Goal: Task Accomplishment & Management: Complete application form

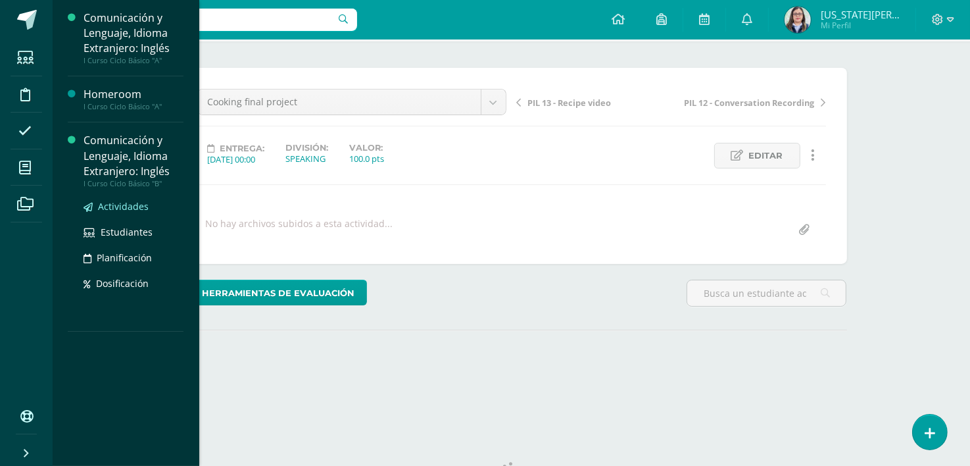
click at [120, 204] on span "Actividades" at bounding box center [123, 206] width 51 height 12
click at [108, 206] on span "Actividades" at bounding box center [123, 206] width 51 height 12
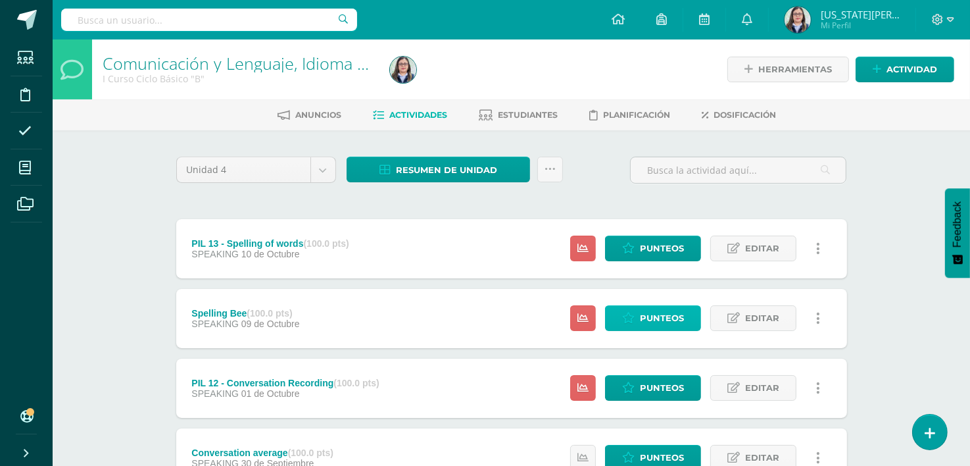
click at [664, 315] on span "Punteos" at bounding box center [662, 318] width 44 height 24
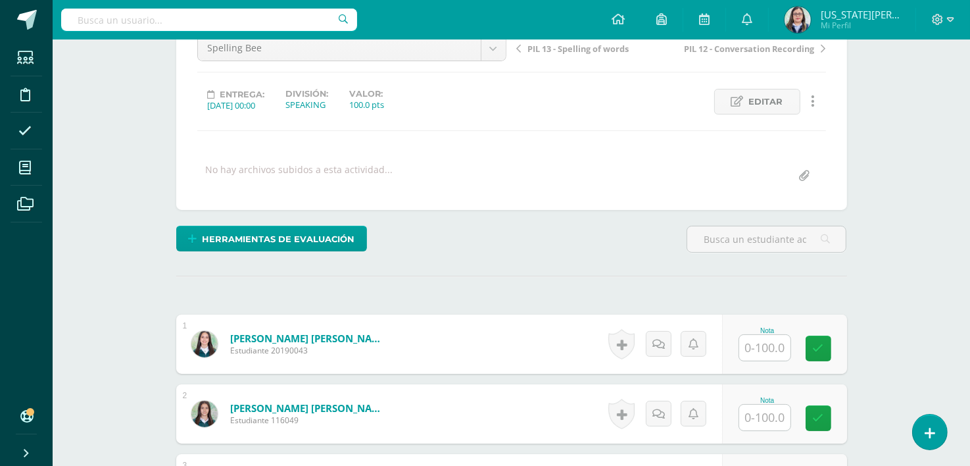
scroll to position [143, 0]
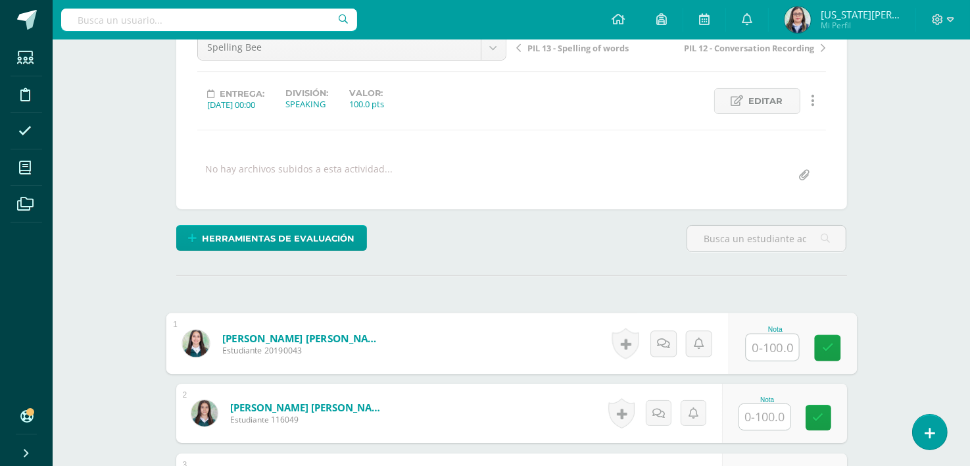
click at [774, 351] on input "text" at bounding box center [772, 347] width 53 height 26
type input "80"
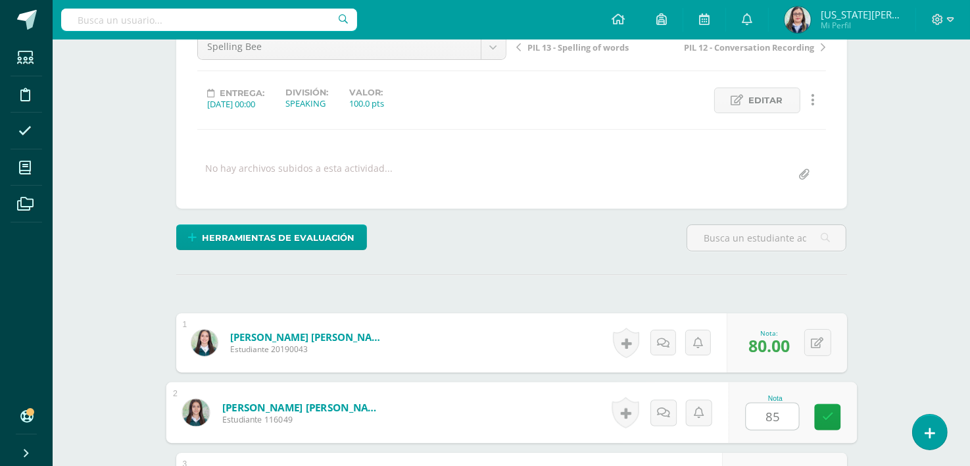
type input "85"
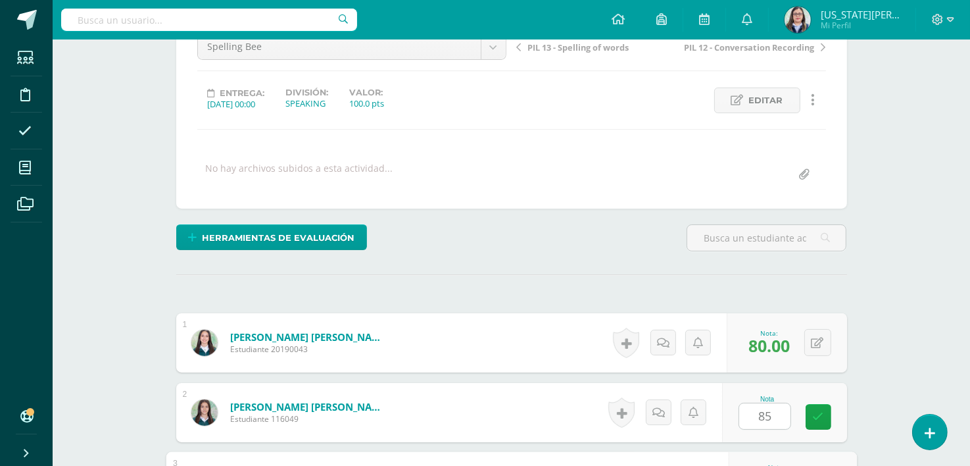
scroll to position [395, 0]
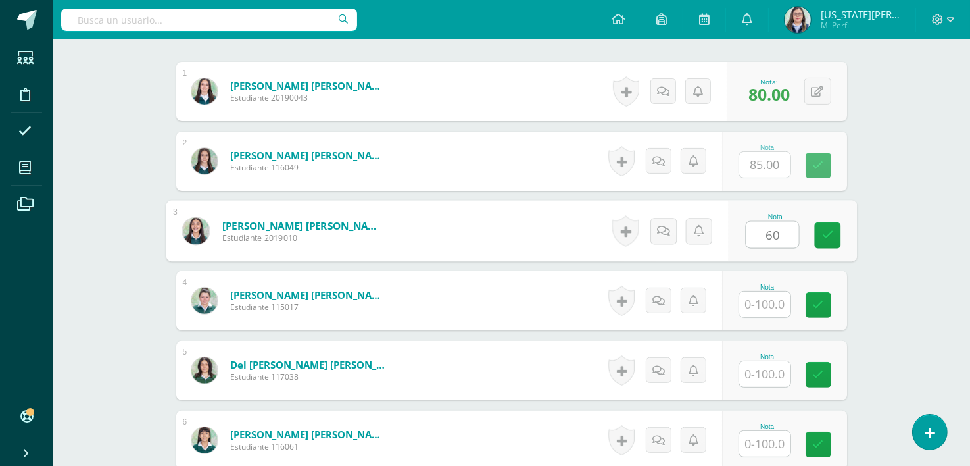
type input "60"
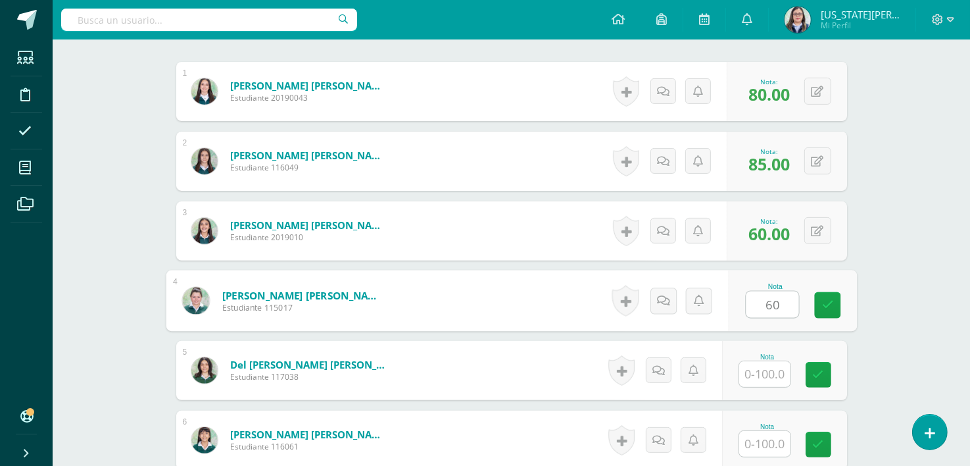
type input "60"
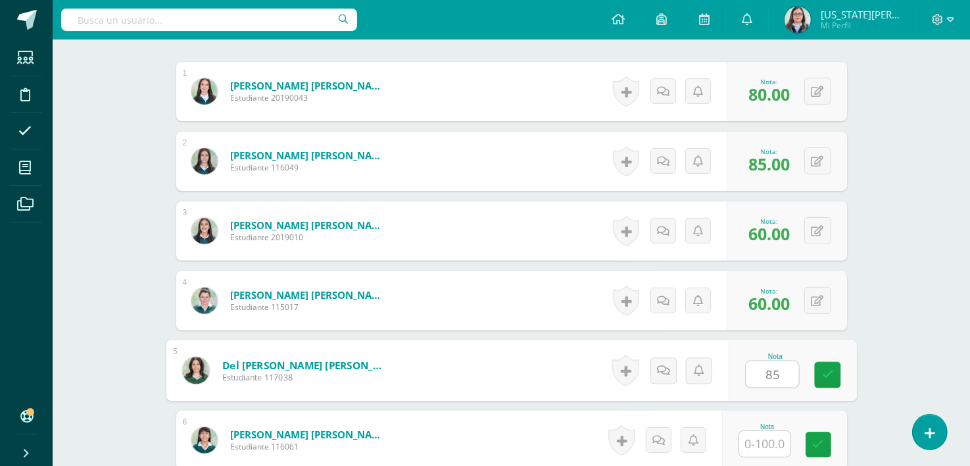
type input "85"
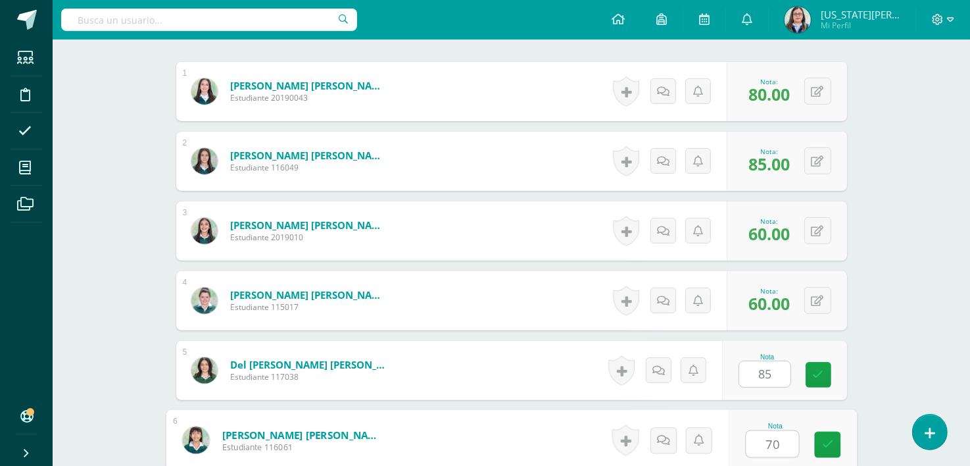
type input "70"
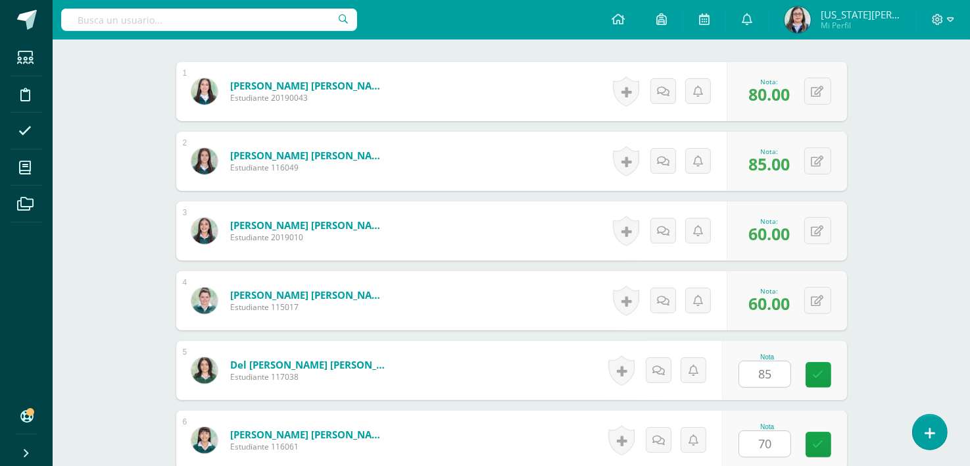
scroll to position [674, 0]
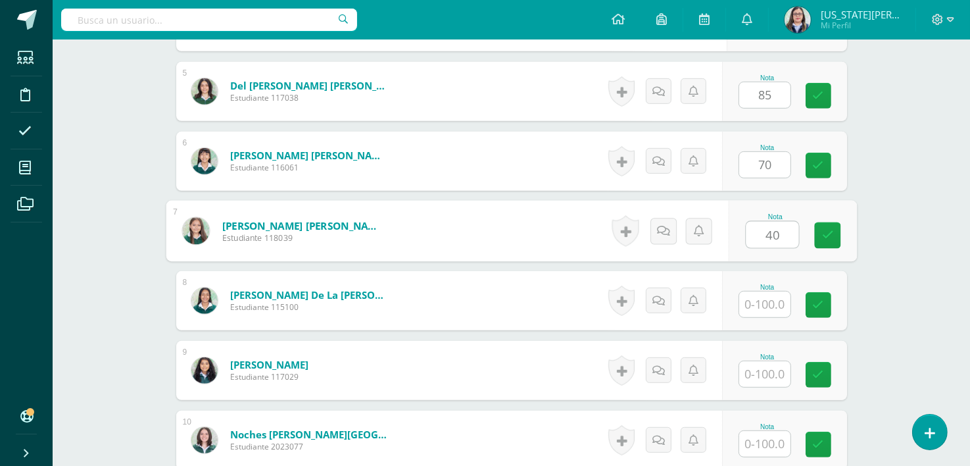
type input "40"
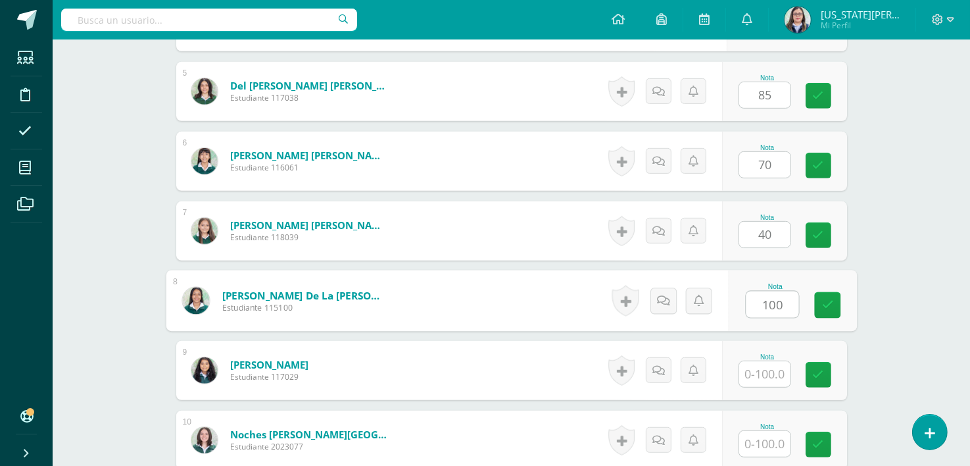
type input "100"
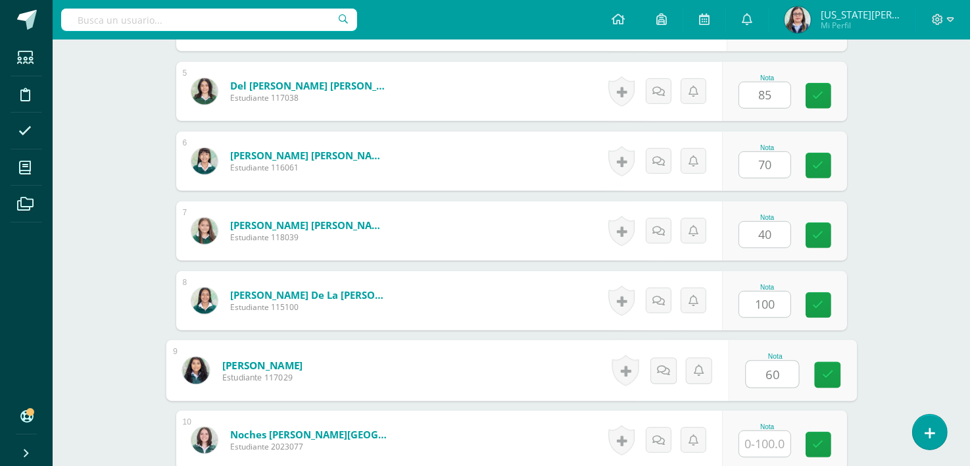
type input "60"
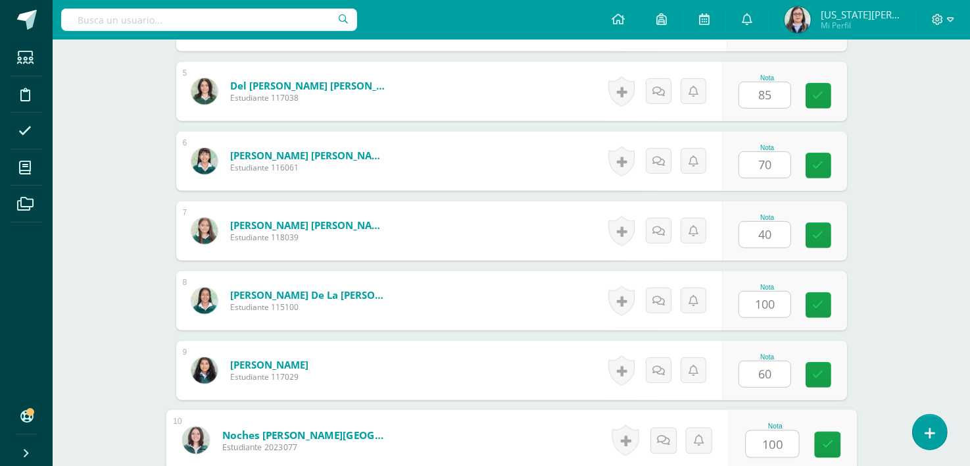
type input "100"
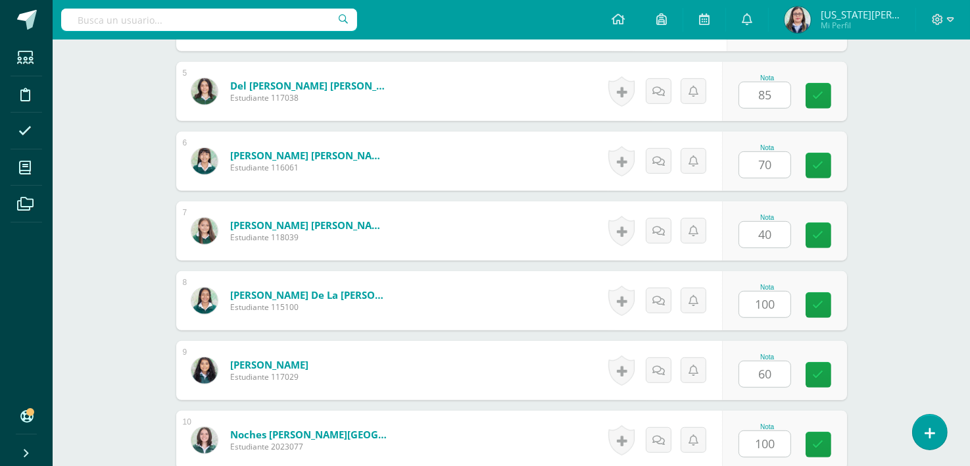
scroll to position [953, 0]
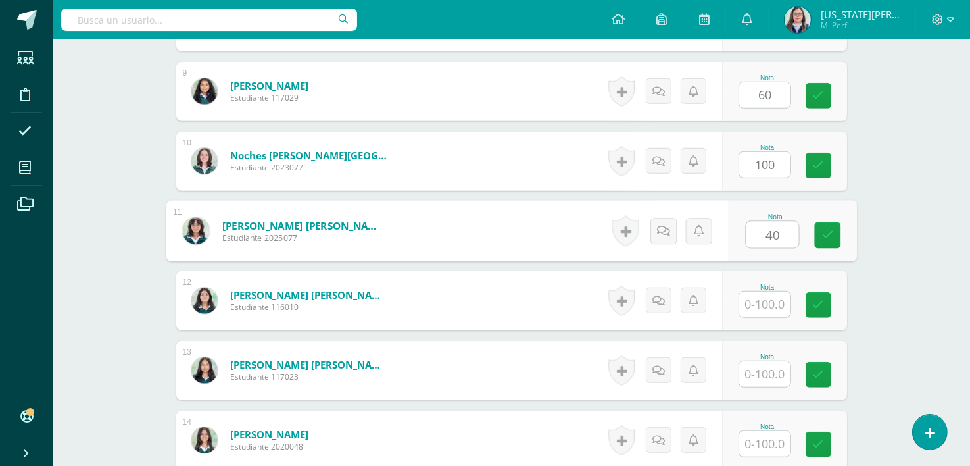
type input "40"
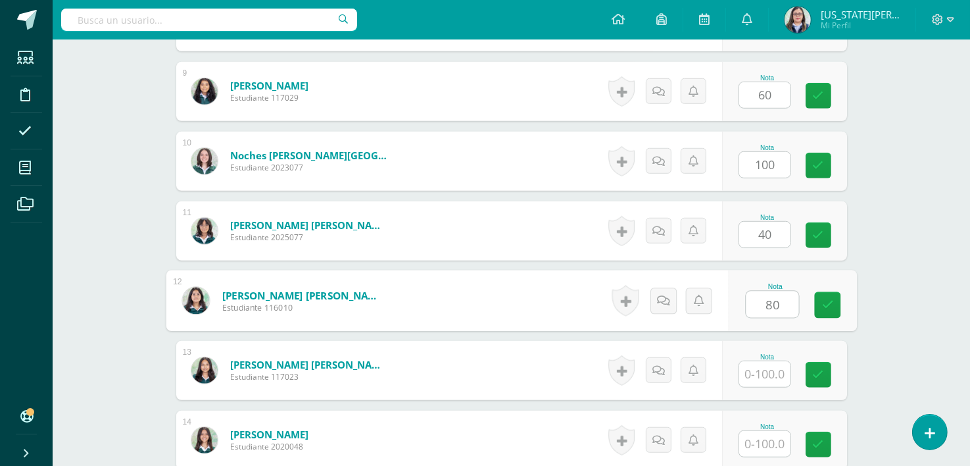
type input "80"
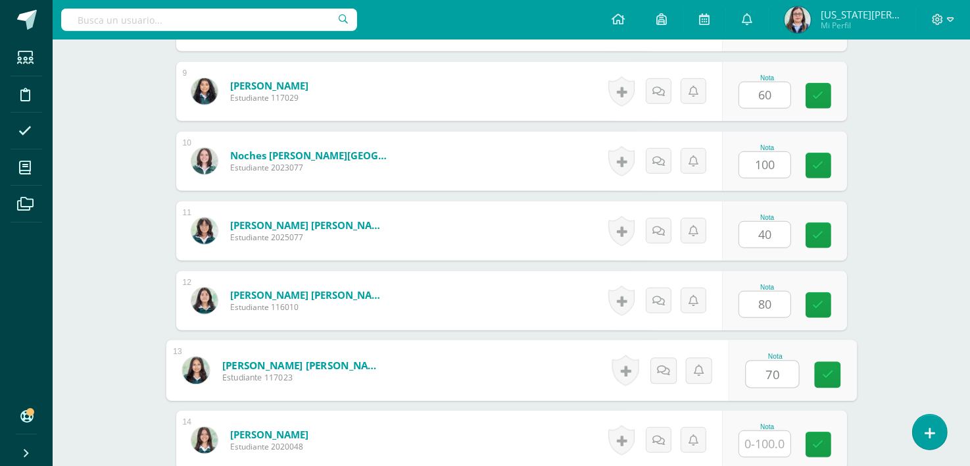
type input "70"
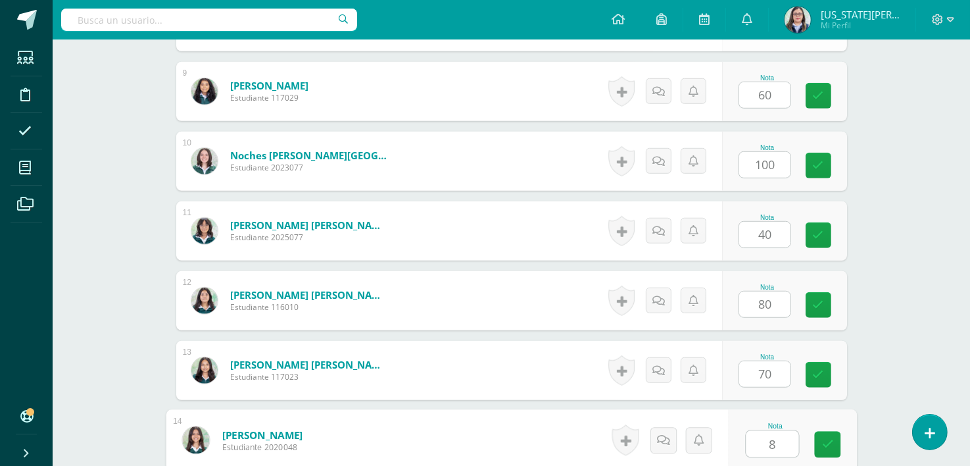
type input "85"
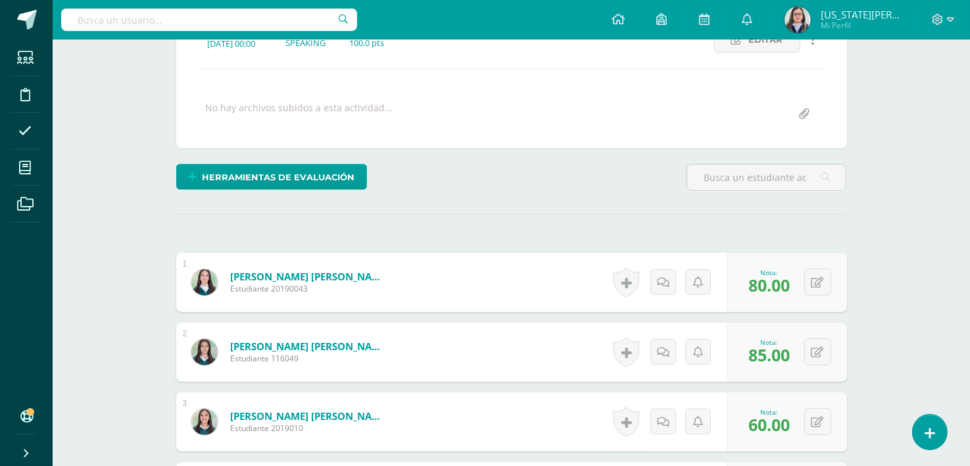
scroll to position [0, 0]
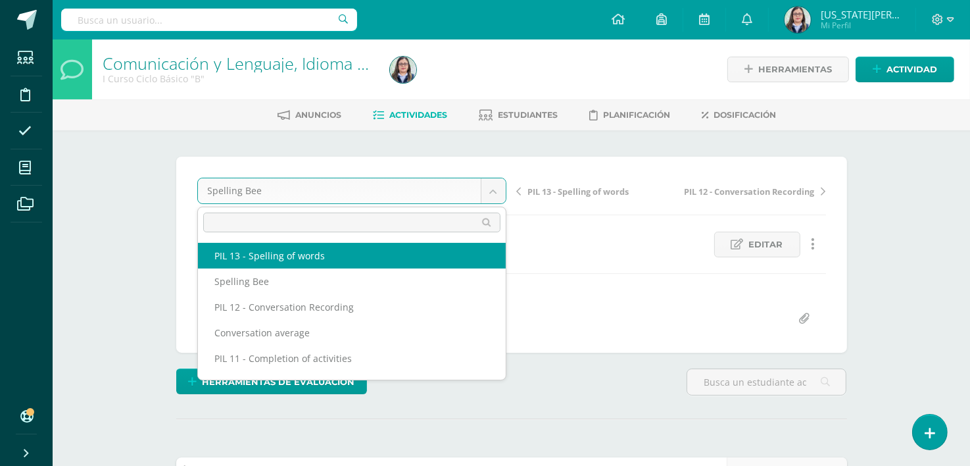
select select "/dashboard/teacher/grade-activity/265320/"
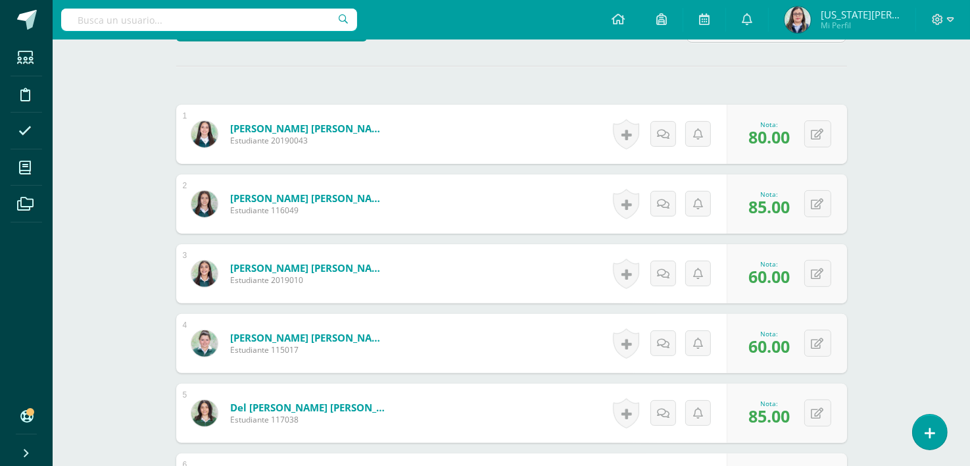
scroll to position [704, 0]
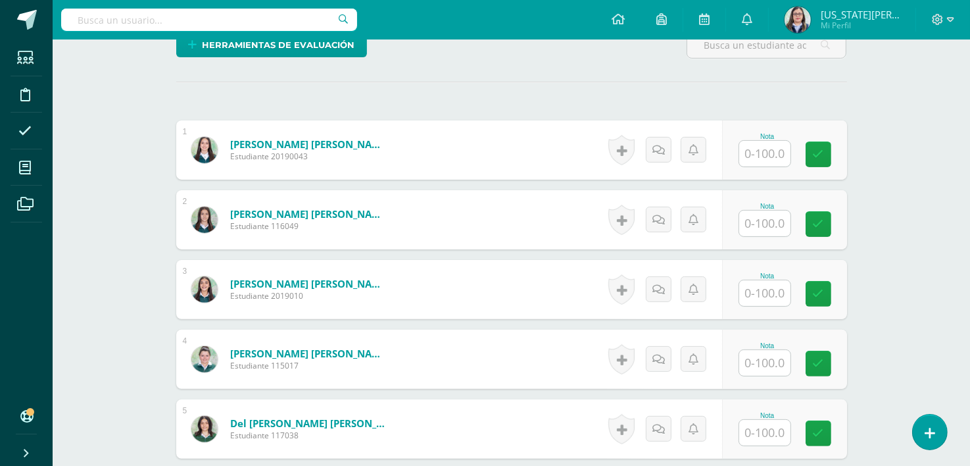
scroll to position [337, 0]
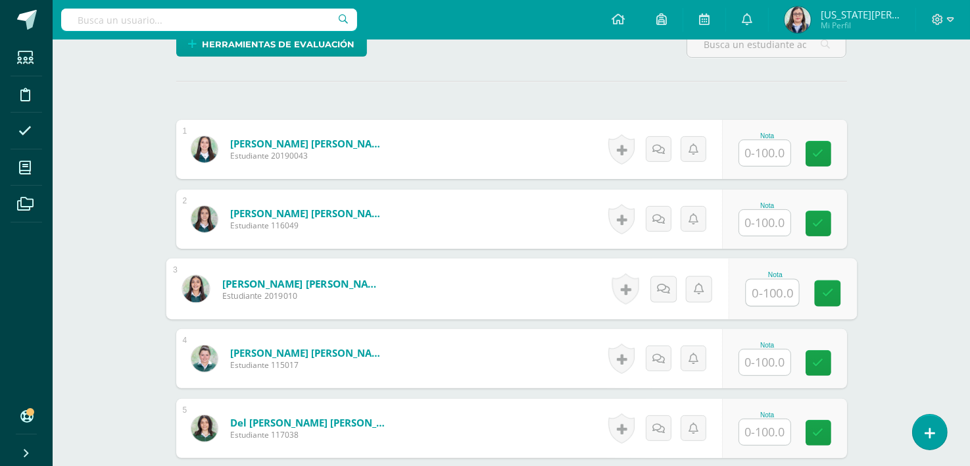
click at [764, 297] on input "text" at bounding box center [772, 293] width 53 height 26
type input "90"
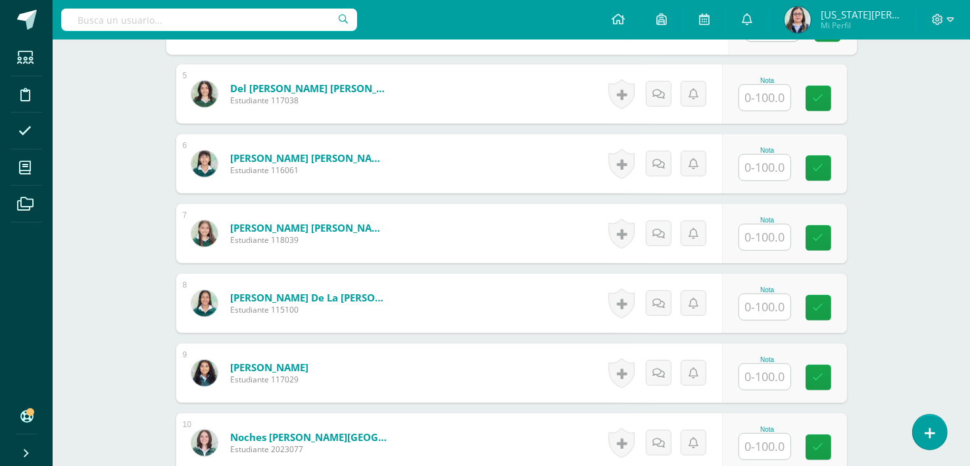
scroll to position [683, 0]
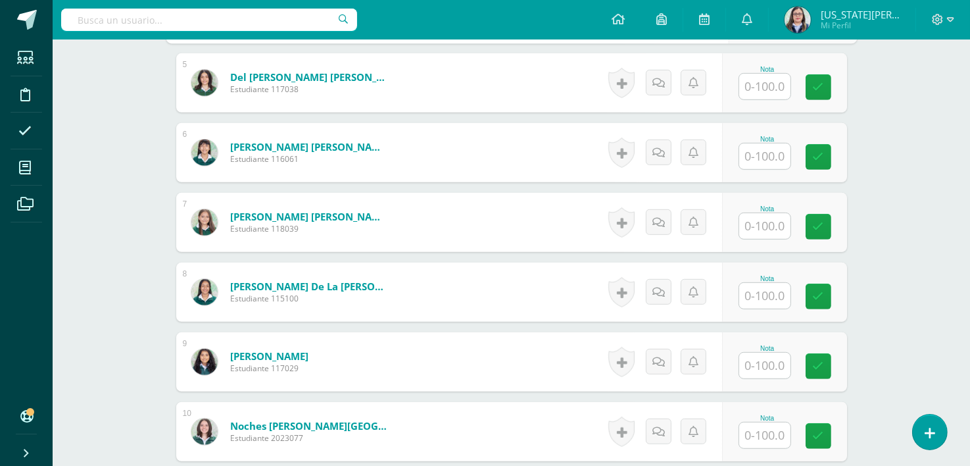
click at [771, 231] on input "text" at bounding box center [764, 226] width 51 height 26
type input "70"
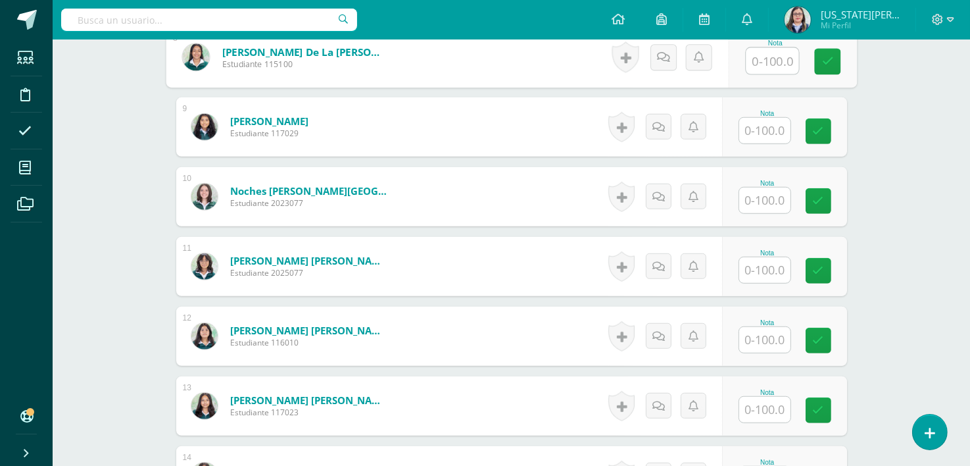
scroll to position [921, 0]
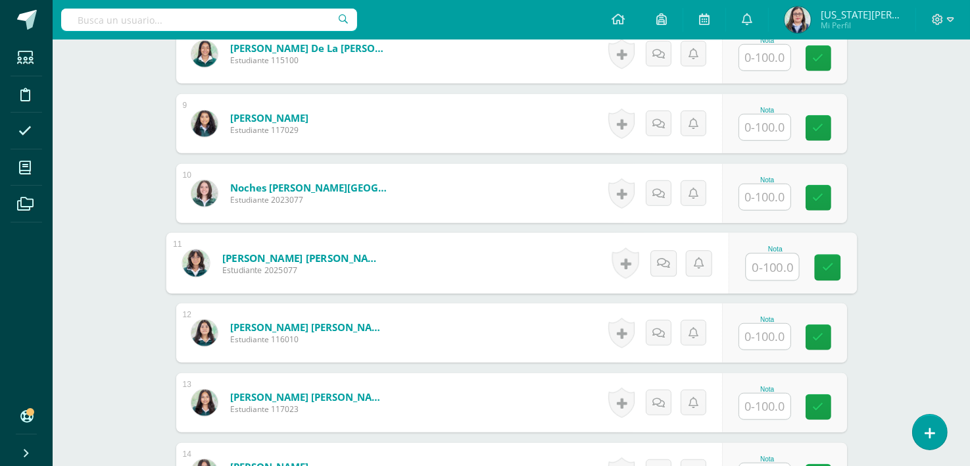
click at [772, 263] on input "text" at bounding box center [772, 267] width 53 height 26
type input "90"
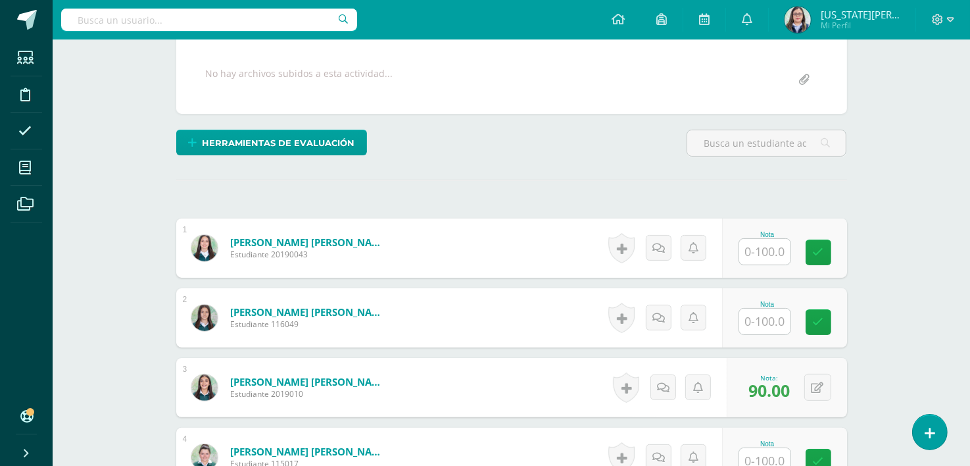
scroll to position [0, 0]
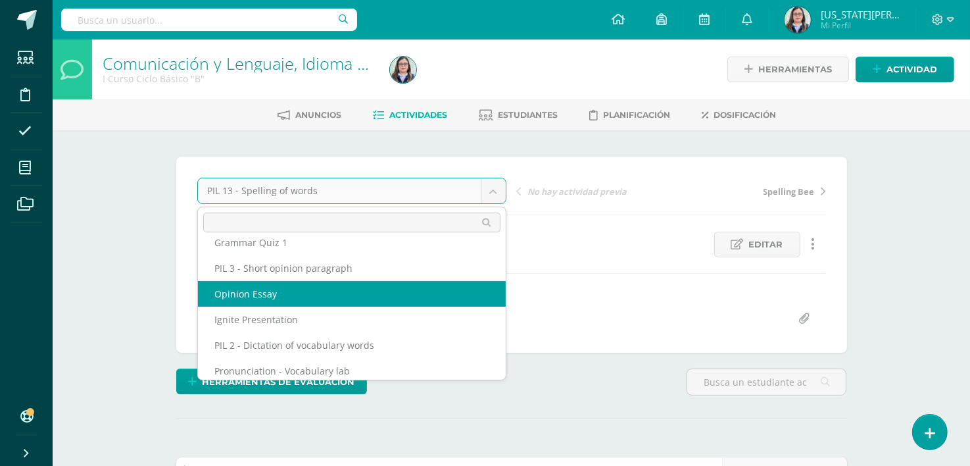
scroll to position [530, 0]
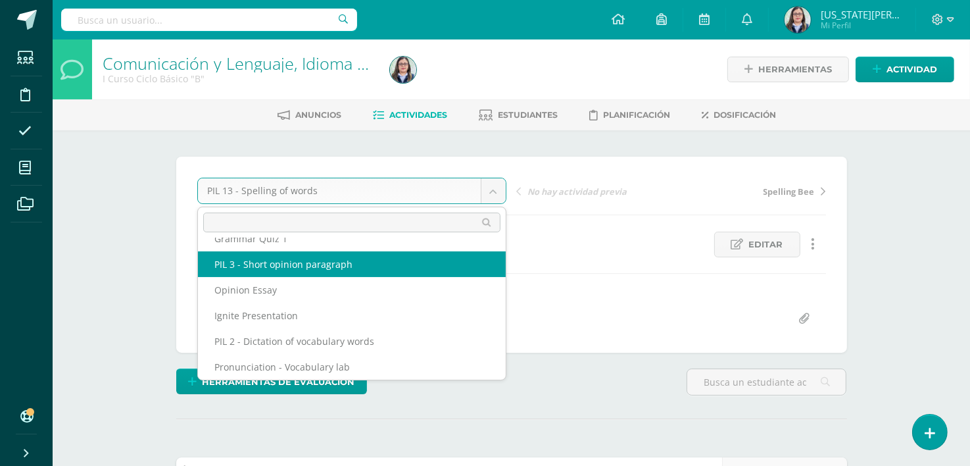
select select "/dashboard/teacher/grade-activity/264203/"
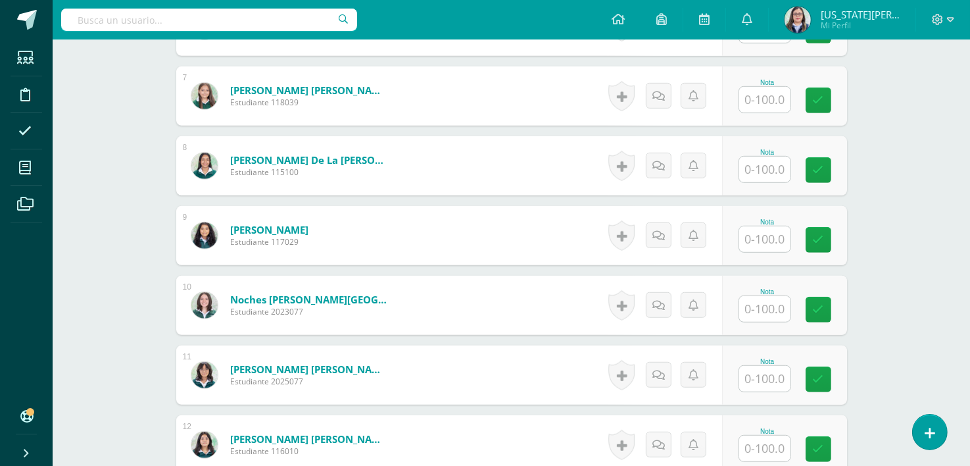
scroll to position [818, 0]
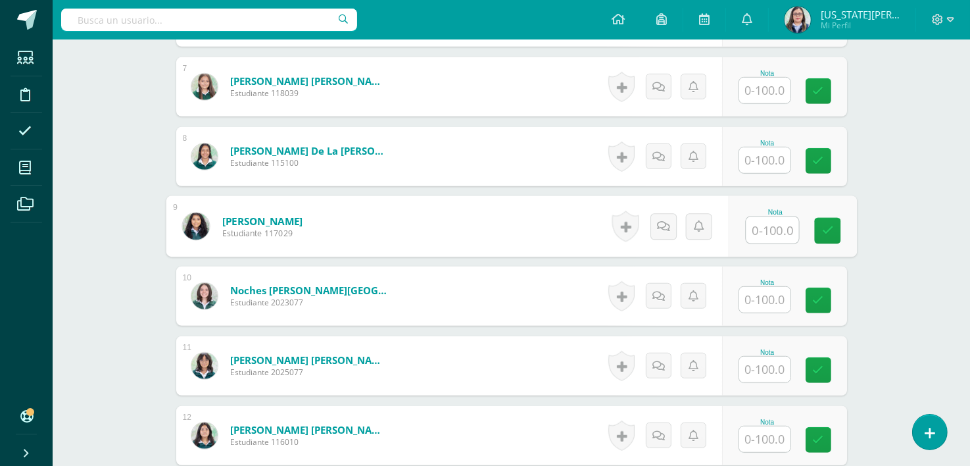
click at [775, 231] on input "text" at bounding box center [772, 230] width 53 height 26
type input "90"
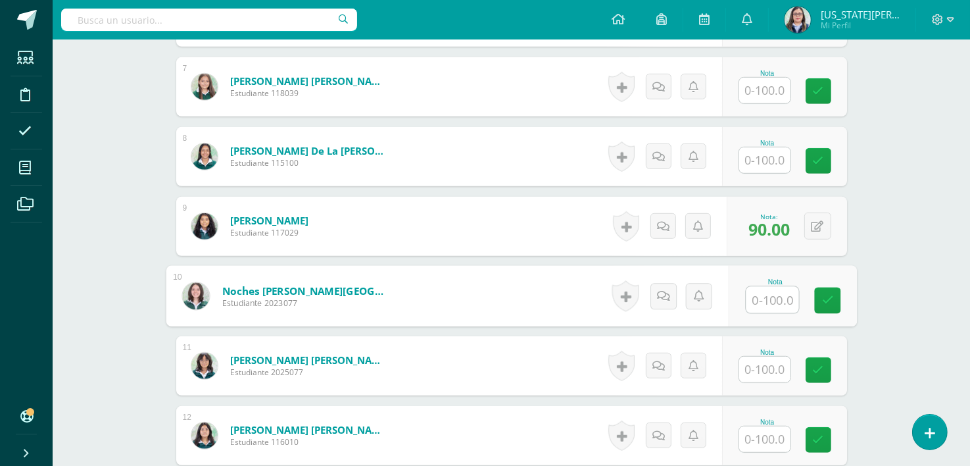
scroll to position [1107, 0]
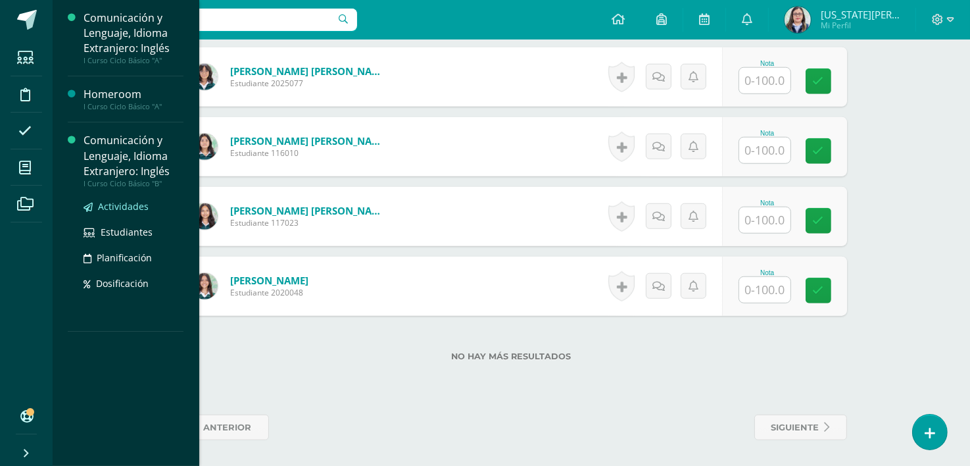
click at [110, 206] on span "Actividades" at bounding box center [123, 206] width 51 height 12
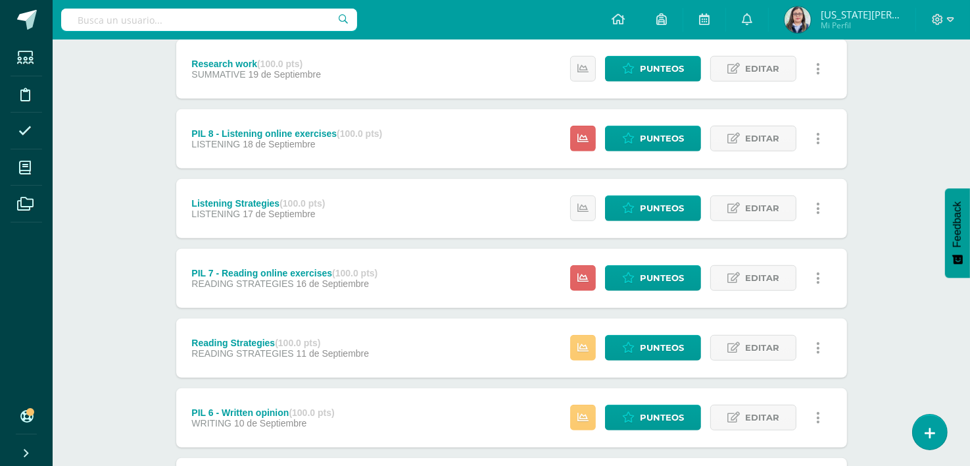
scroll to position [871, 0]
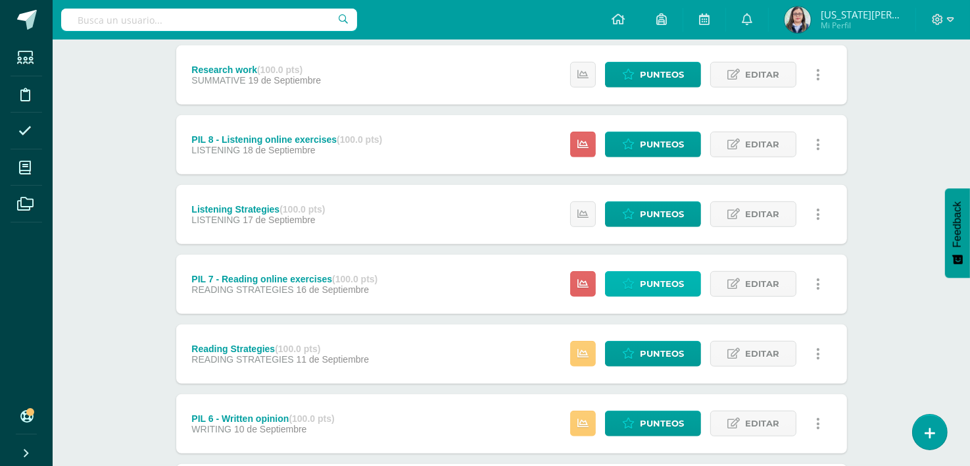
click at [670, 280] on span "Punteos" at bounding box center [662, 284] width 44 height 24
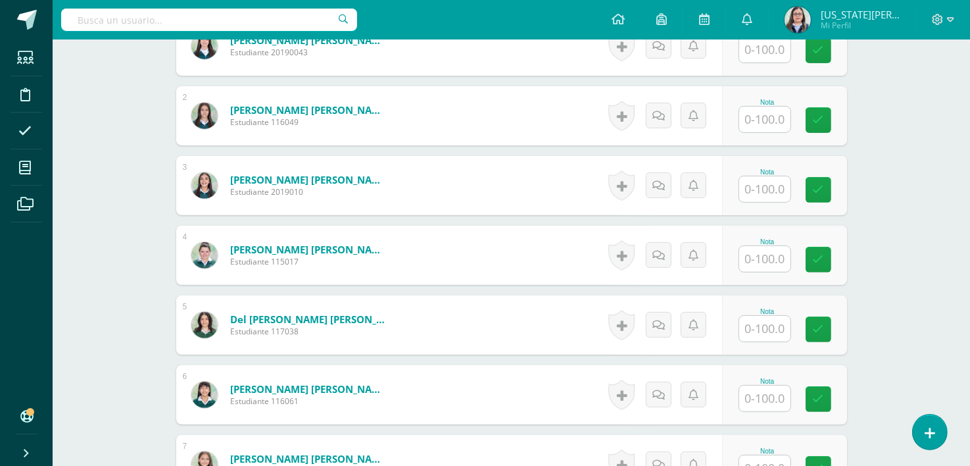
scroll to position [453, 0]
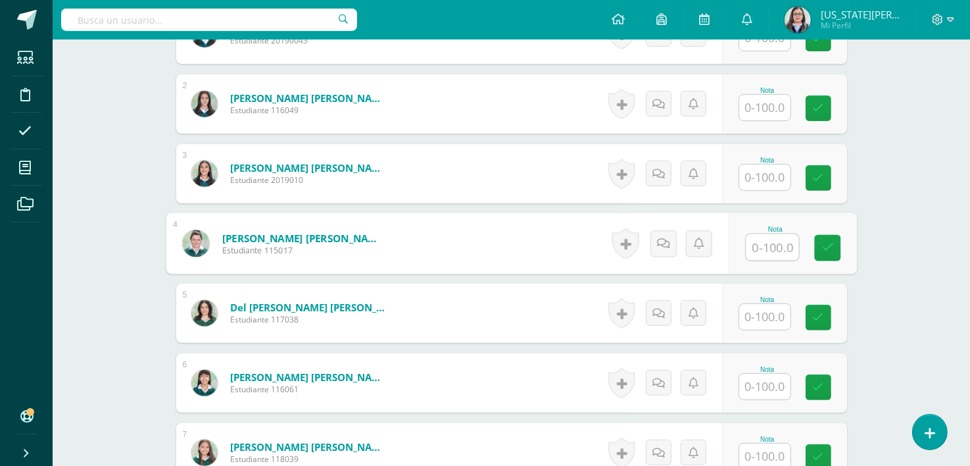
click at [763, 247] on input "text" at bounding box center [772, 247] width 53 height 26
type input "92"
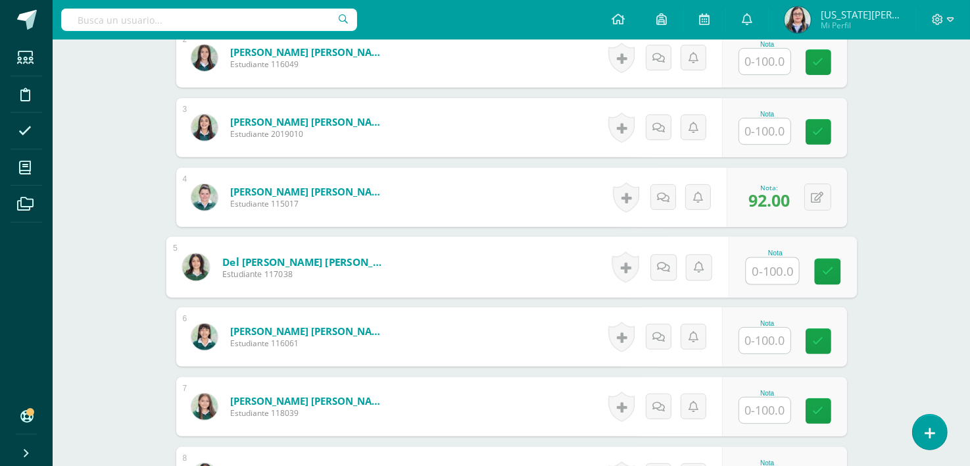
scroll to position [531, 0]
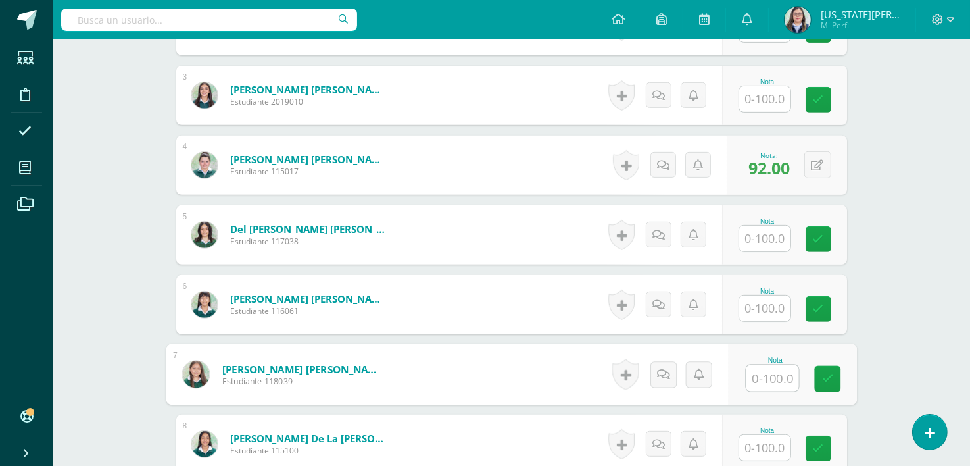
click at [768, 382] on input "text" at bounding box center [772, 378] width 53 height 26
type input "100"
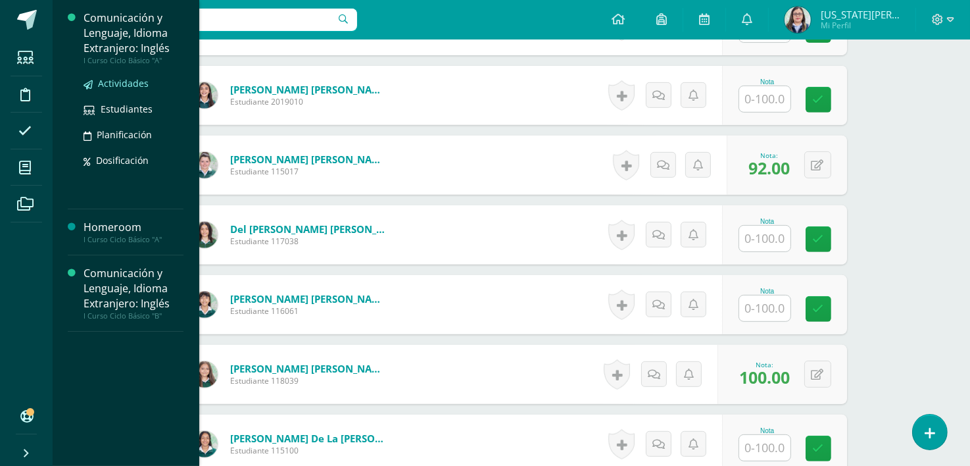
click at [114, 81] on span "Actividades" at bounding box center [123, 83] width 51 height 12
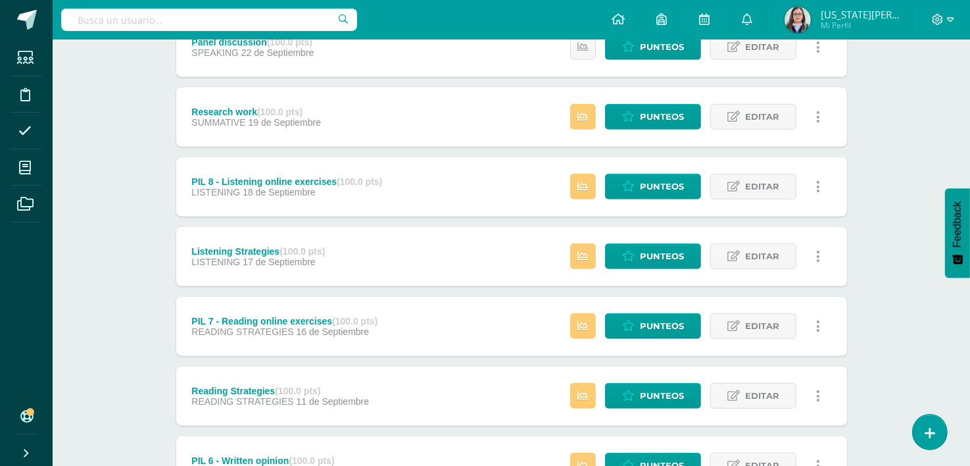
scroll to position [1033, 0]
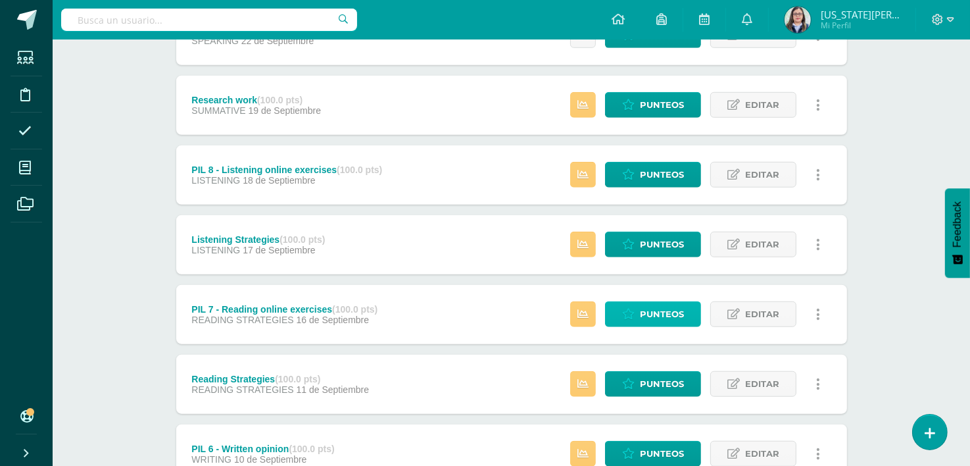
click at [674, 316] on span "Punteos" at bounding box center [662, 314] width 44 height 24
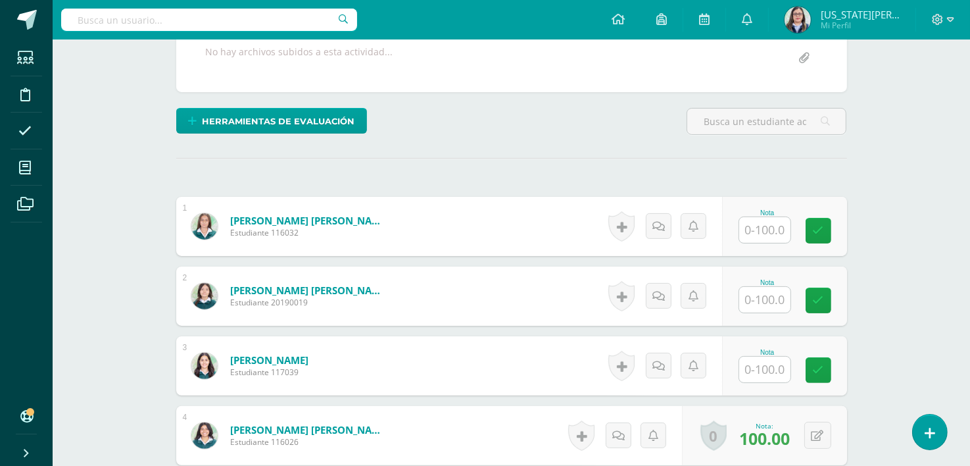
scroll to position [318, 0]
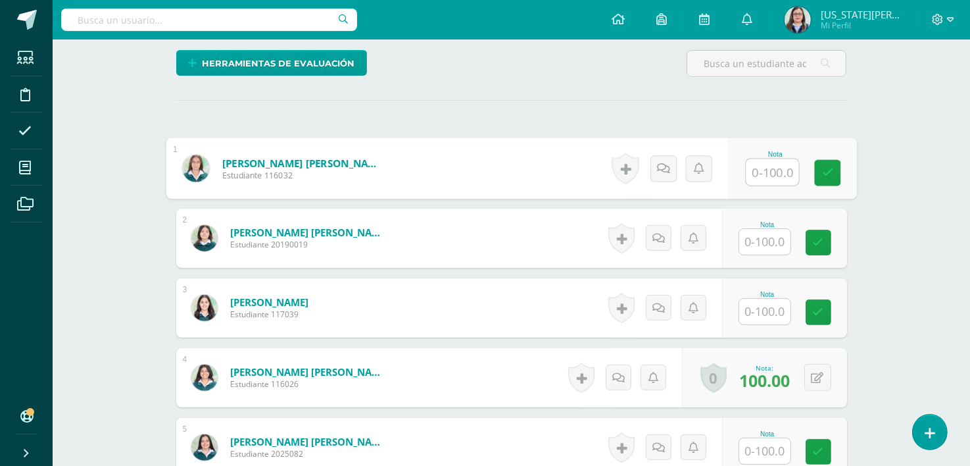
click at [764, 172] on input "text" at bounding box center [772, 172] width 53 height 26
type input "100"
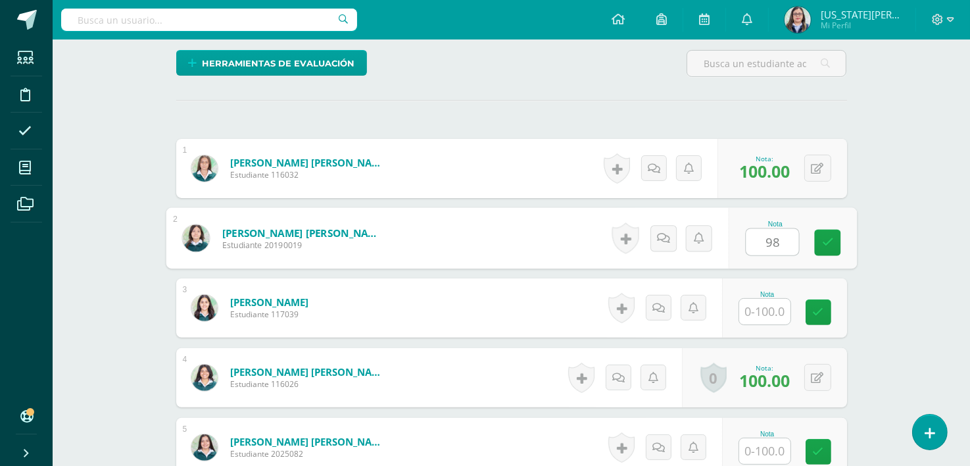
type input "98"
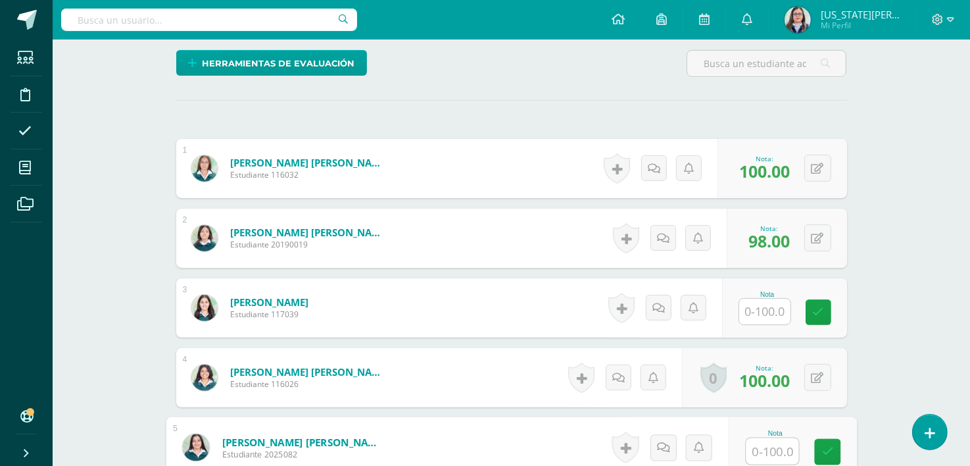
click at [754, 447] on input "text" at bounding box center [772, 451] width 53 height 26
type input "100"
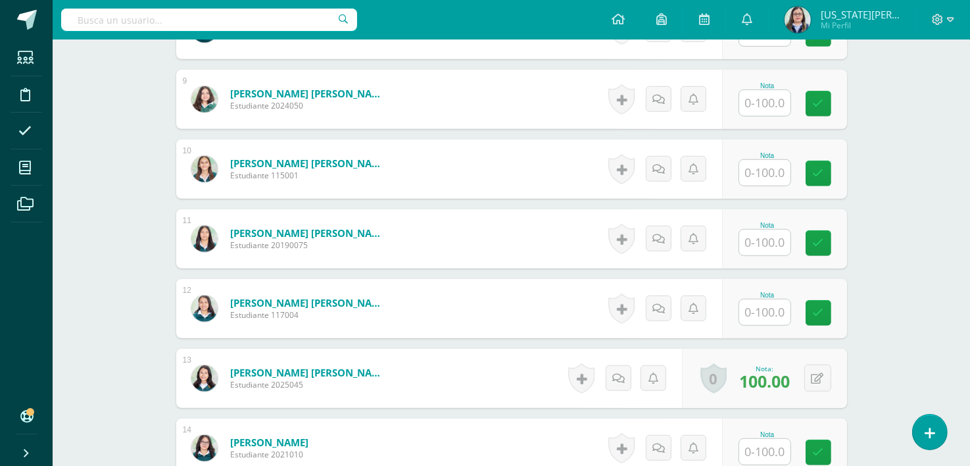
scroll to position [941, 0]
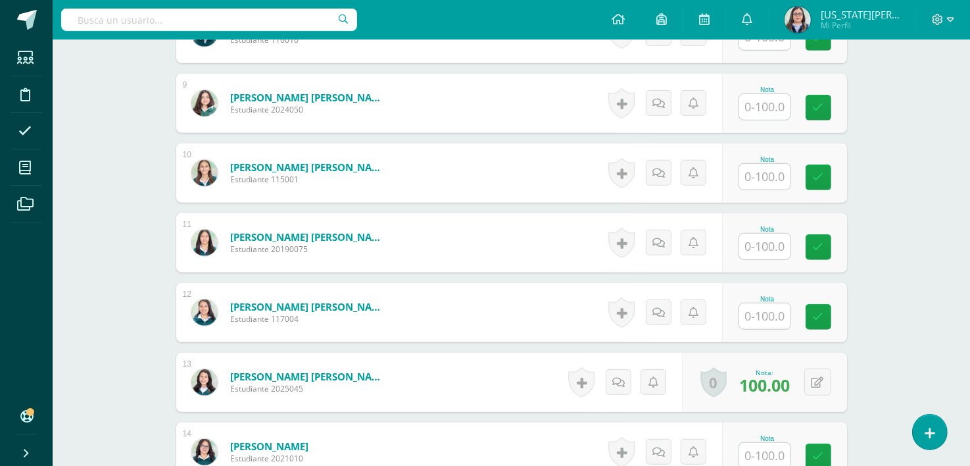
click at [763, 187] on input "text" at bounding box center [764, 177] width 51 height 26
type input "96"
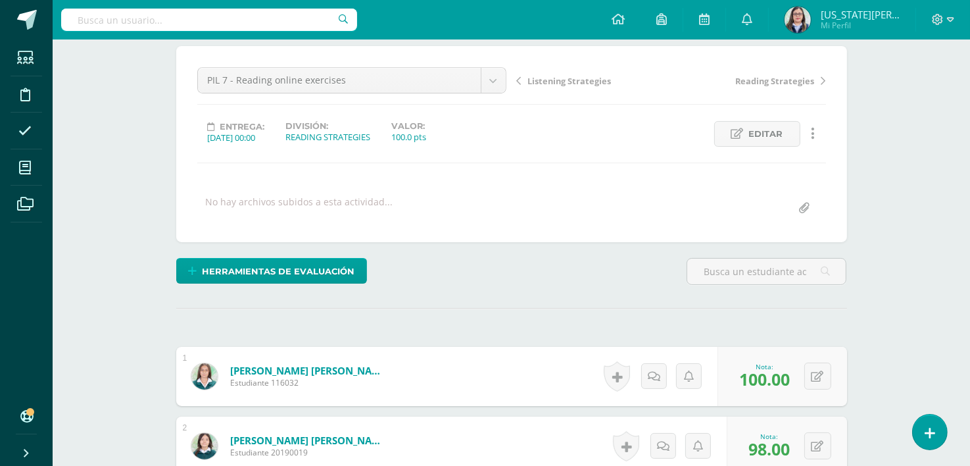
scroll to position [108, 0]
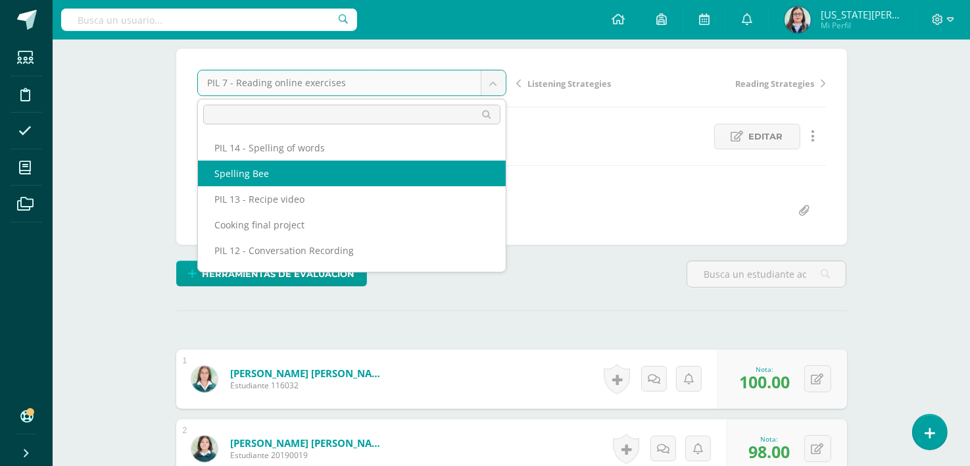
select select "/dashboard/teacher/grade-activity/265318/"
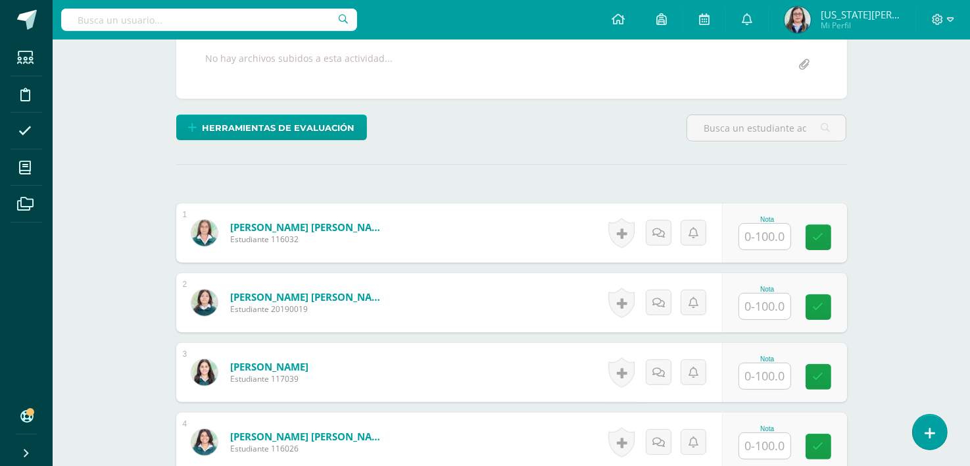
scroll to position [281, 0]
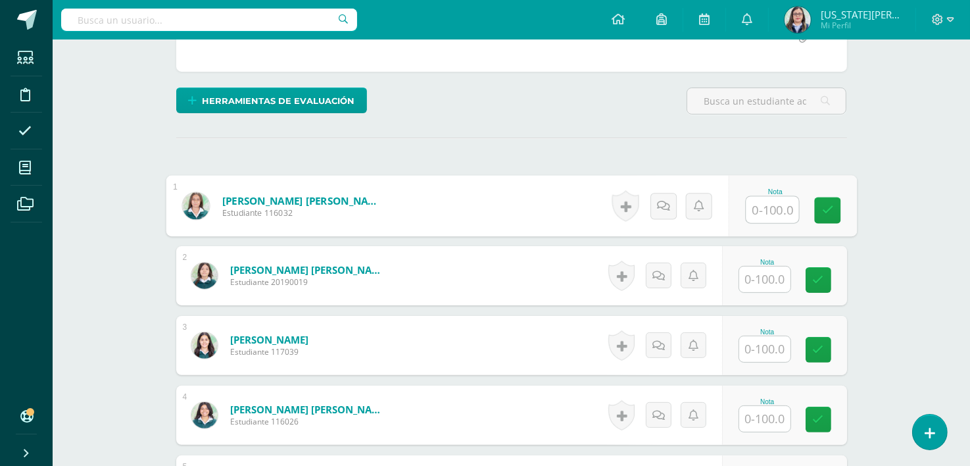
click at [760, 209] on input "text" at bounding box center [772, 210] width 53 height 26
type input "100"
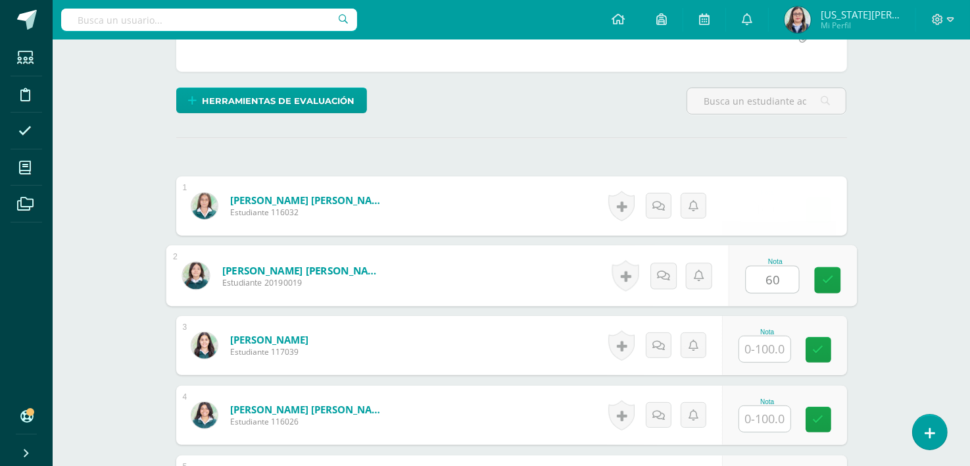
type input "60"
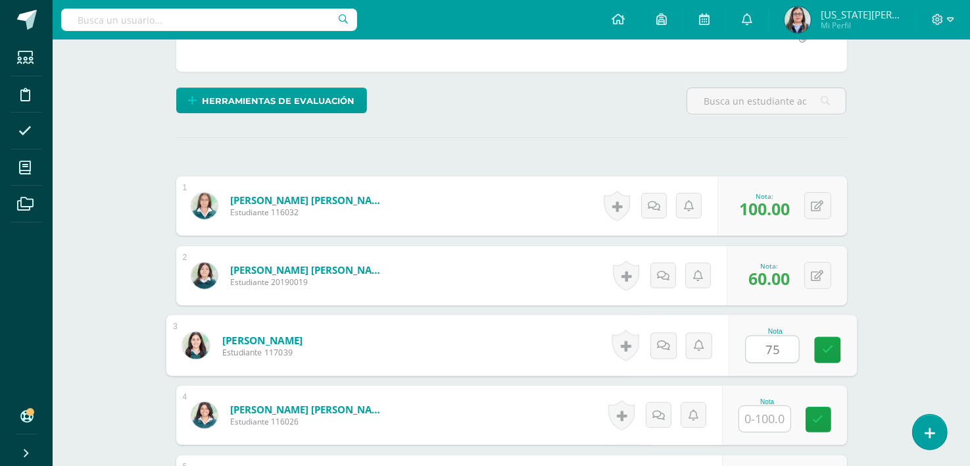
type input "75"
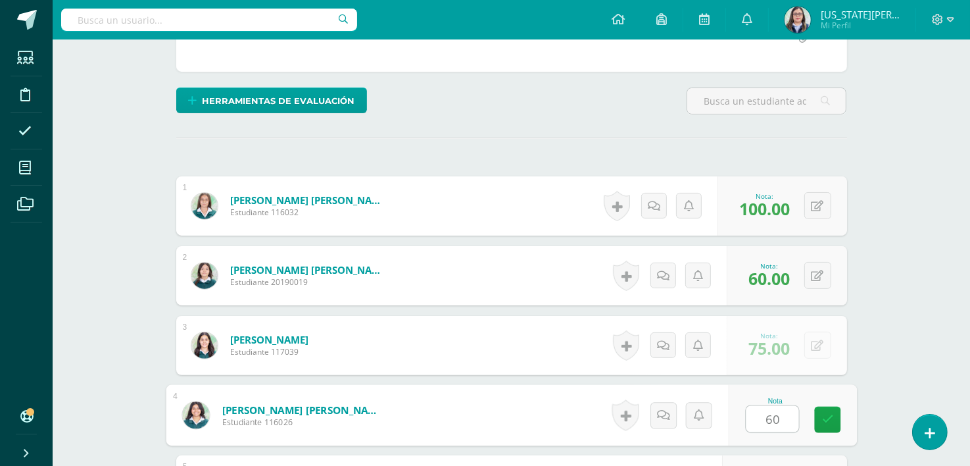
type input "60"
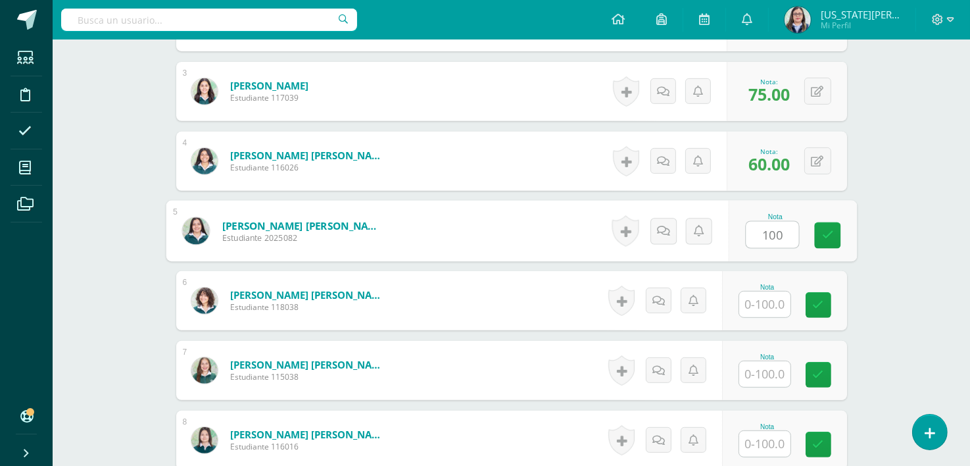
type input "100"
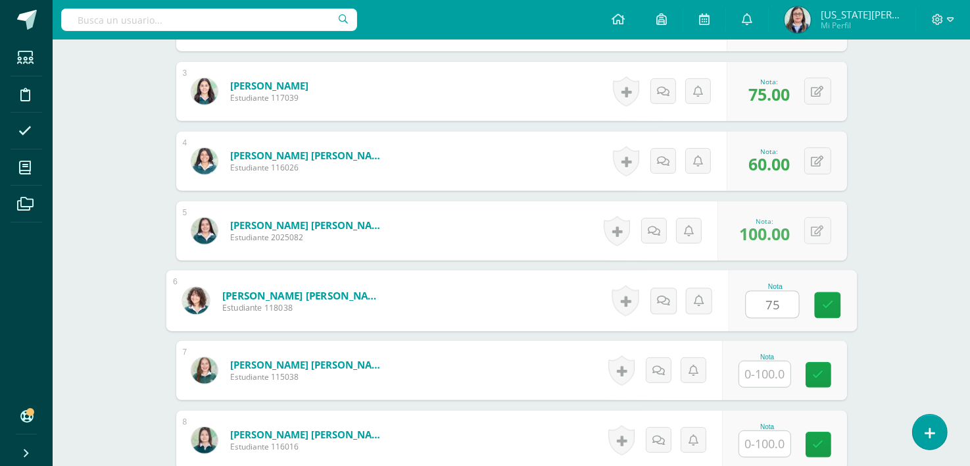
type input "75"
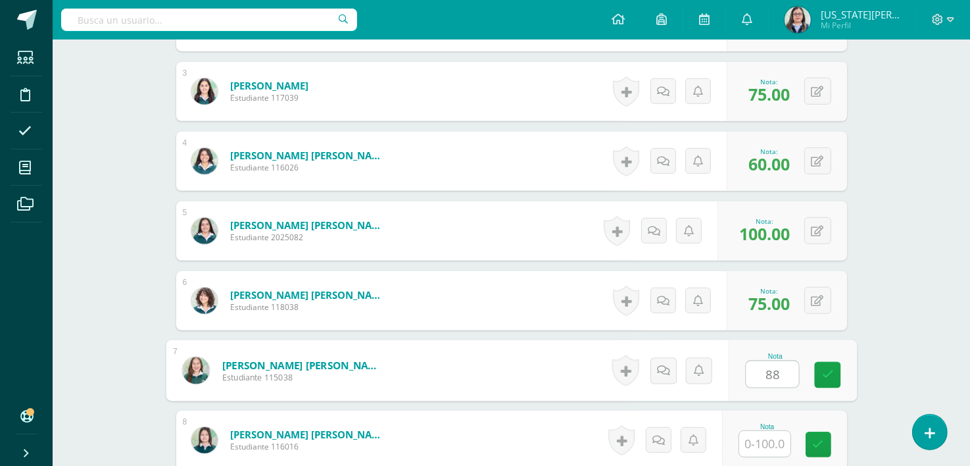
type input "88"
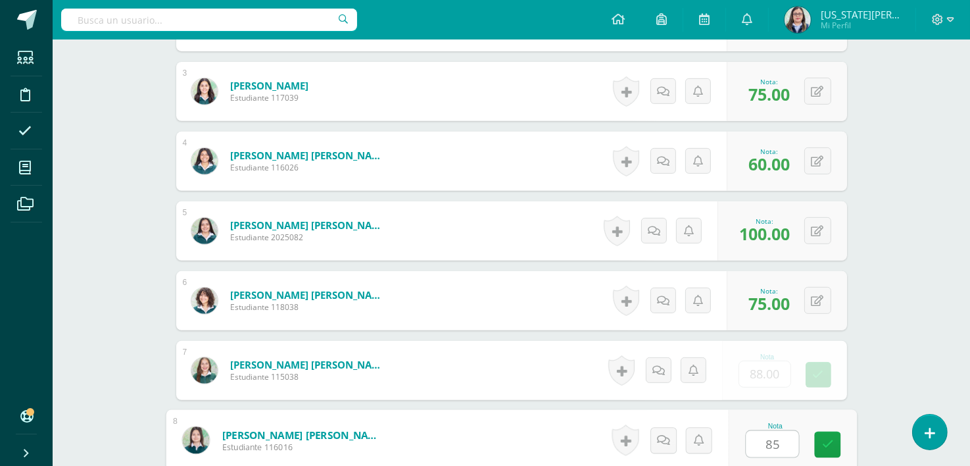
type input "85"
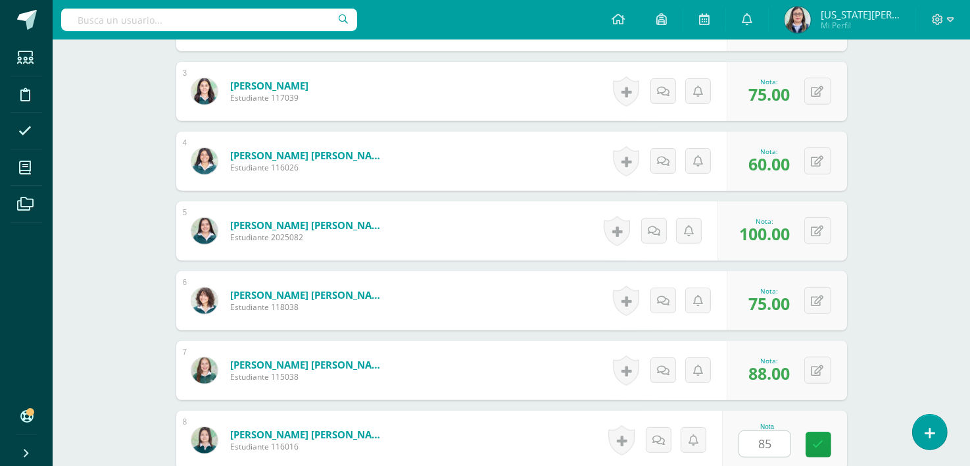
scroll to position [814, 0]
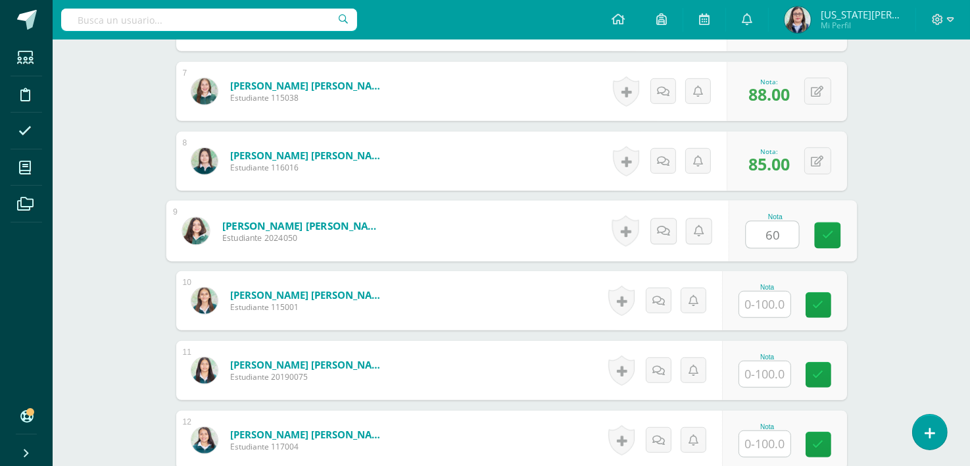
type input "60"
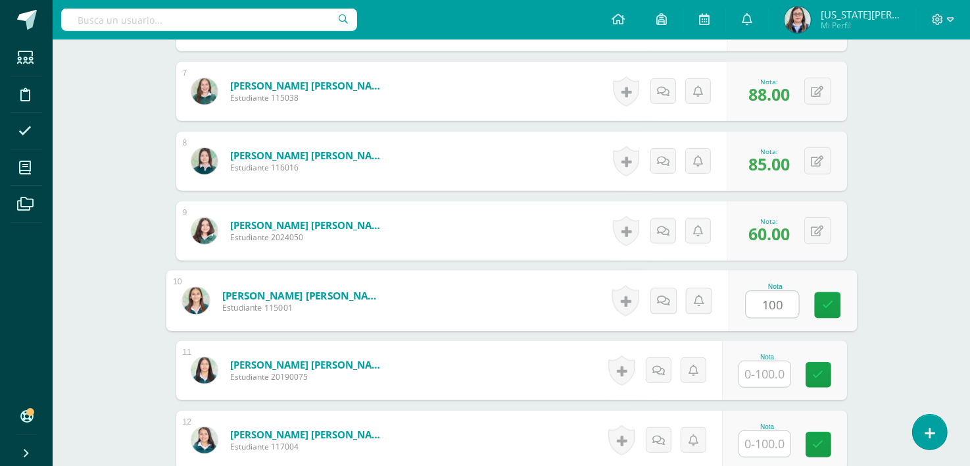
type input "100"
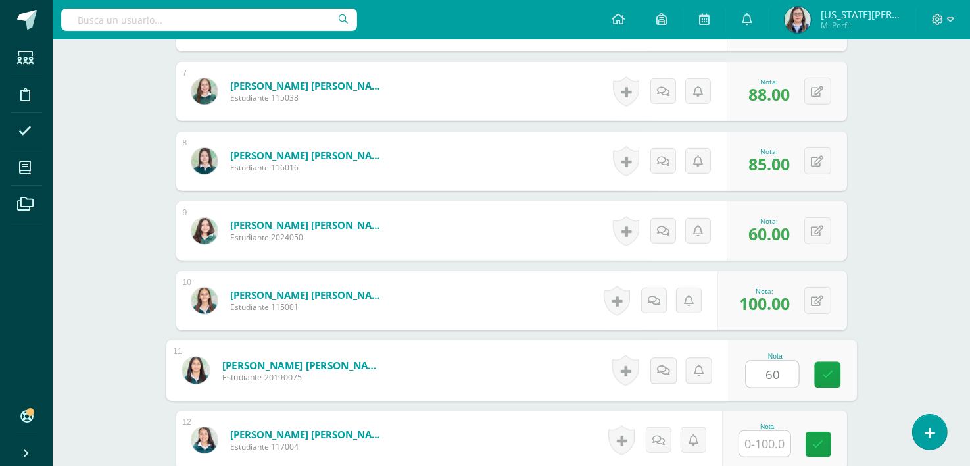
type input "60"
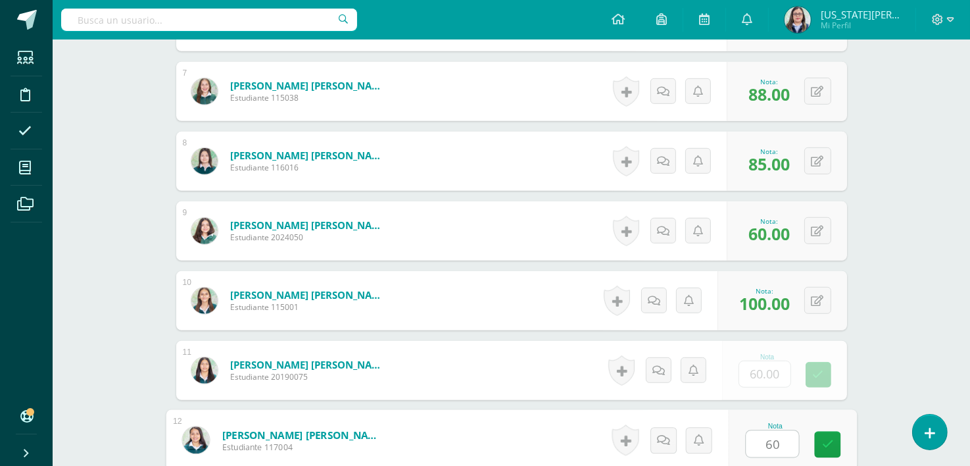
type input "60"
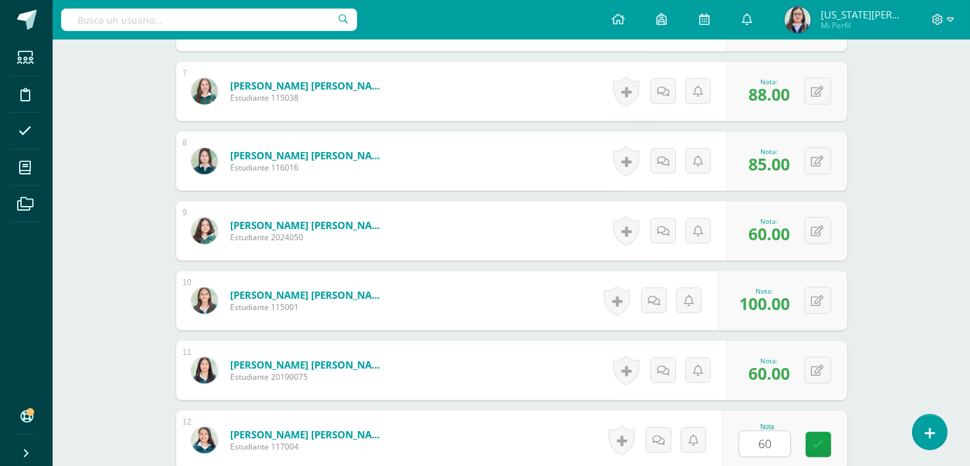
scroll to position [1093, 0]
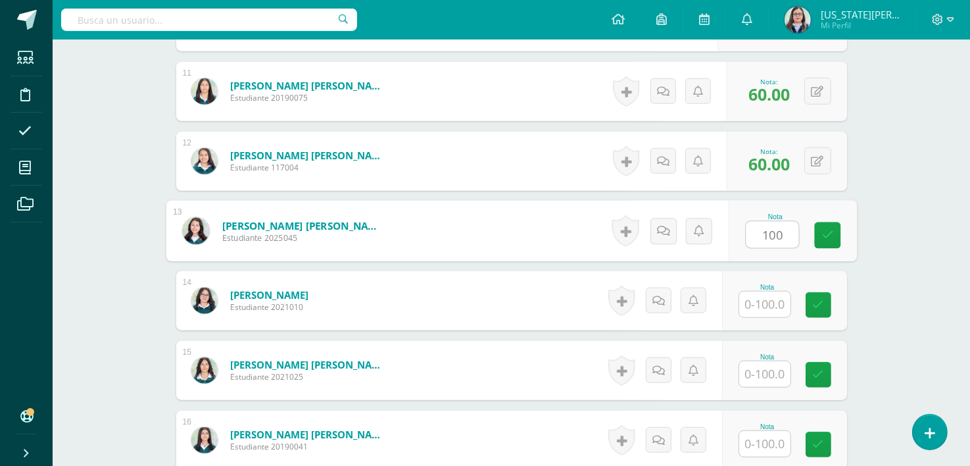
type input "100"
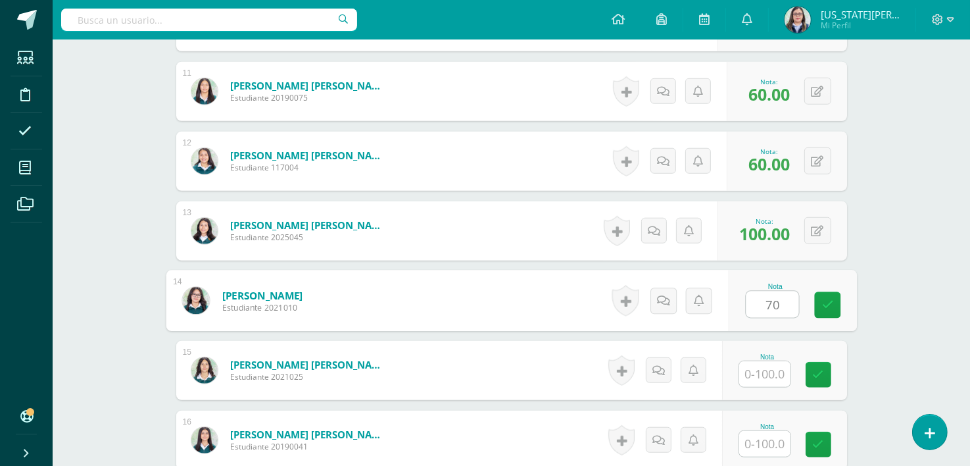
type input "70"
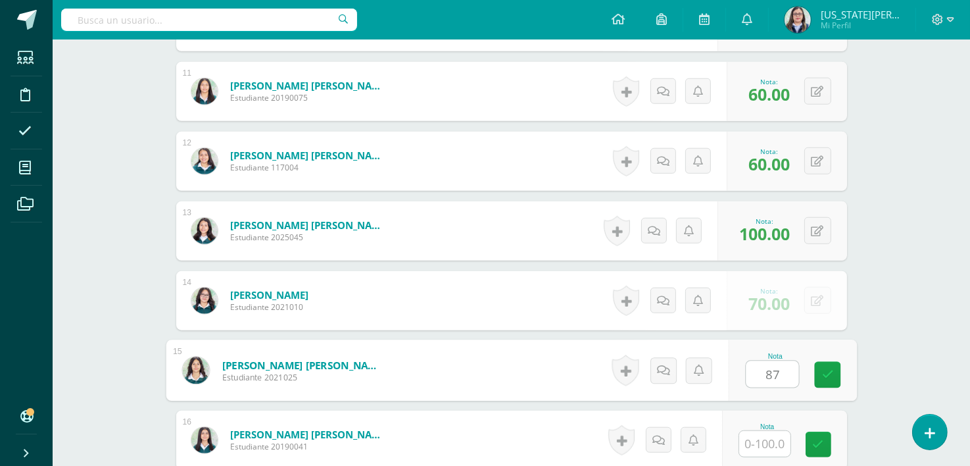
type input "87"
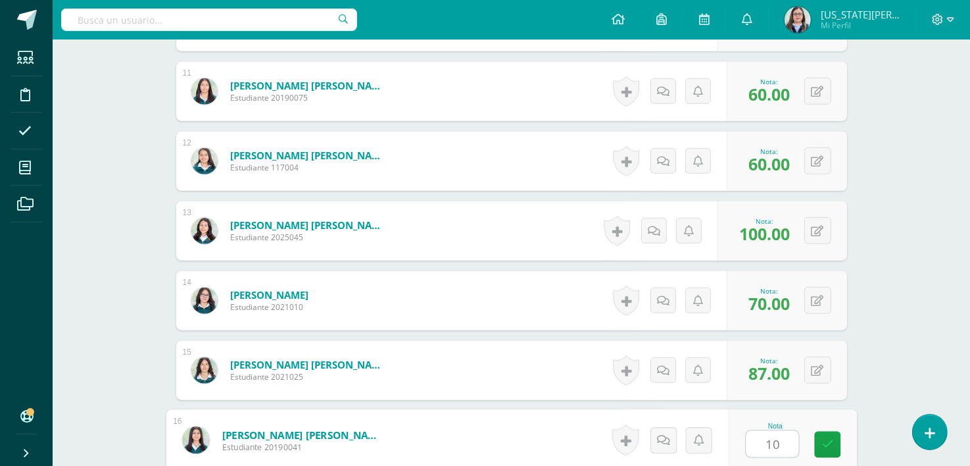
type input "100"
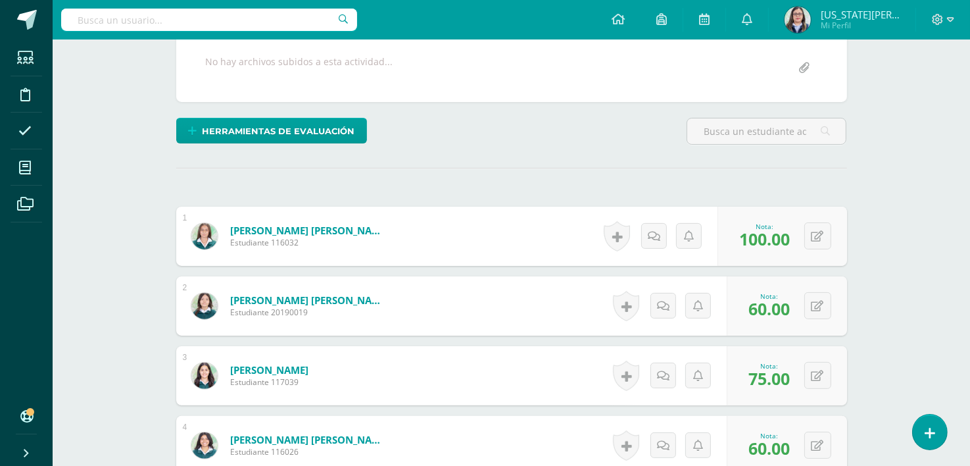
scroll to position [201, 0]
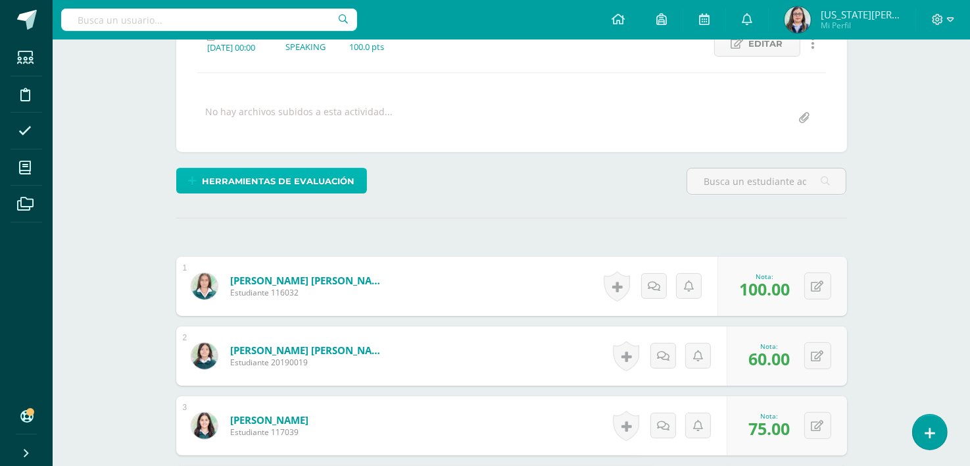
click at [278, 180] on span "Herramientas de evaluación" at bounding box center [278, 181] width 153 height 24
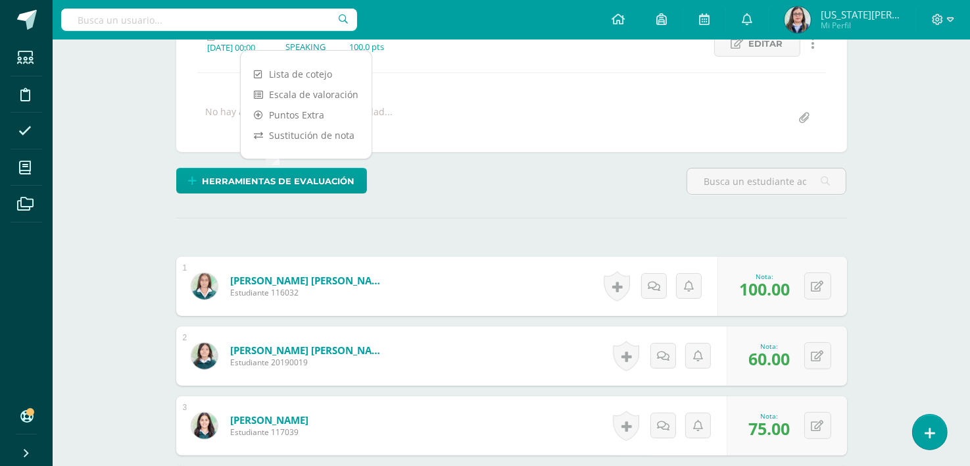
click at [442, 189] on div "Herramientas de evaluación" at bounding box center [511, 186] width 681 height 37
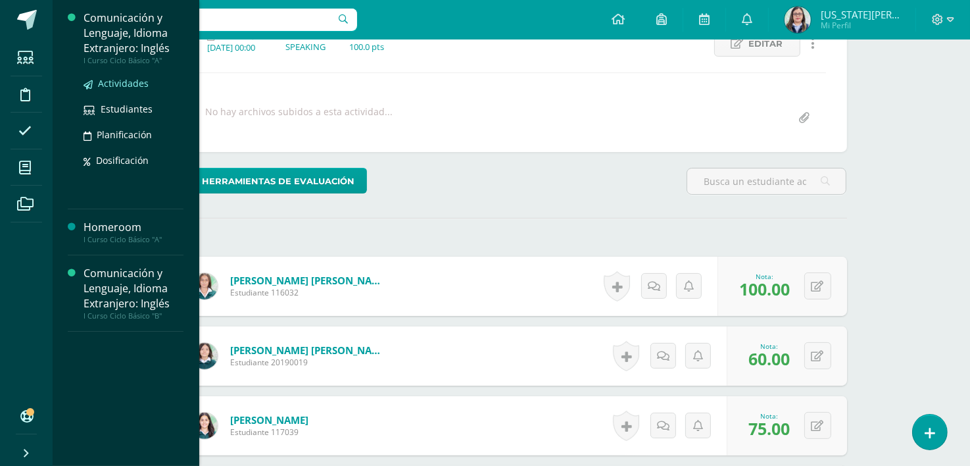
click at [124, 84] on span "Actividades" at bounding box center [123, 83] width 51 height 12
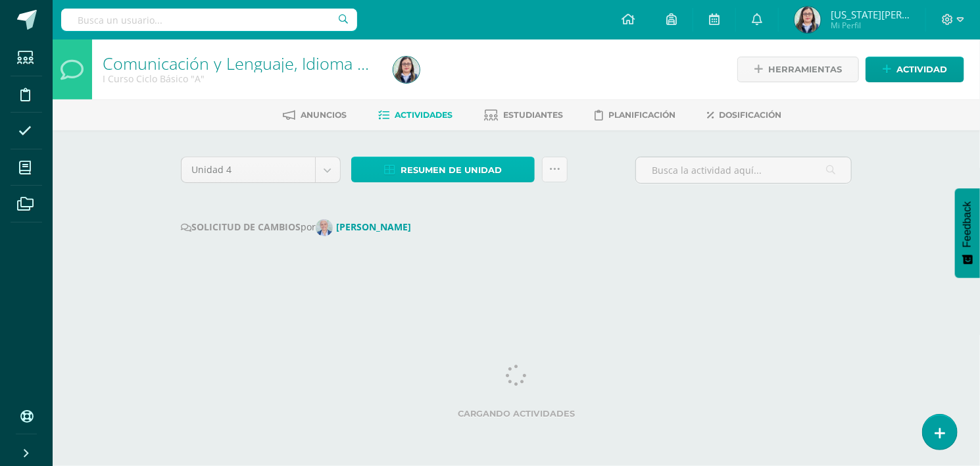
click at [473, 167] on span "Resumen de unidad" at bounding box center [451, 170] width 101 height 24
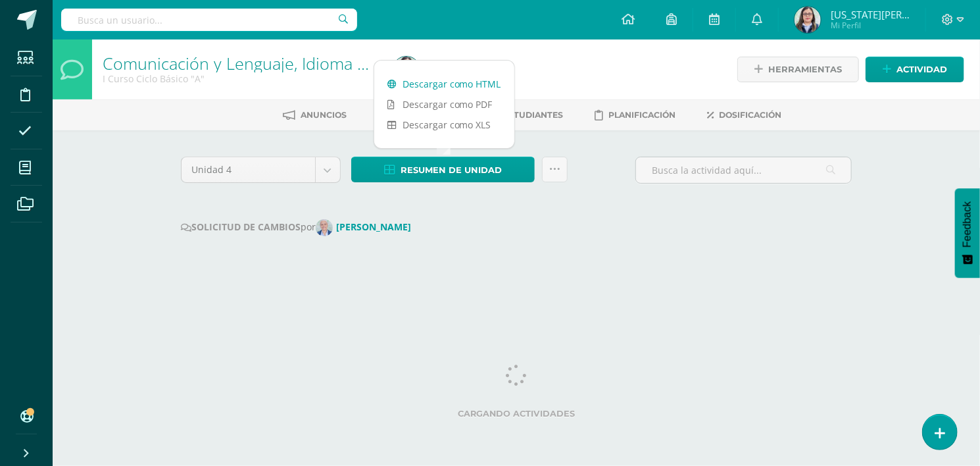
click at [466, 84] on link "Descargar como HTML" at bounding box center [444, 84] width 140 height 20
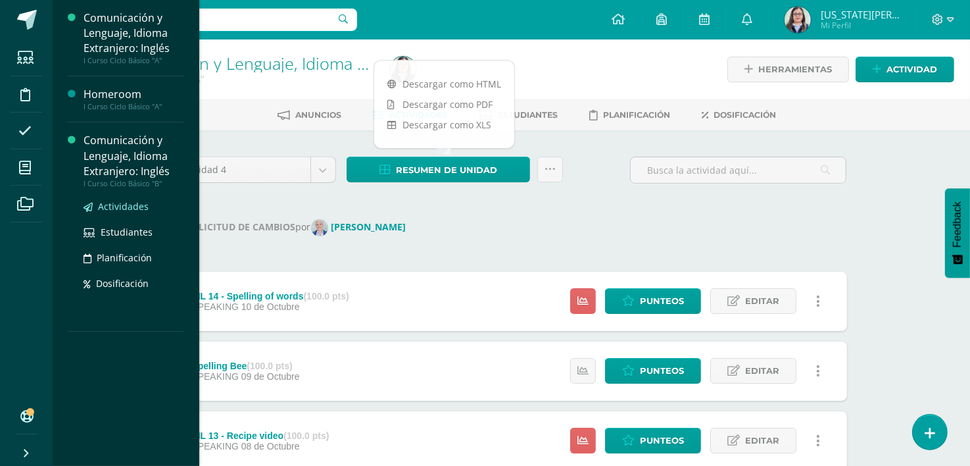
click at [114, 203] on span "Actividades" at bounding box center [123, 206] width 51 height 12
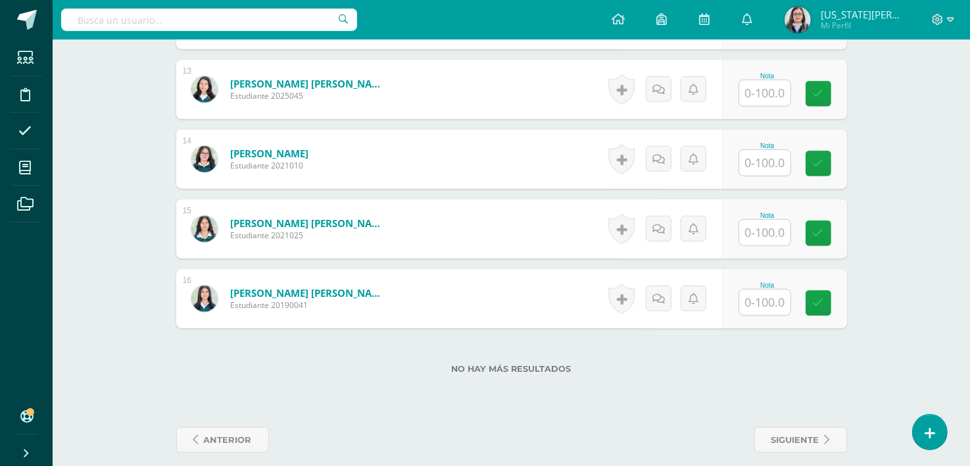
scroll to position [1247, 0]
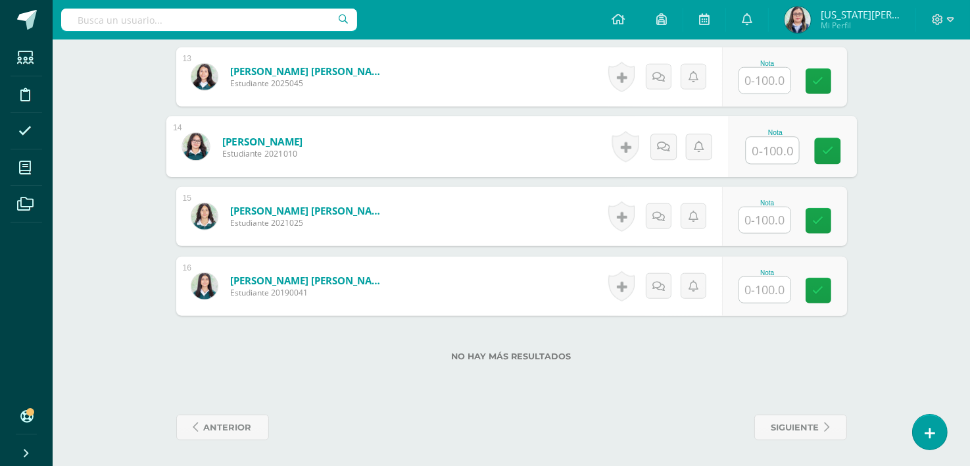
click at [772, 142] on input "text" at bounding box center [772, 150] width 53 height 26
type input "80"
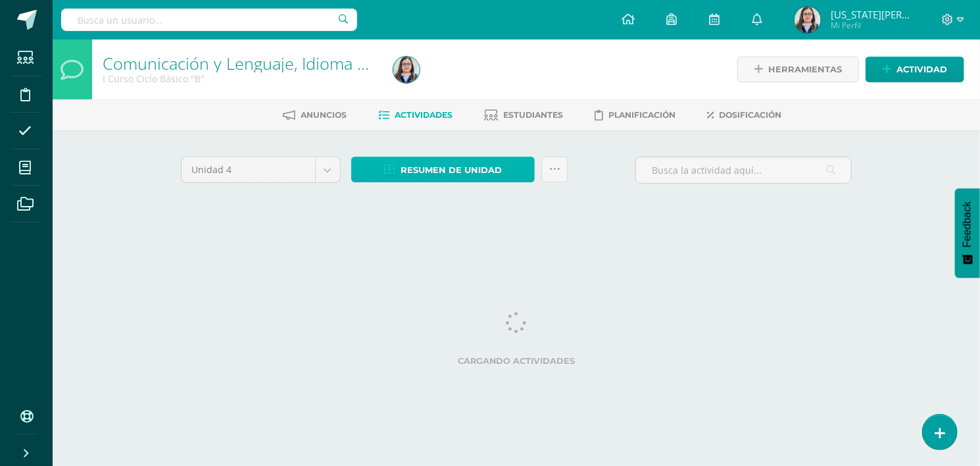
click at [432, 170] on span "Resumen de unidad" at bounding box center [451, 170] width 101 height 24
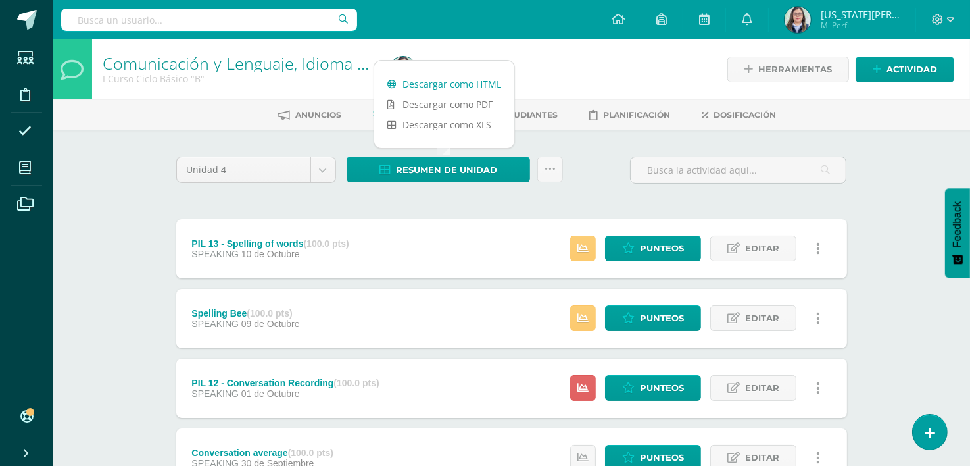
click at [453, 82] on link "Descargar como HTML" at bounding box center [444, 84] width 140 height 20
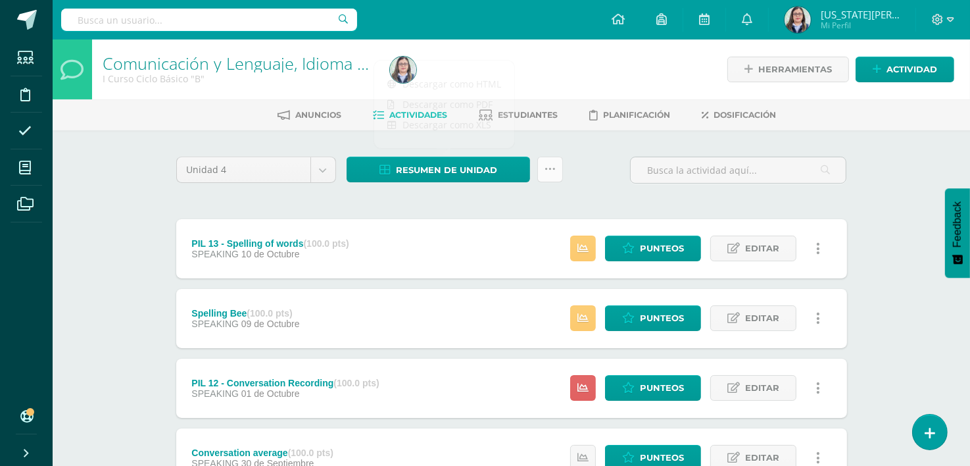
click at [547, 168] on icon at bounding box center [550, 169] width 11 height 11
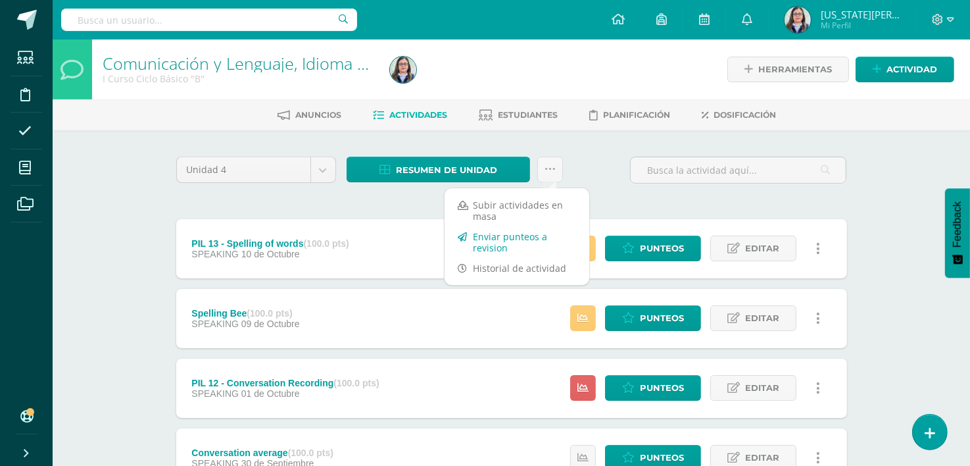
click at [493, 238] on link "Enviar punteos a revision" at bounding box center [517, 242] width 145 height 32
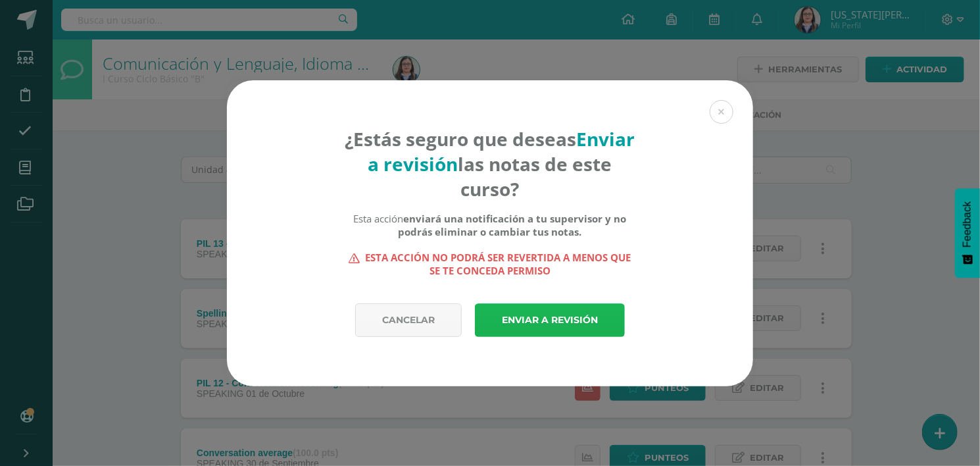
click at [522, 315] on link "Enviar a revisión" at bounding box center [550, 320] width 150 height 34
click at [527, 320] on link "Enviar a revisión" at bounding box center [550, 320] width 150 height 34
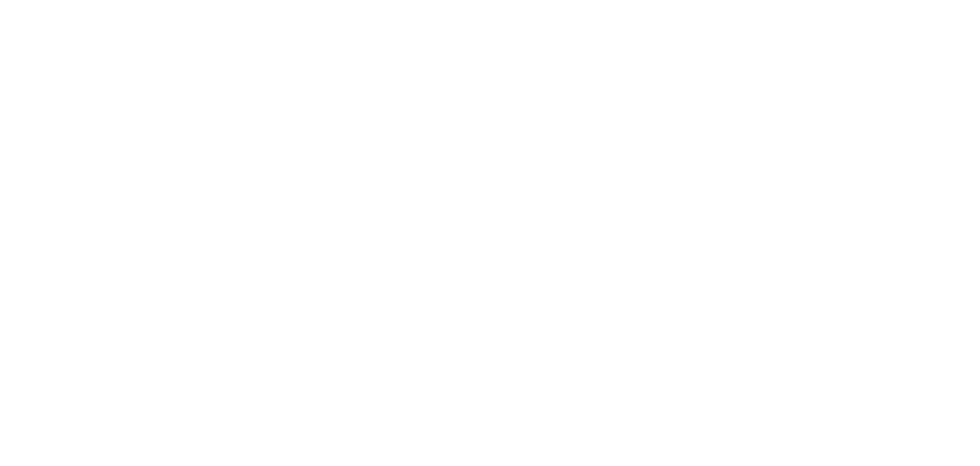
click at [0, 0] on html at bounding box center [0, 0] width 0 height 0
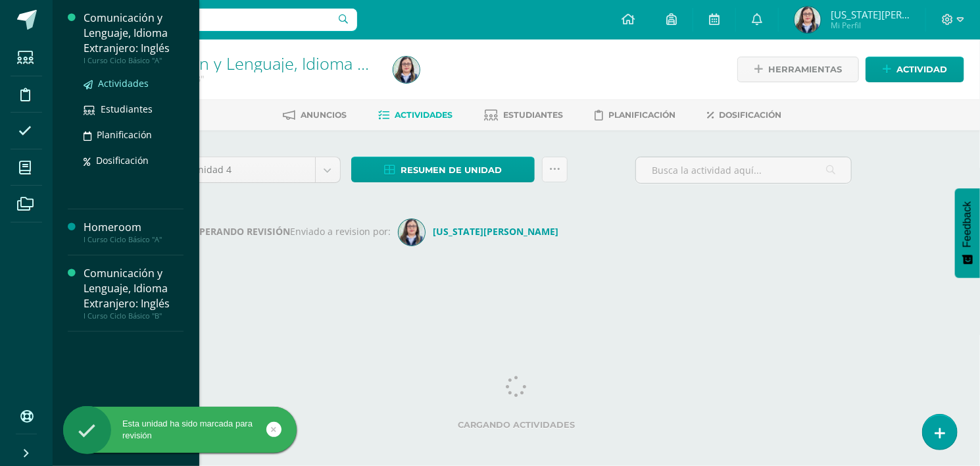
click at [118, 82] on span "Actividades" at bounding box center [123, 83] width 51 height 12
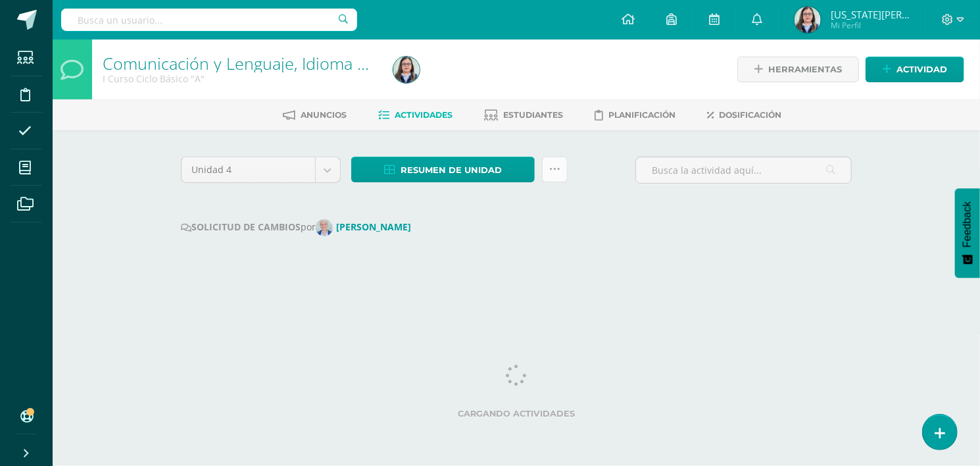
click at [557, 164] on icon at bounding box center [554, 169] width 11 height 11
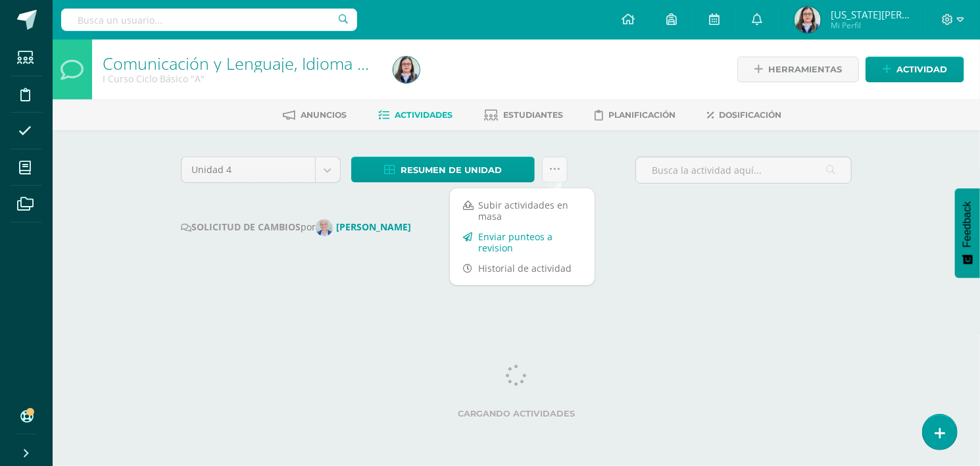
click at [508, 239] on link "Enviar punteos a revision" at bounding box center [522, 242] width 145 height 32
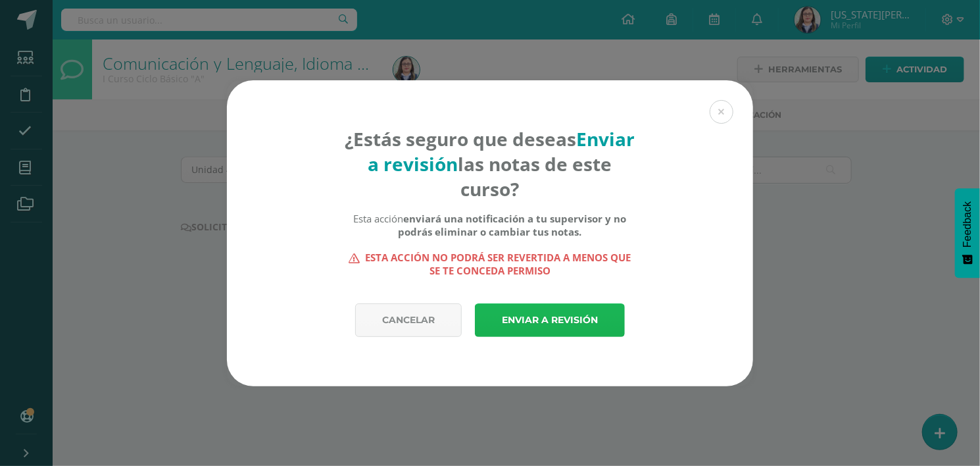
click at [533, 323] on link "Enviar a revisión" at bounding box center [550, 320] width 150 height 34
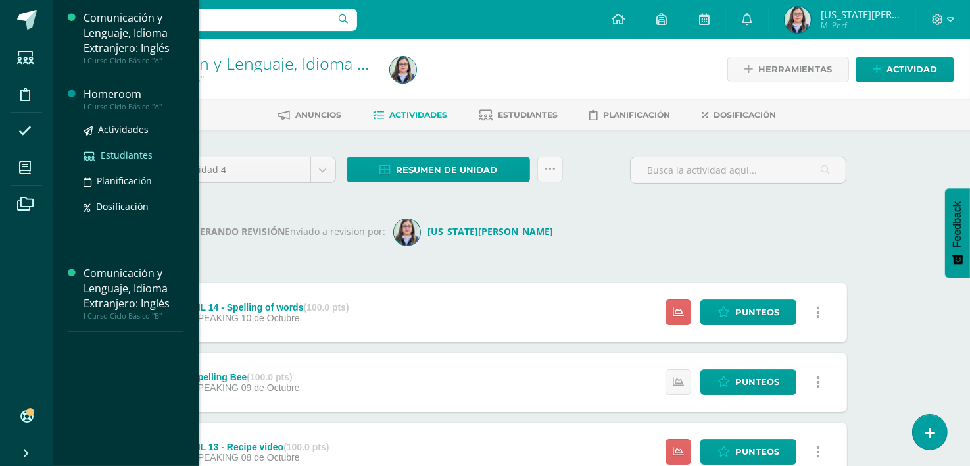
click at [115, 157] on span "Estudiantes" at bounding box center [127, 155] width 52 height 12
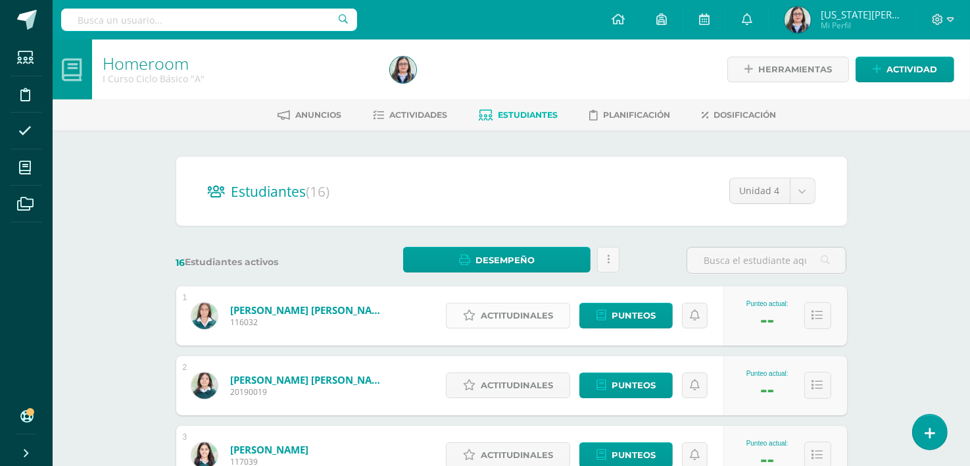
click at [514, 313] on span "Actitudinales" at bounding box center [517, 315] width 72 height 24
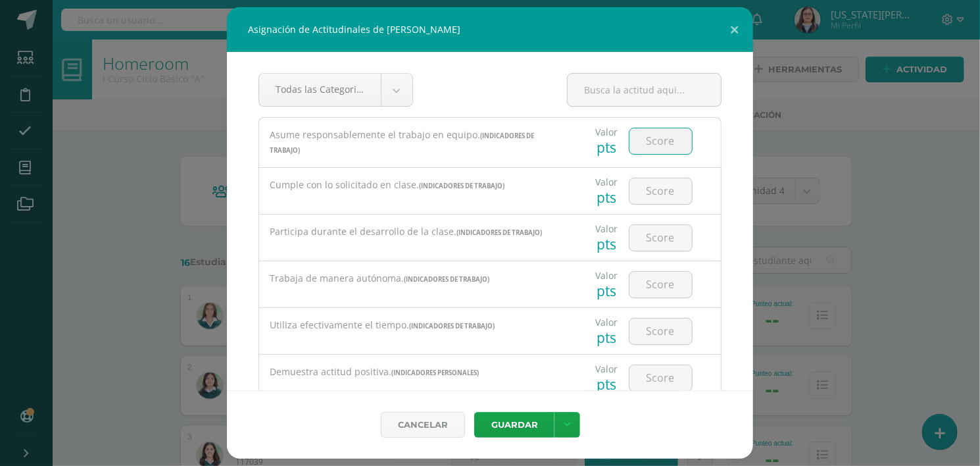
click at [642, 139] on input "number" at bounding box center [661, 141] width 62 height 26
type input "3"
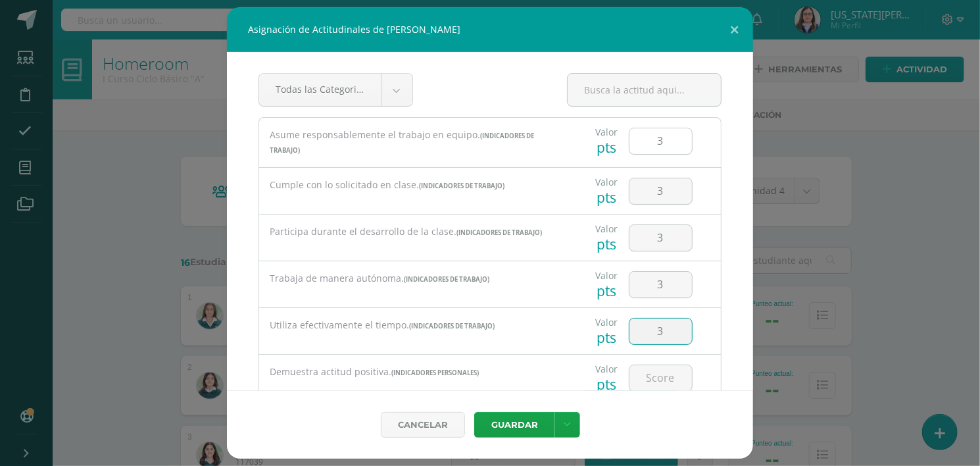
type input "3"
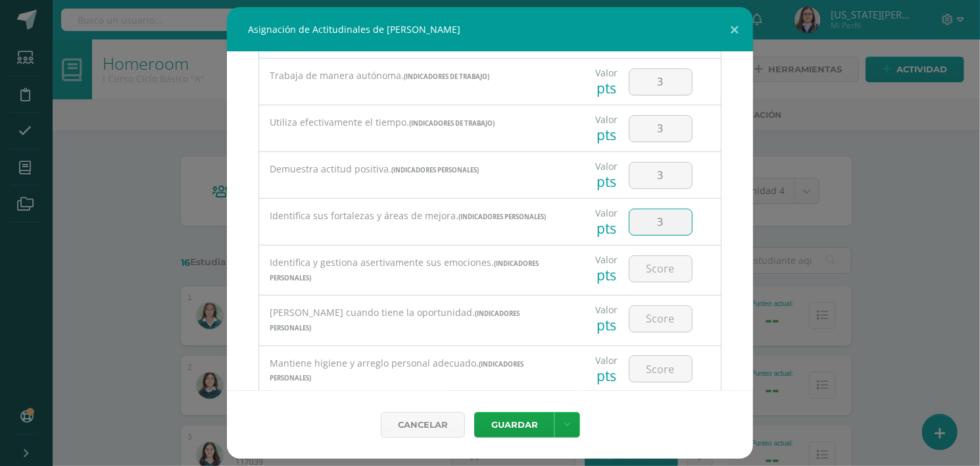
type input "3"
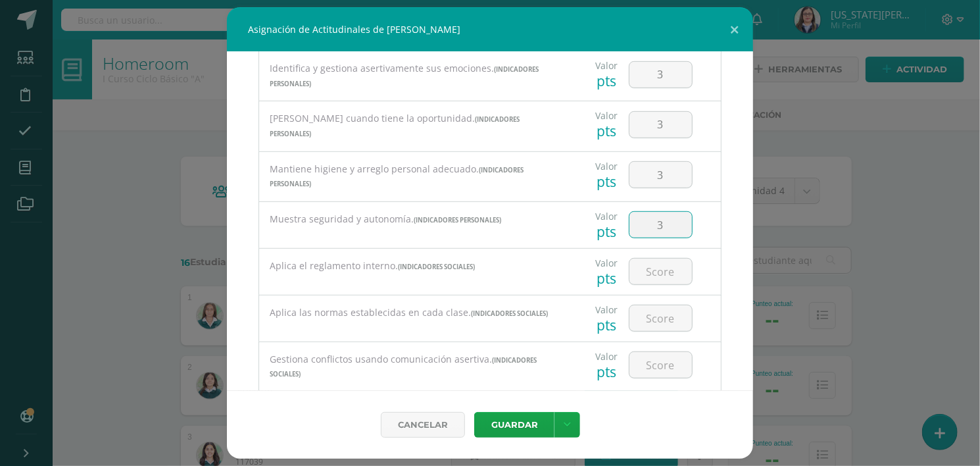
type input "3"
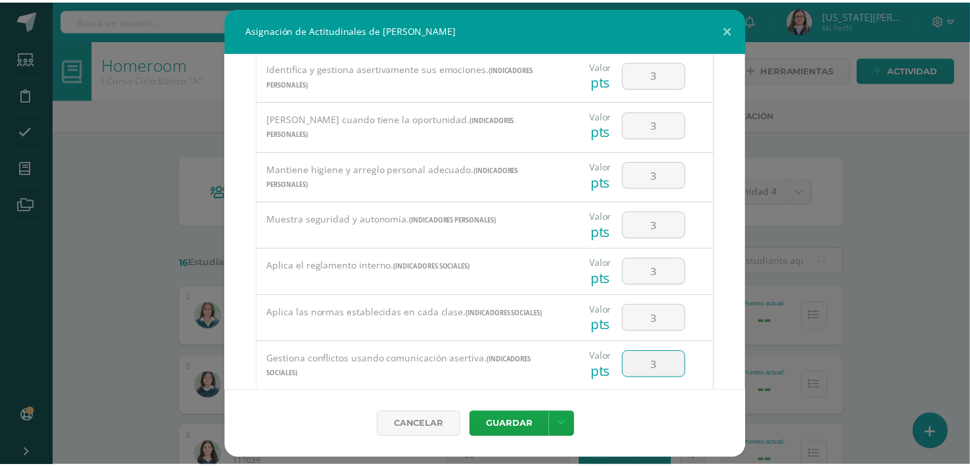
scroll to position [587, 0]
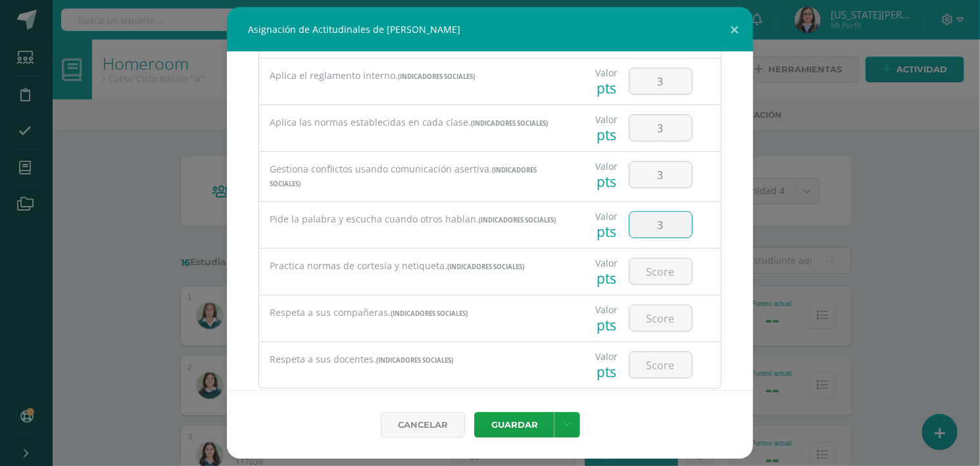
type input "3"
click at [514, 420] on button "Guardar" at bounding box center [514, 425] width 80 height 26
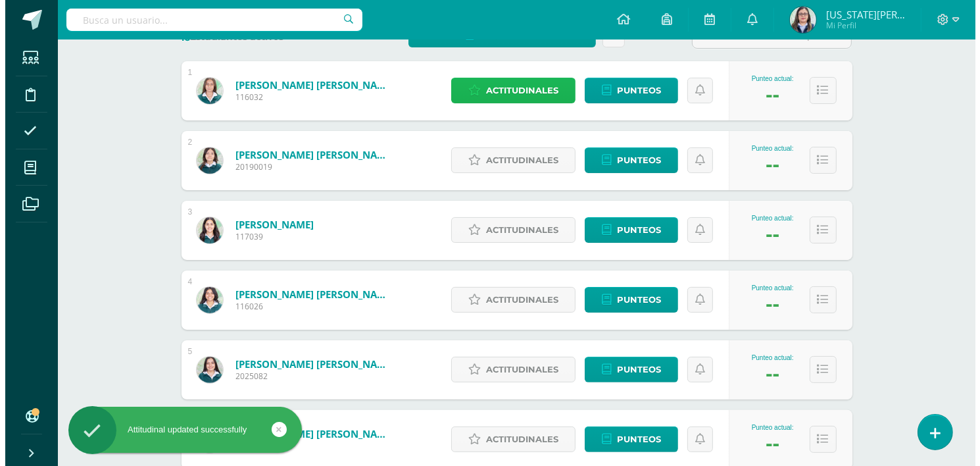
scroll to position [228, 0]
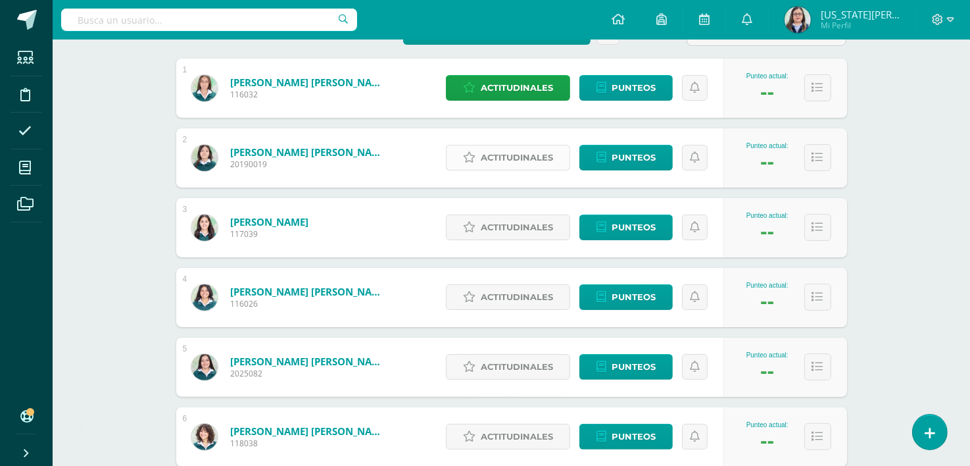
click at [510, 155] on span "Actitudinales" at bounding box center [517, 157] width 72 height 24
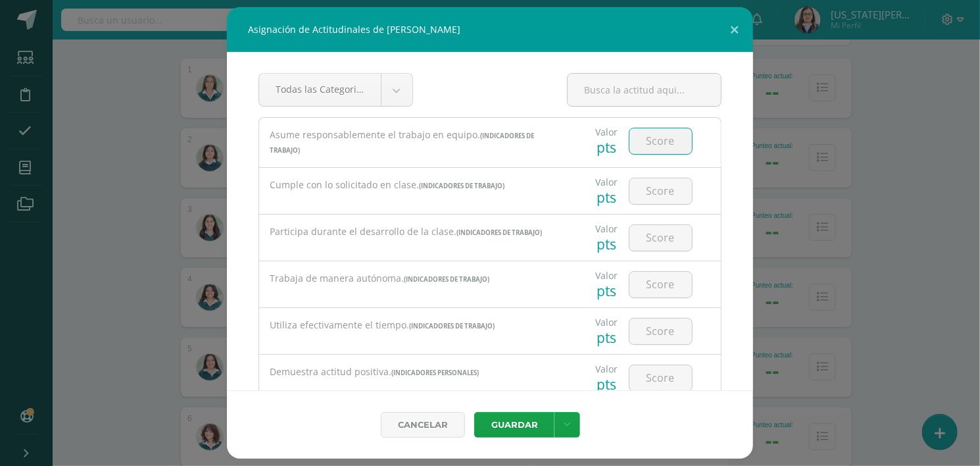
click at [660, 145] on input "number" at bounding box center [661, 141] width 62 height 26
type input "3"
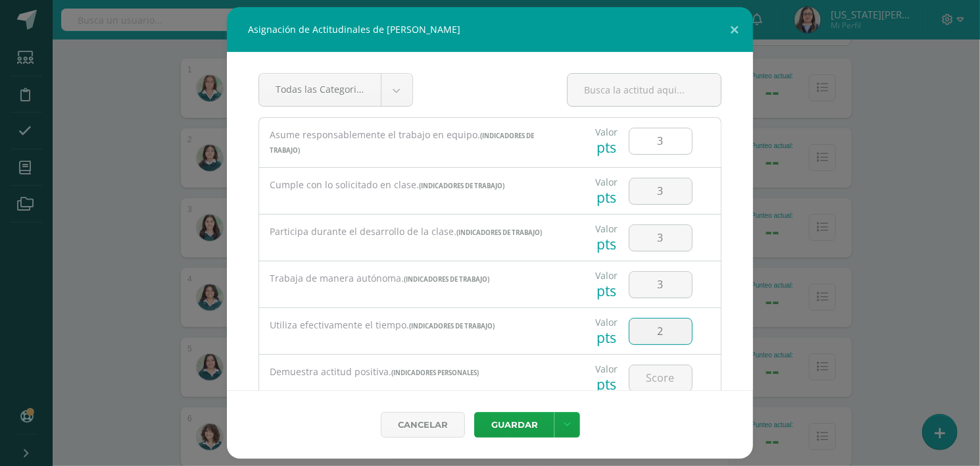
type input "2"
type input "3"
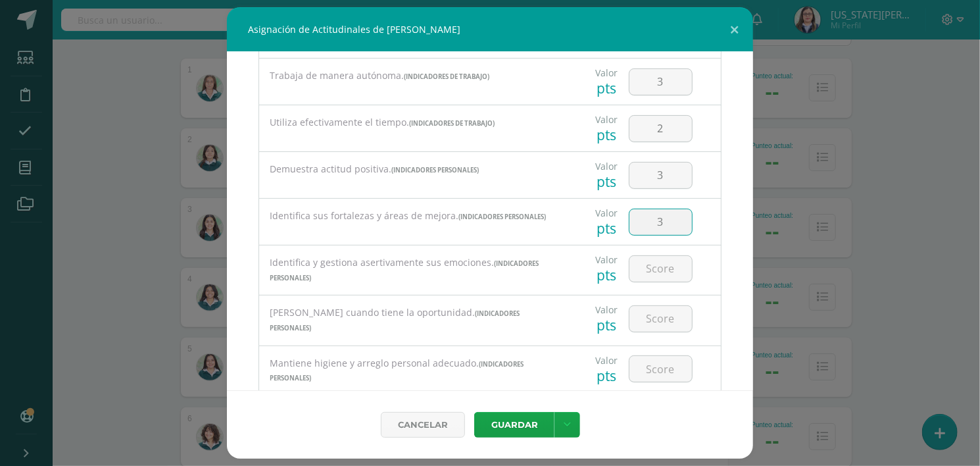
type input "3"
type input "2"
type input "3"
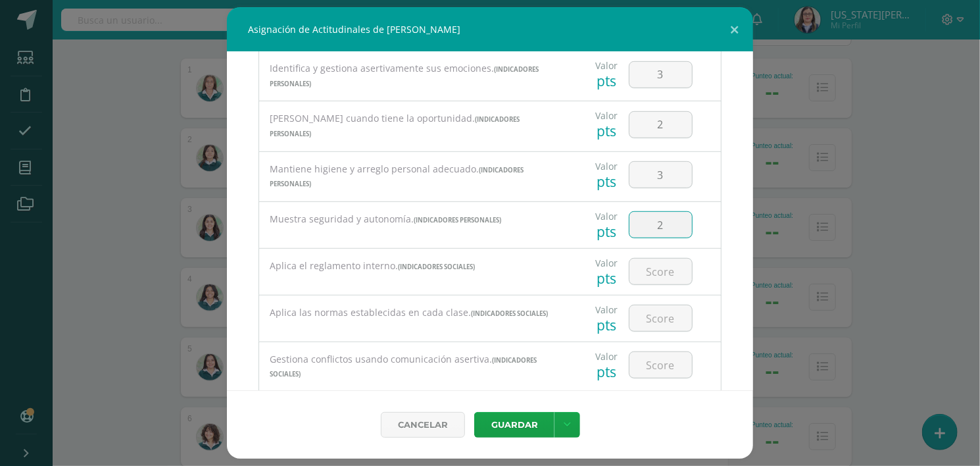
type input "2"
type input "3"
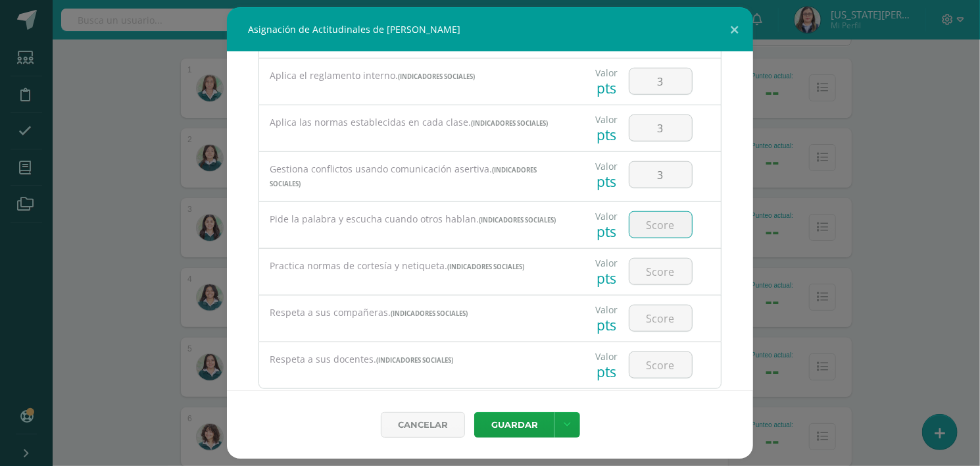
type input "3"
type input "2"
type input "3"
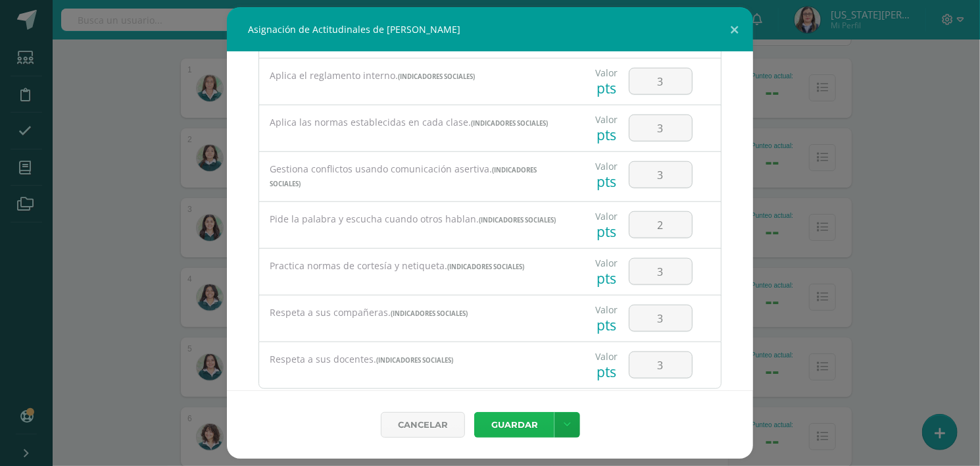
click at [474, 412] on button "Guardar" at bounding box center [514, 425] width 80 height 26
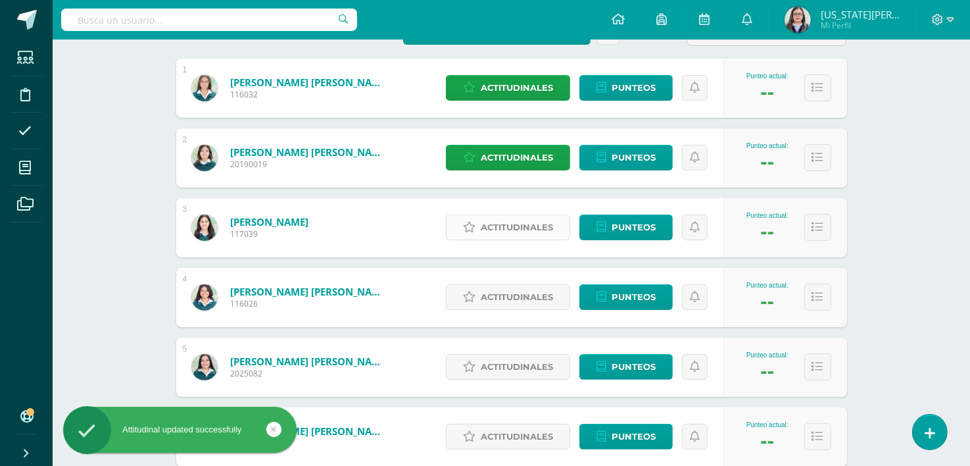
click at [508, 227] on span "Actitudinales" at bounding box center [517, 227] width 72 height 24
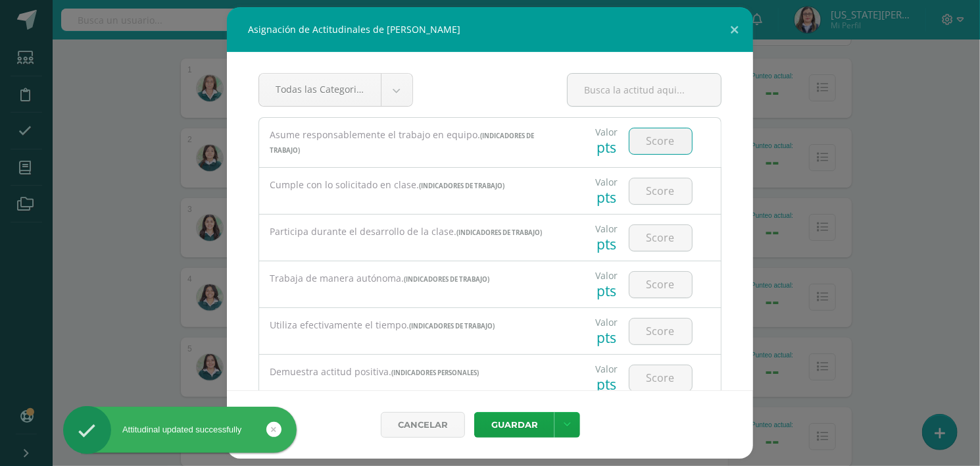
click at [652, 147] on input "number" at bounding box center [661, 141] width 62 height 26
type input "3"
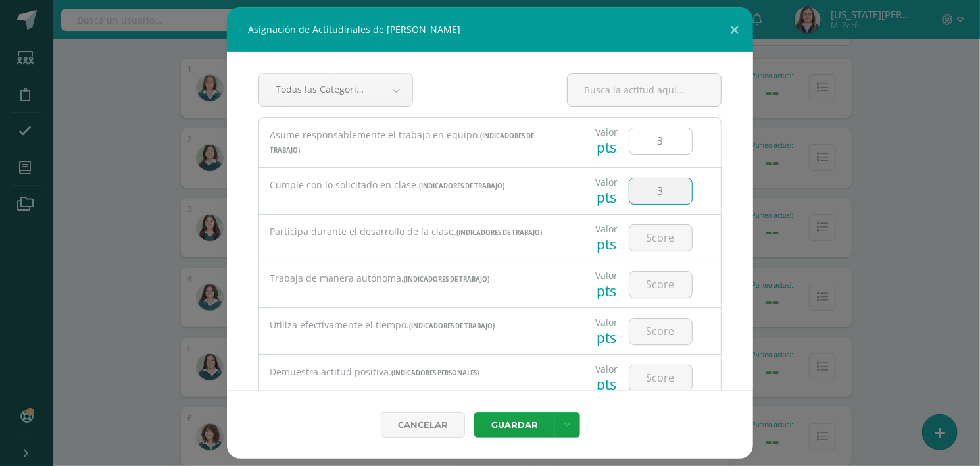
type input "3"
type input "2"
type input "3"
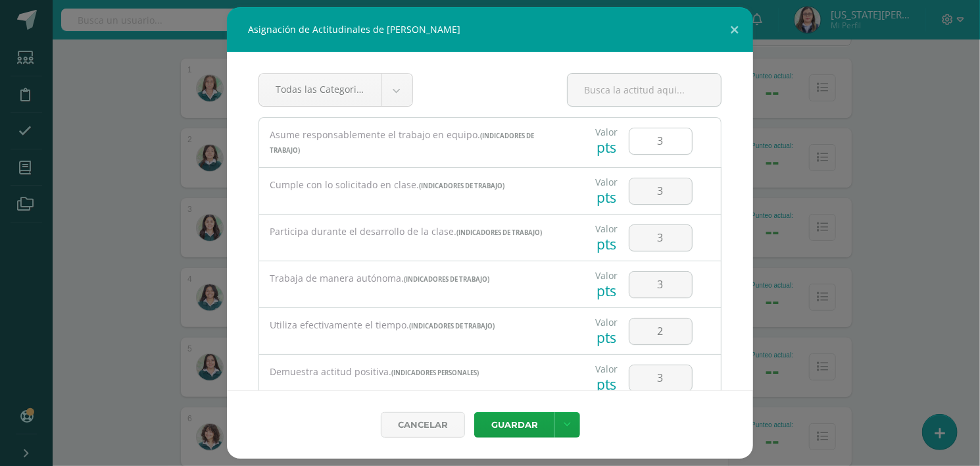
scroll to position [203, 0]
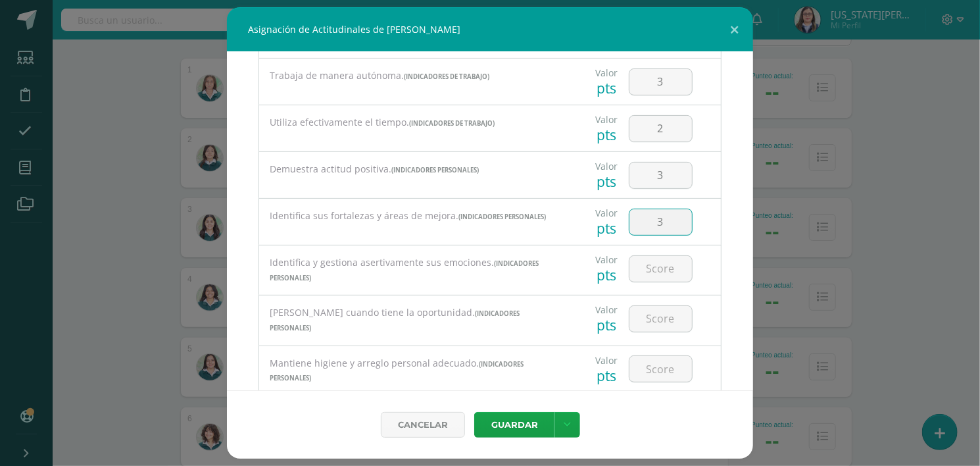
type input "3"
type input "2"
type input "3"
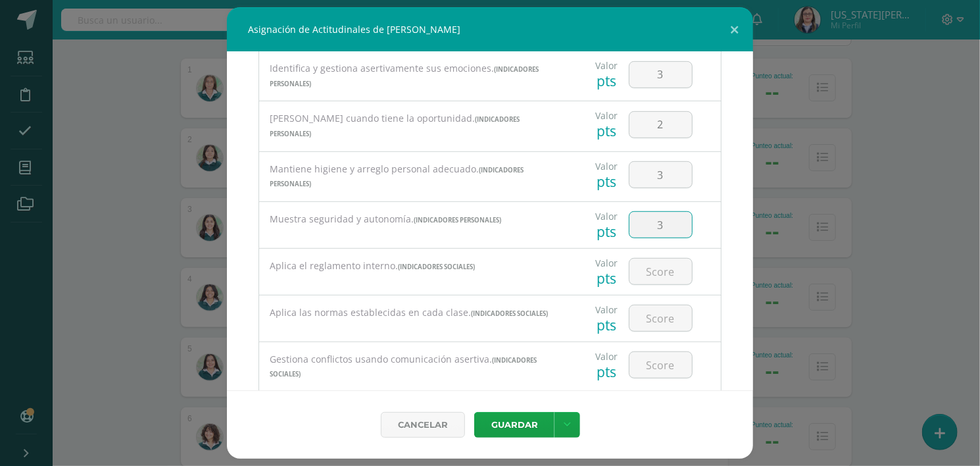
type input "3"
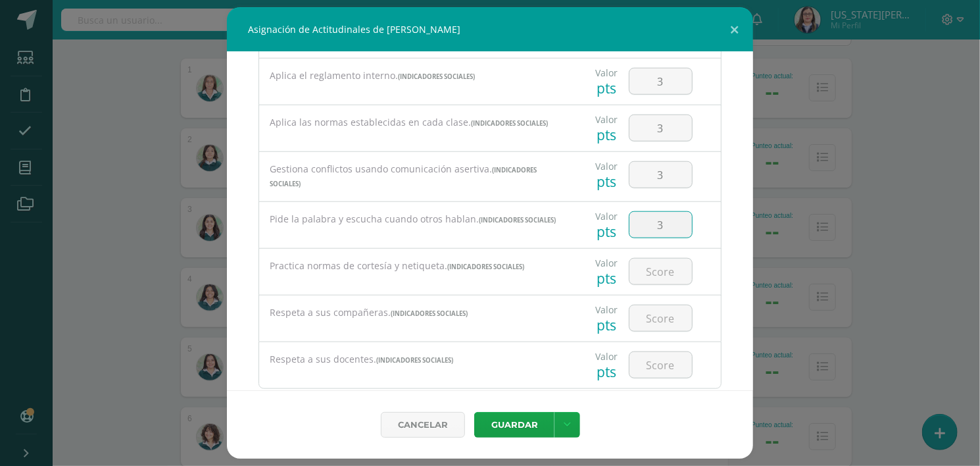
type input "3"
click at [474, 412] on button "Guardar" at bounding box center [514, 425] width 80 height 26
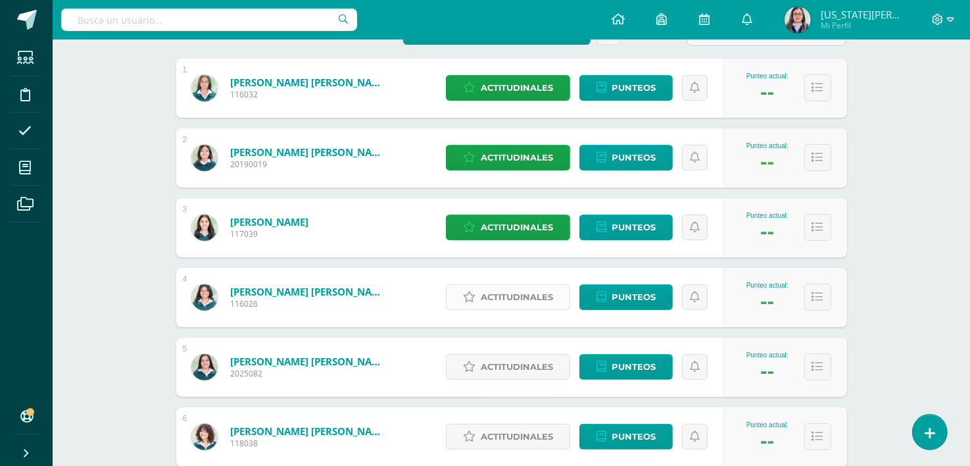
click at [532, 293] on span "Actitudinales" at bounding box center [517, 297] width 72 height 24
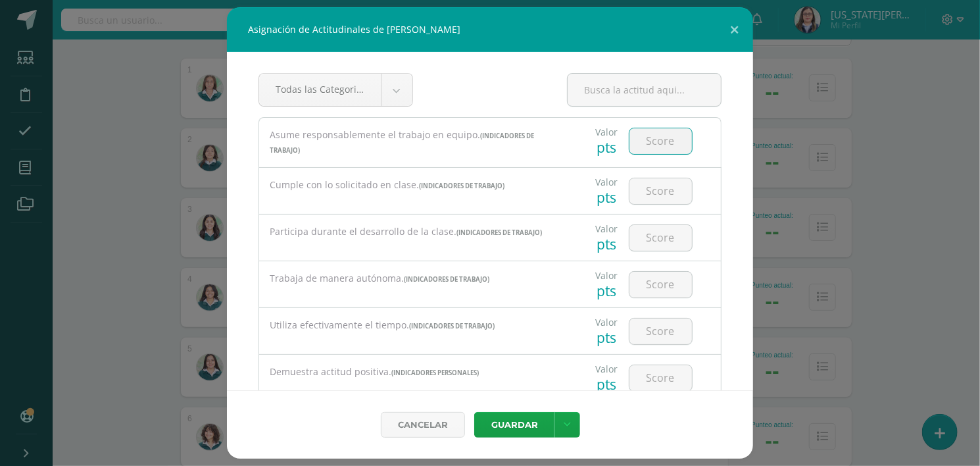
click at [649, 142] on input "number" at bounding box center [661, 141] width 62 height 26
type input "3"
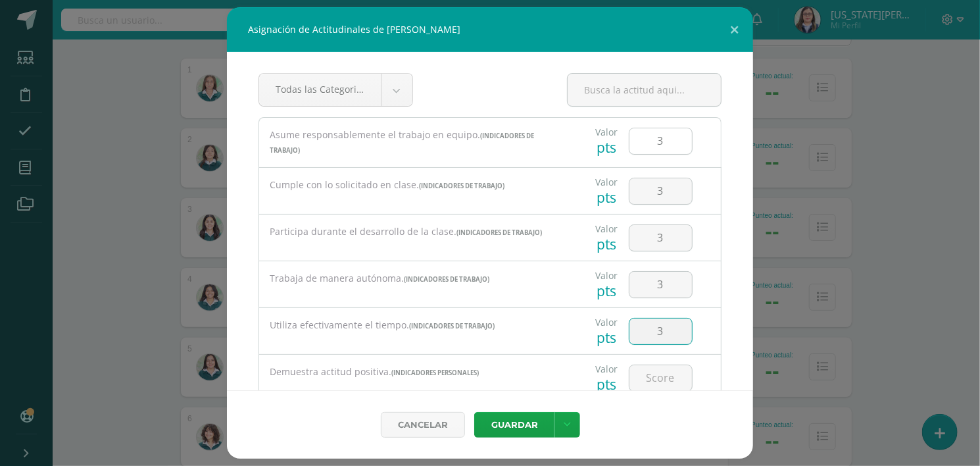
type input "3"
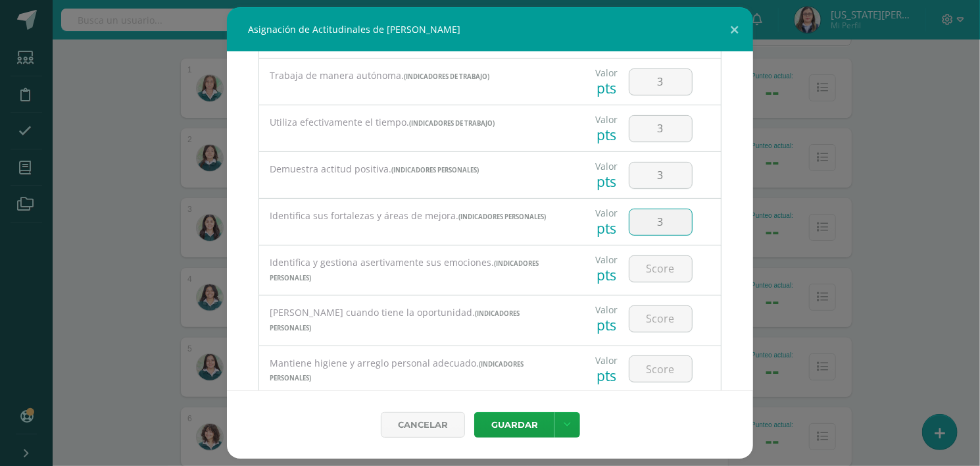
type input "3"
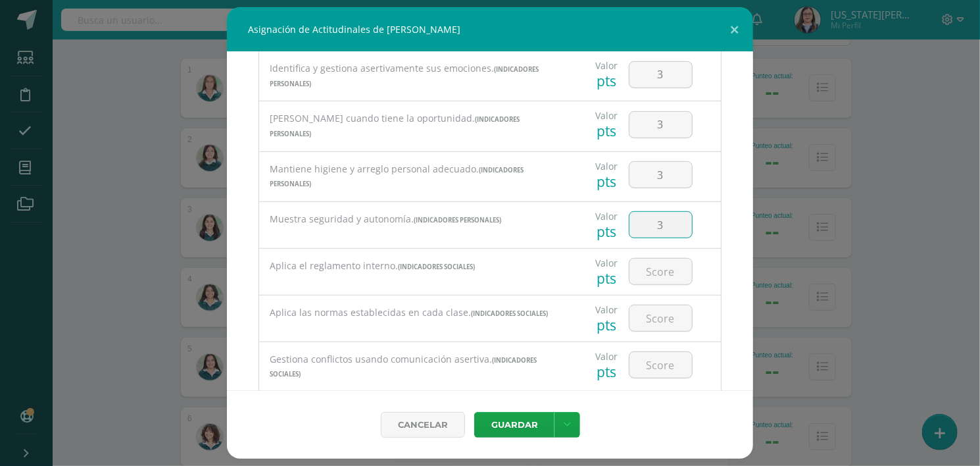
type input "3"
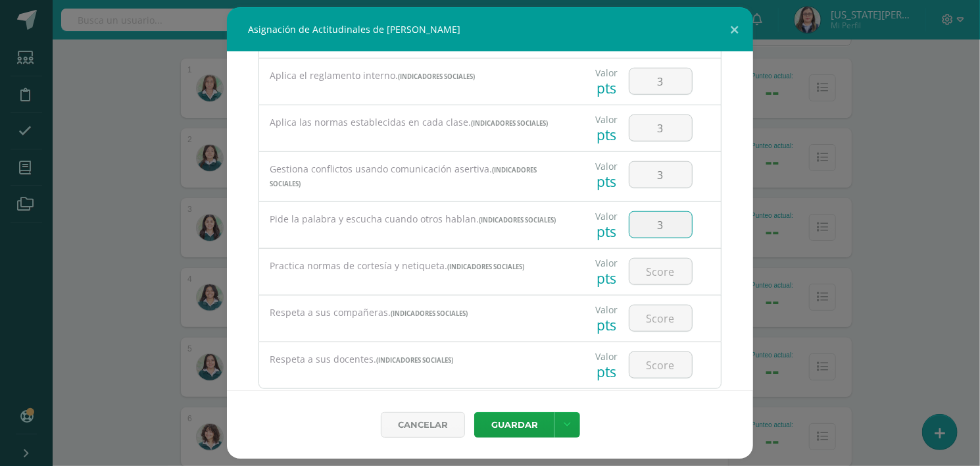
type input "3"
click at [474, 412] on button "Guardar" at bounding box center [514, 425] width 80 height 26
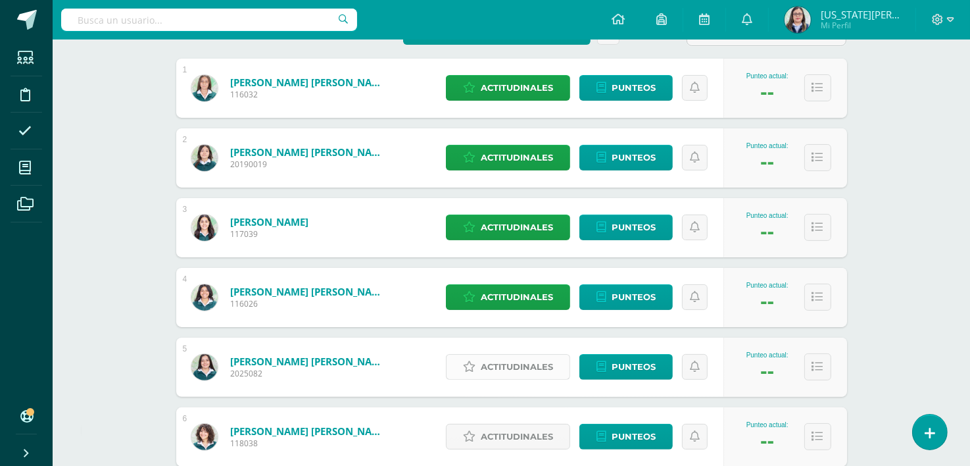
click at [502, 366] on span "Actitudinales" at bounding box center [517, 367] width 72 height 24
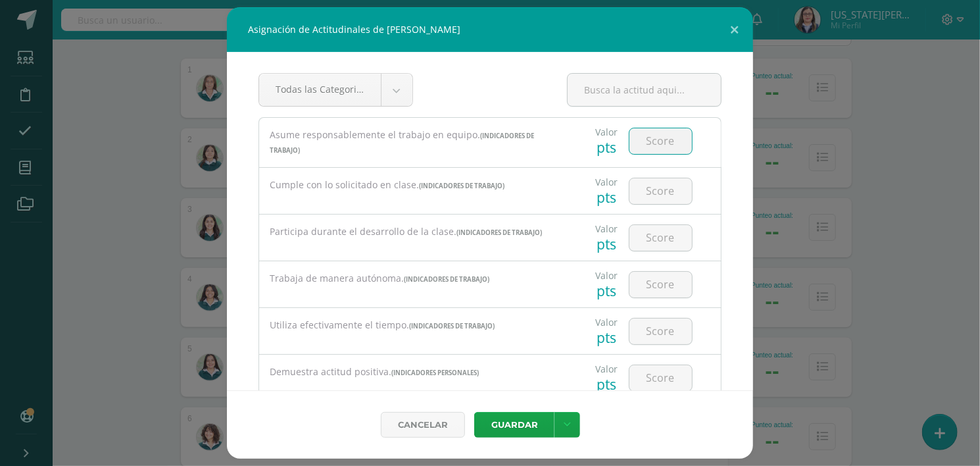
click at [649, 148] on input "number" at bounding box center [661, 141] width 62 height 26
type input "3"
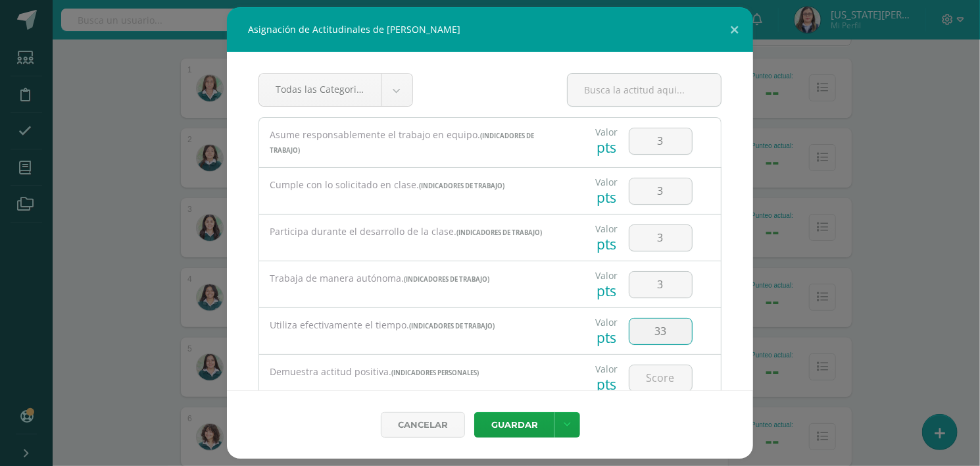
click at [664, 338] on input "33" at bounding box center [661, 331] width 62 height 26
type input "3"
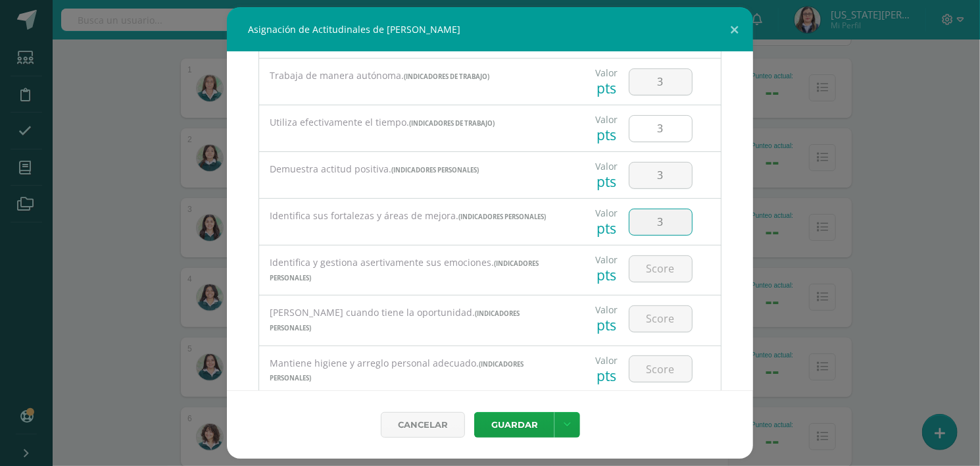
type input "3"
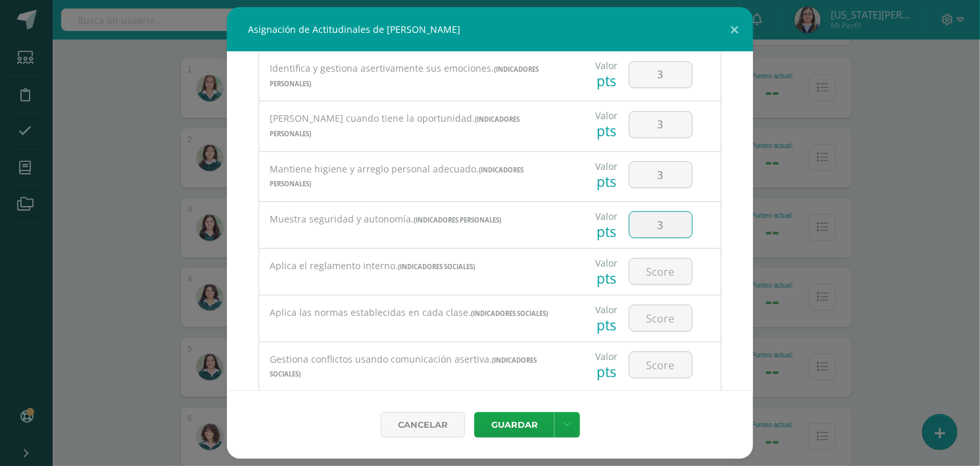
type input "3"
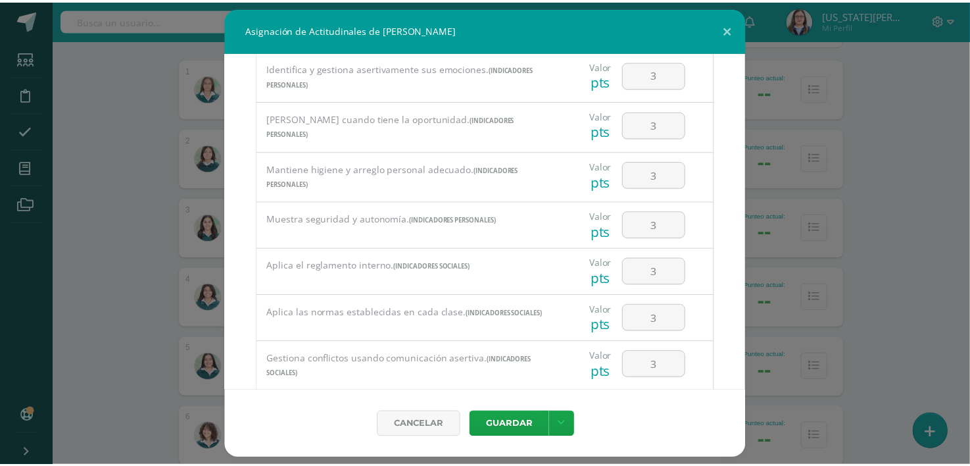
scroll to position [587, 0]
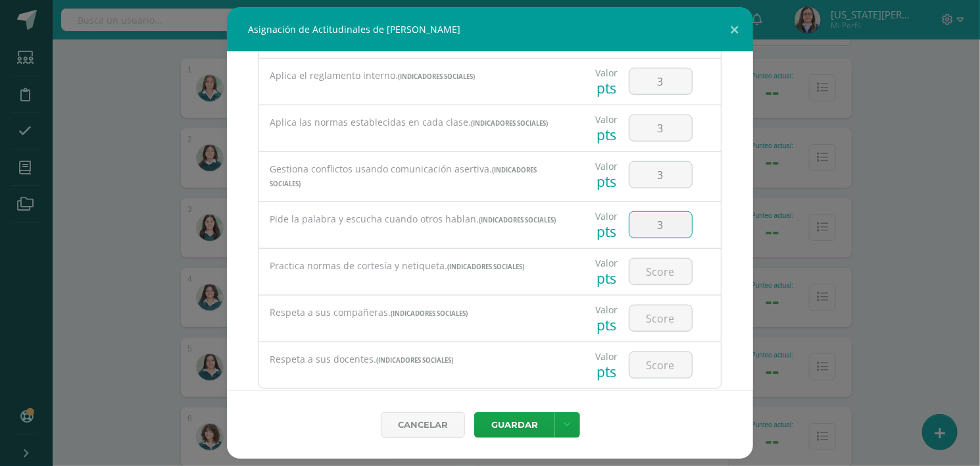
type input "3"
click at [474, 412] on button "Guardar" at bounding box center [514, 425] width 80 height 26
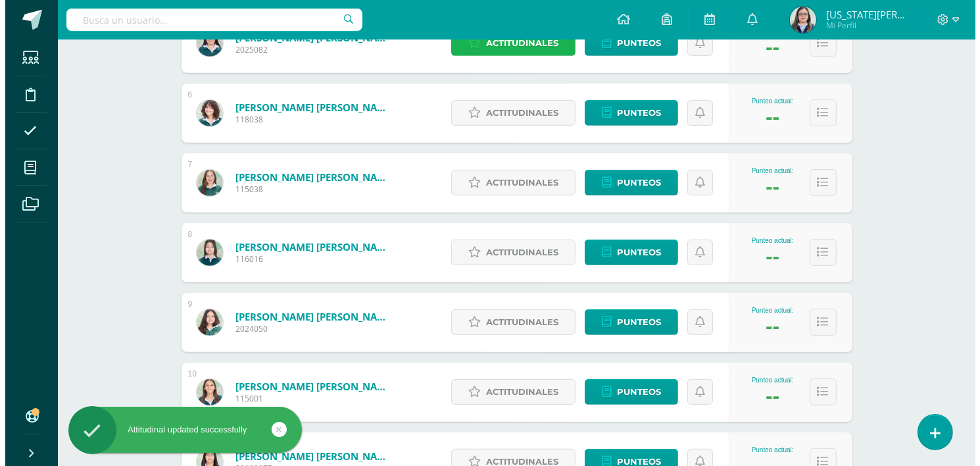
scroll to position [566, 0]
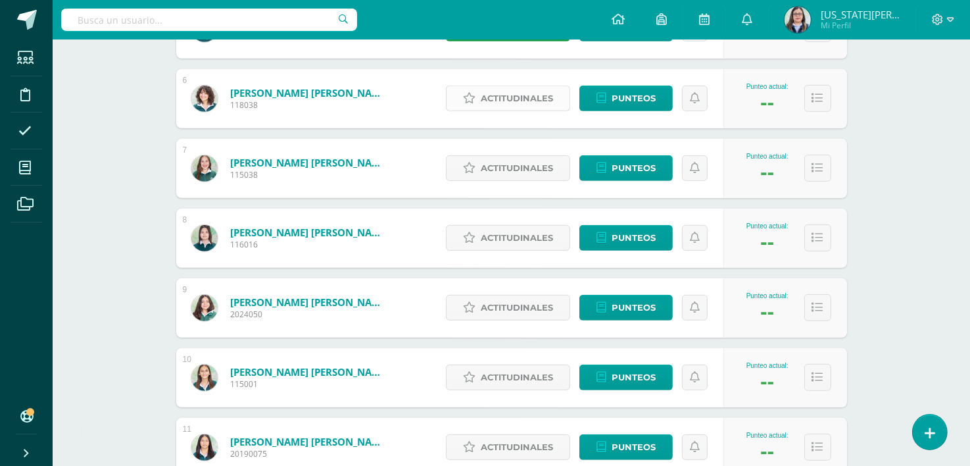
click at [504, 90] on span "Actitudinales" at bounding box center [517, 98] width 72 height 24
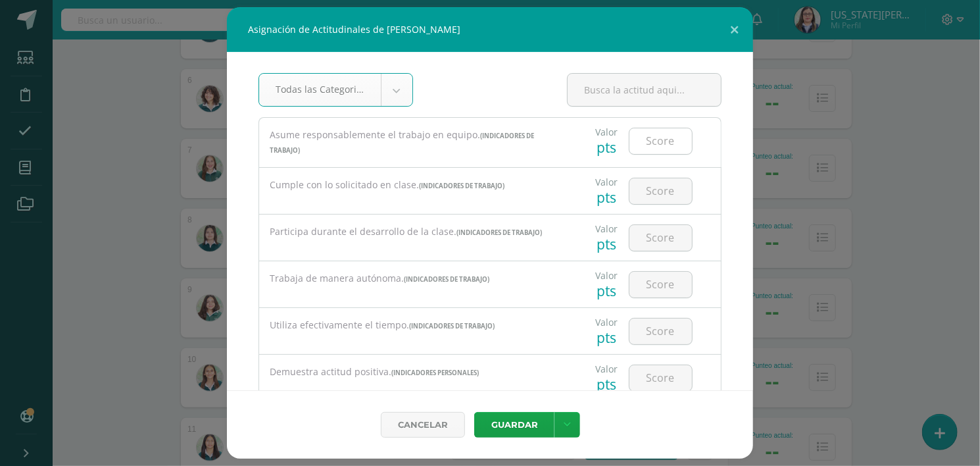
click at [655, 144] on input "number" at bounding box center [661, 141] width 62 height 26
type input "2"
type input "3"
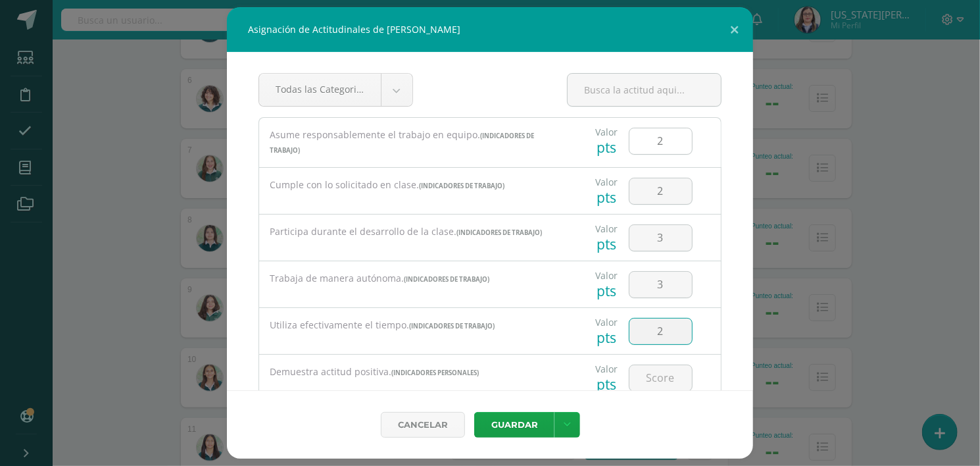
type input "2"
type input "3"
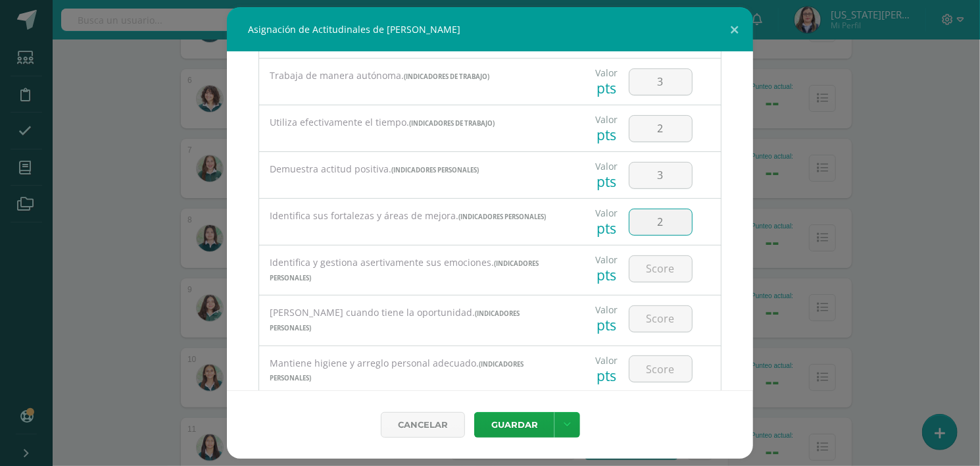
type input "2"
type input "3"
type input "2"
type input "3"
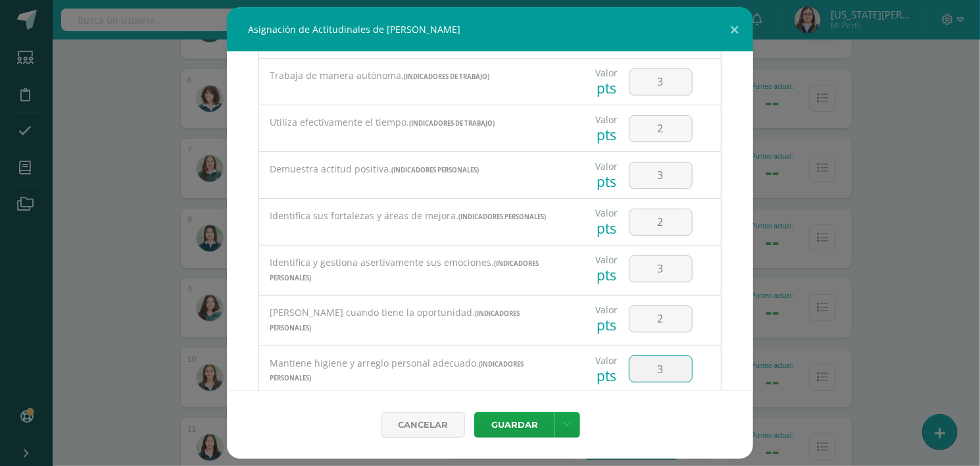
scroll to position [397, 0]
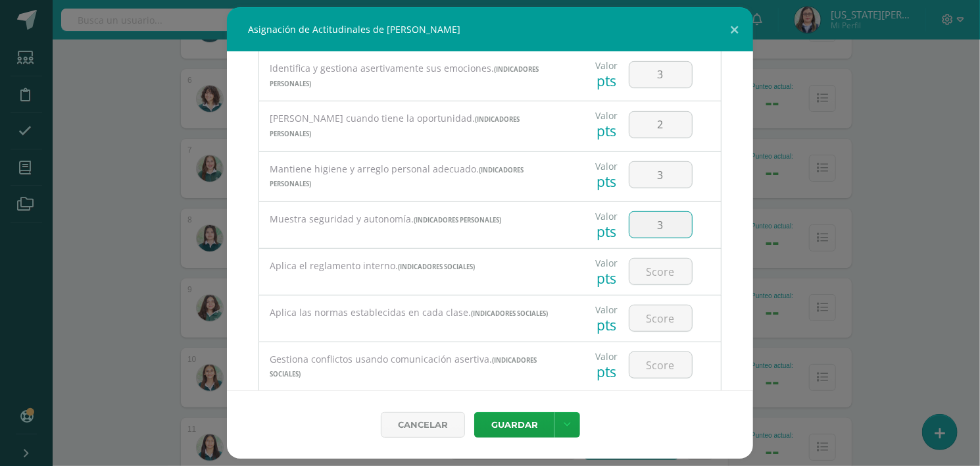
type input "3"
type input "2"
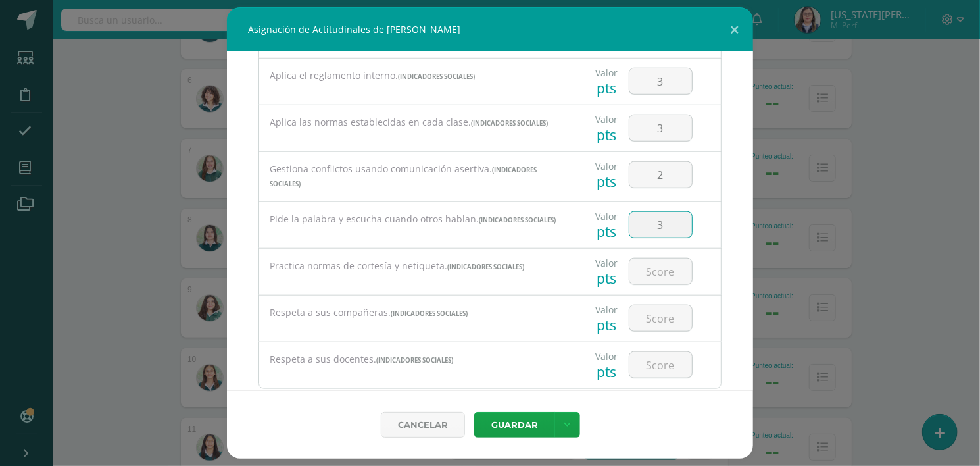
type input "3"
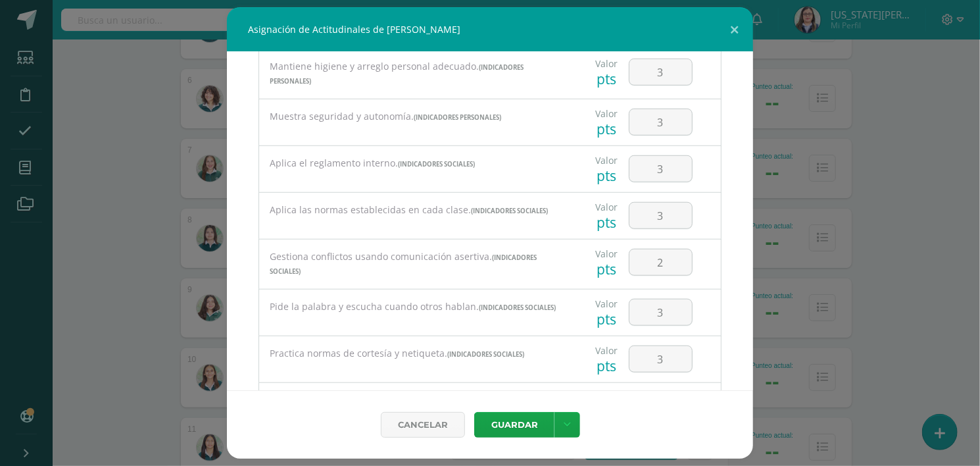
scroll to position [618, 0]
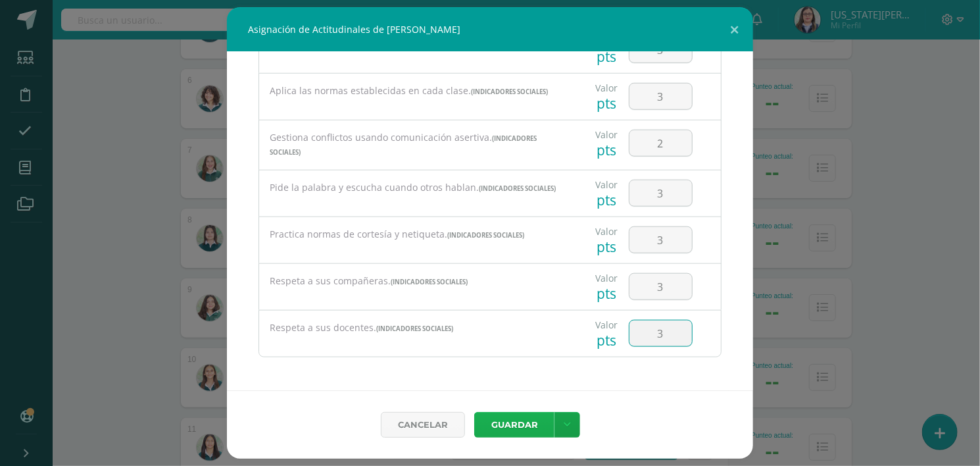
type input "3"
click at [505, 422] on button "Guardar" at bounding box center [514, 425] width 80 height 26
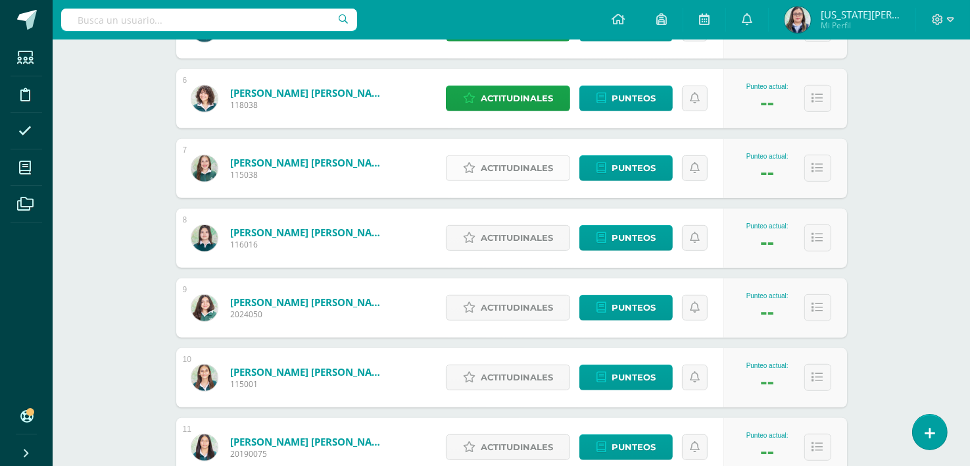
click at [508, 171] on span "Actitudinales" at bounding box center [517, 168] width 72 height 24
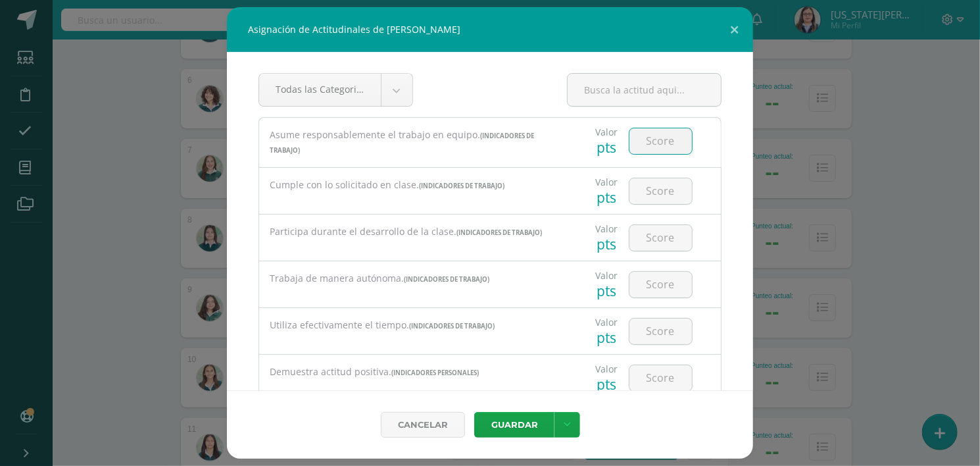
click at [659, 145] on input "number" at bounding box center [661, 141] width 62 height 26
type input "3"
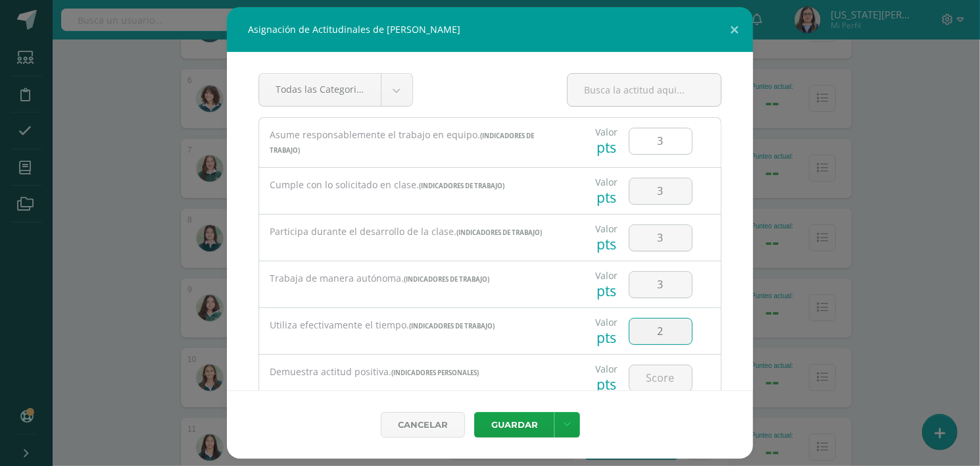
type input "2"
type input "3"
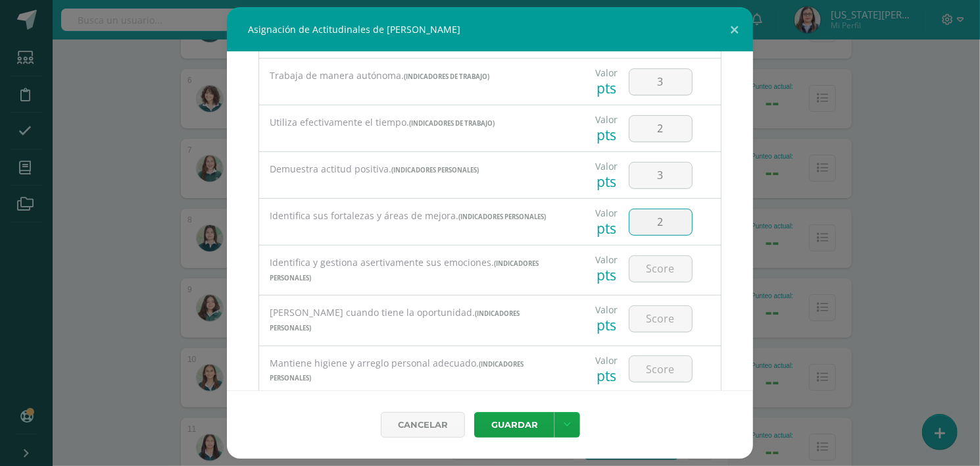
type input "2"
type input "3"
type input "2"
type input "3"
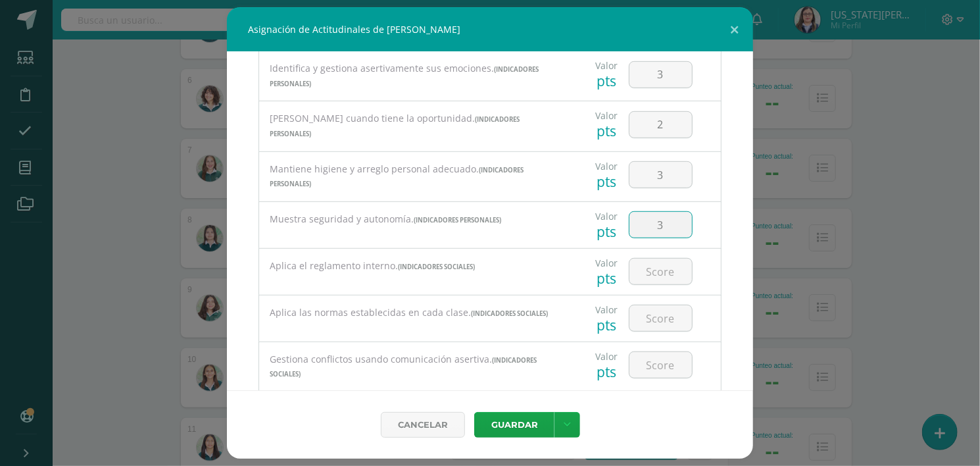
type input "3"
type input "2"
type input "3"
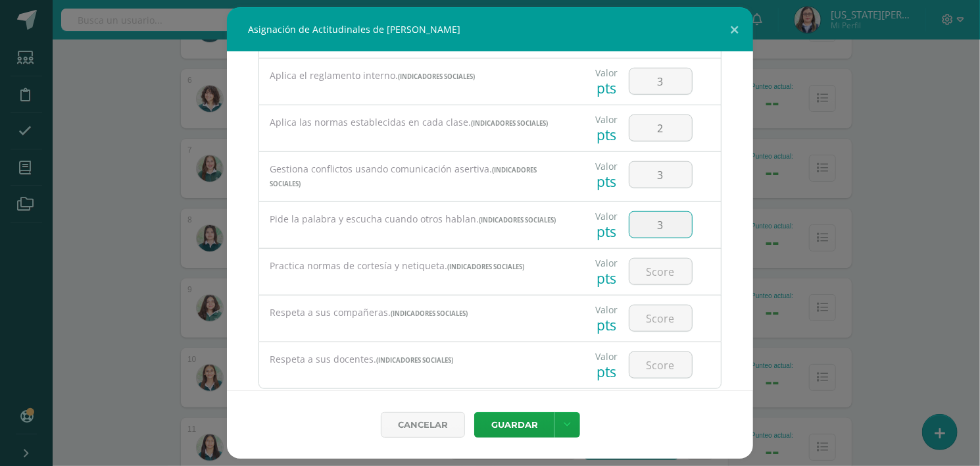
type input "3"
click at [535, 424] on button "Guardar" at bounding box center [514, 425] width 80 height 26
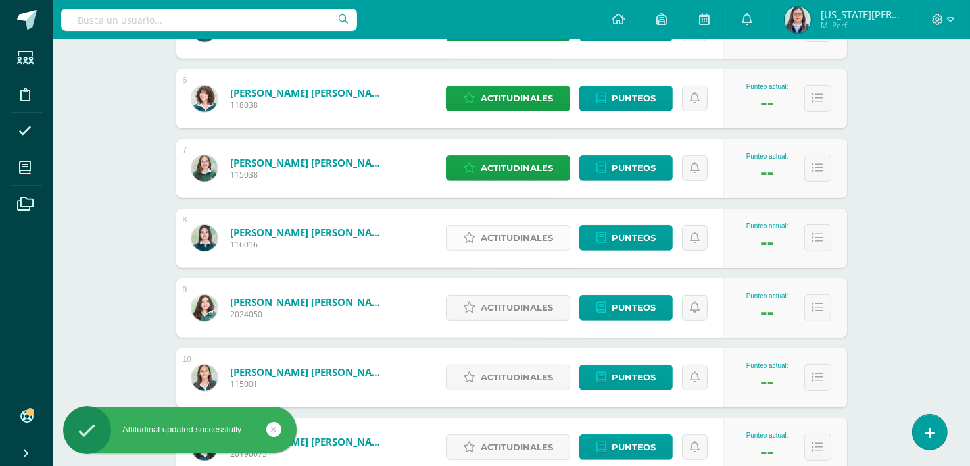
click at [533, 236] on span "Actitudinales" at bounding box center [517, 238] width 72 height 24
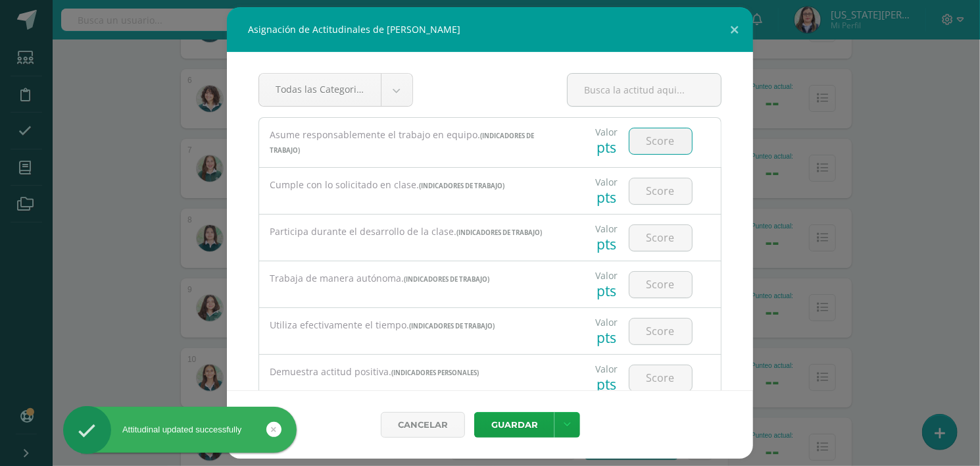
click at [645, 137] on input "number" at bounding box center [661, 141] width 62 height 26
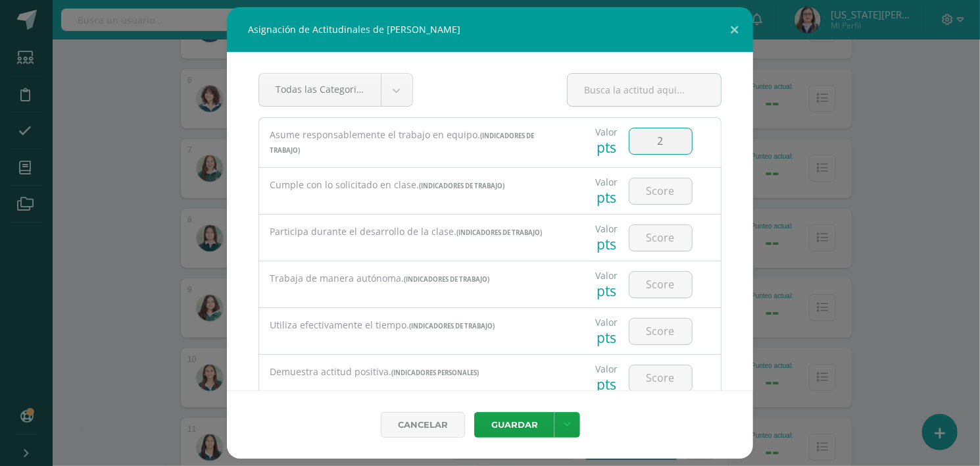
type input "2"
type input "3"
type input "2"
type input "3"
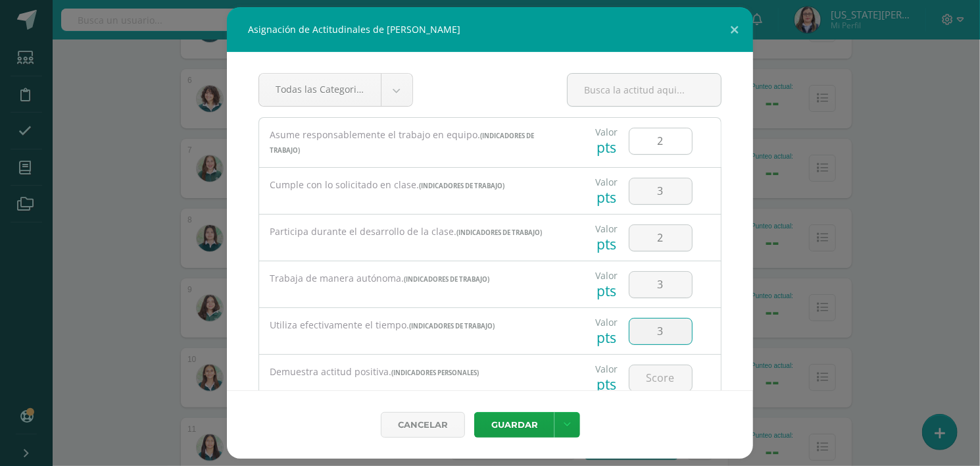
type input "3"
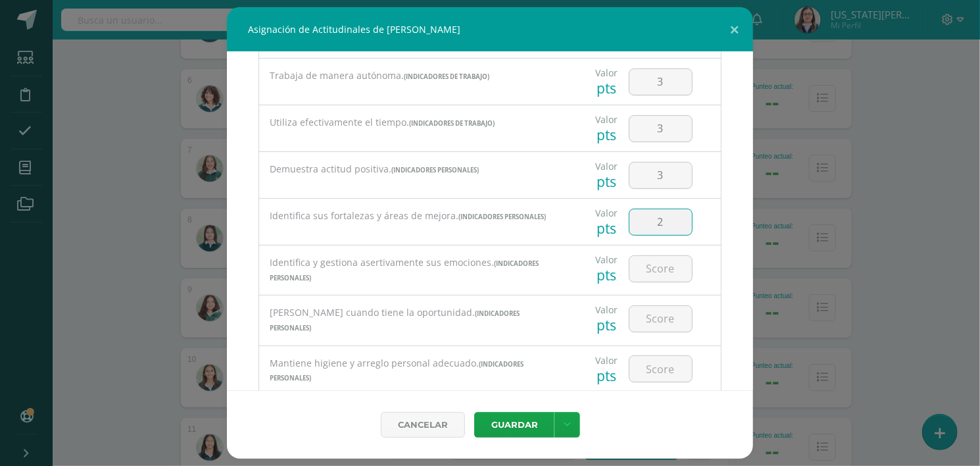
type input "2"
type input "3"
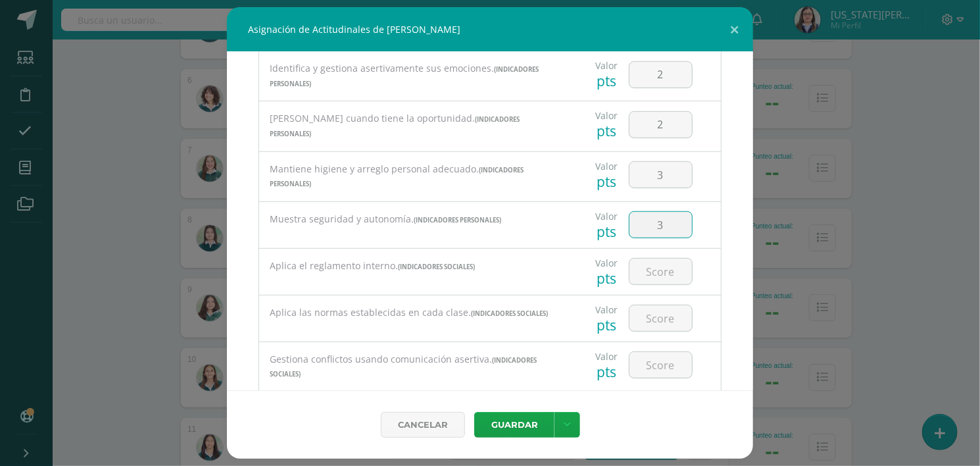
type input "3"
type input "2"
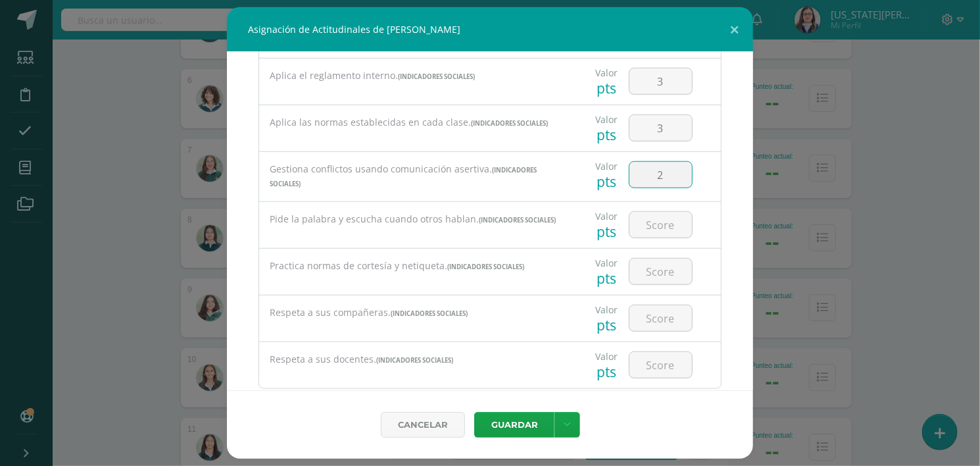
click at [660, 181] on input "2" at bounding box center [661, 175] width 62 height 26
type input "3"
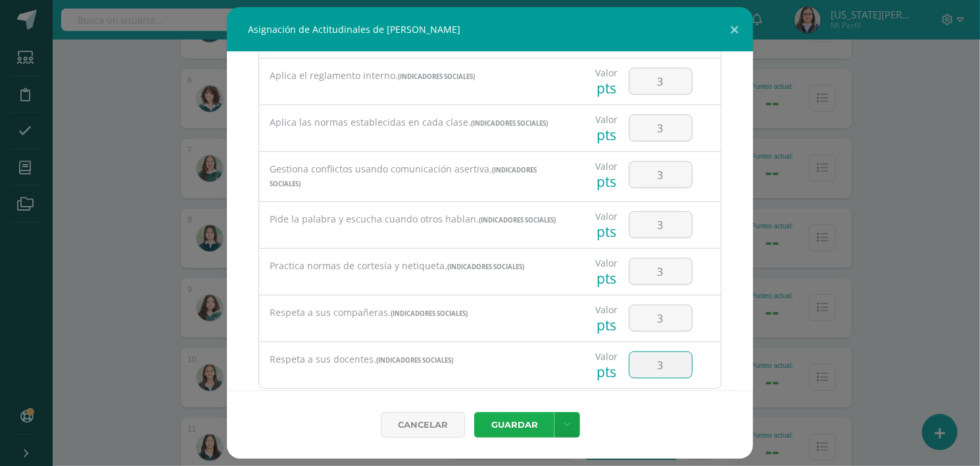
type input "3"
click at [513, 422] on button "Guardar" at bounding box center [514, 425] width 80 height 26
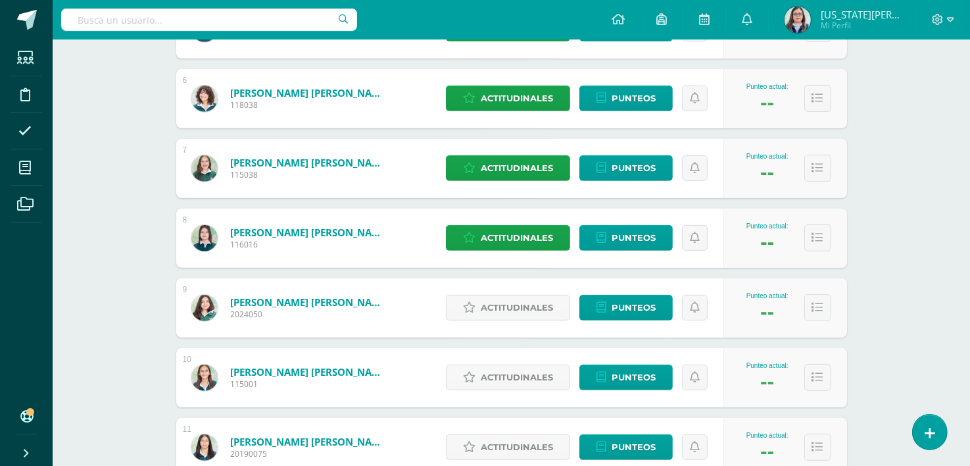
click at [926, 271] on div "Homeroom I Curso Ciclo Básico "A" Herramientas Detalle de asistencias Actividad…" at bounding box center [512, 193] width 918 height 1439
click at [513, 310] on span "Actitudinales" at bounding box center [517, 307] width 72 height 24
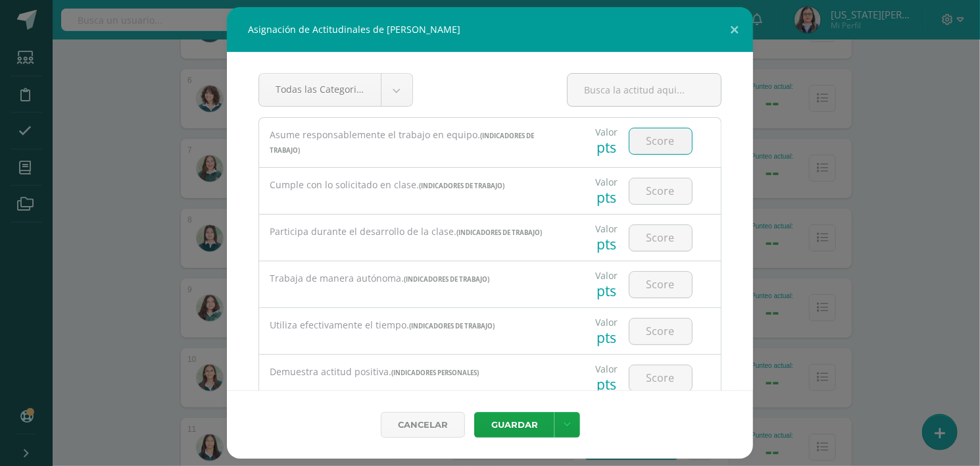
click at [663, 136] on input "number" at bounding box center [661, 141] width 62 height 26
type input "3"
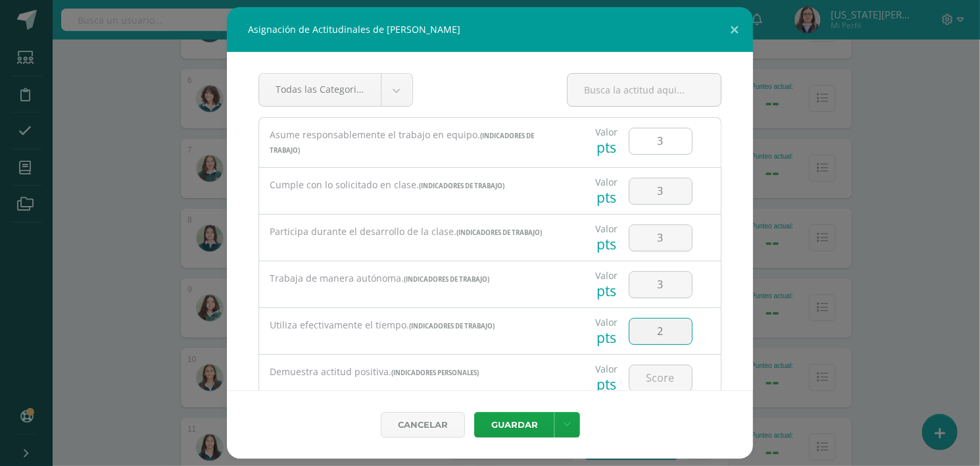
type input "2"
type input "3"
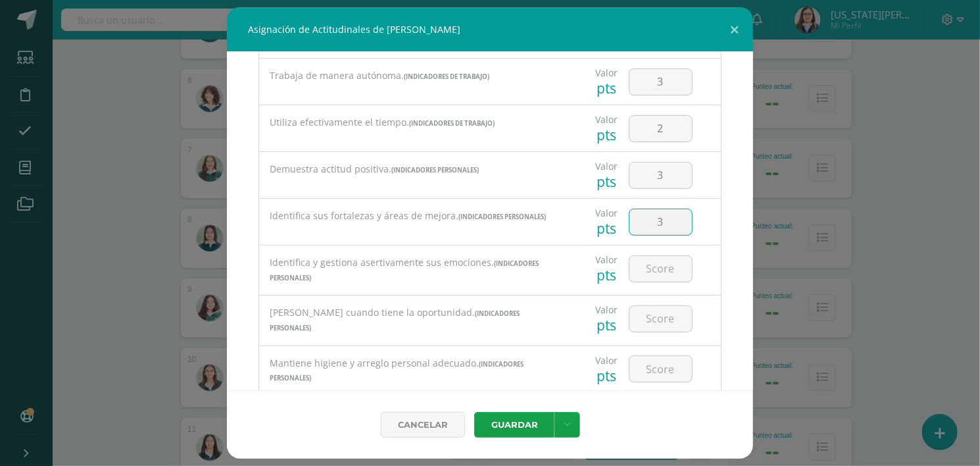
type input "3"
type input "2"
type input "3"
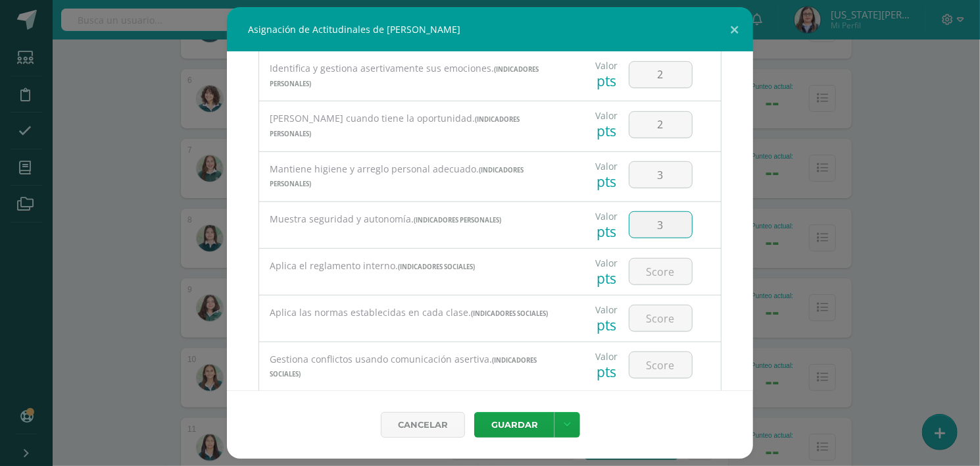
type input "3"
type input "2"
type input "3"
type input "2"
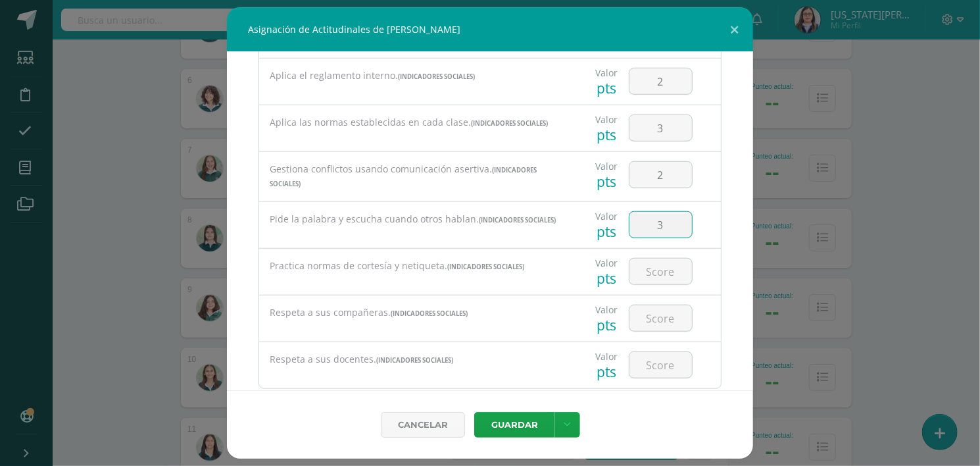
type input "3"
click at [666, 216] on input "3" at bounding box center [661, 225] width 62 height 26
type input "2"
type input "3"
type input "2"
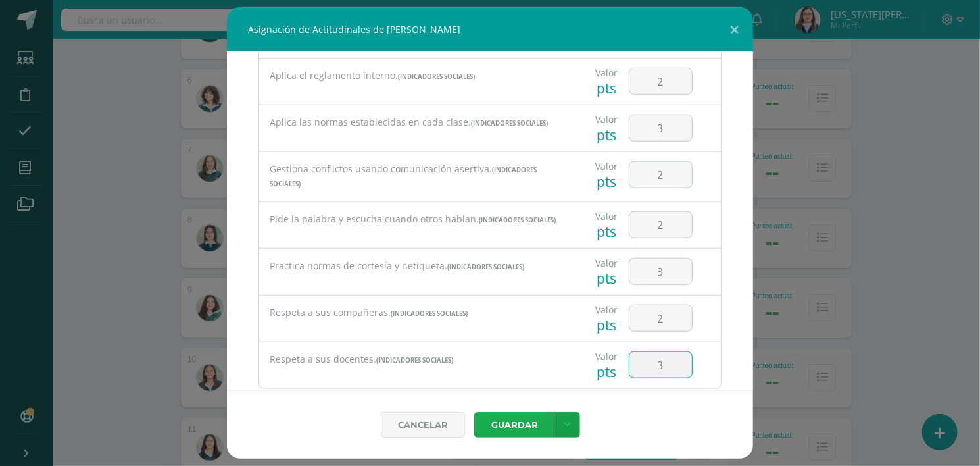
type input "3"
click at [512, 426] on button "Guardar" at bounding box center [514, 425] width 80 height 26
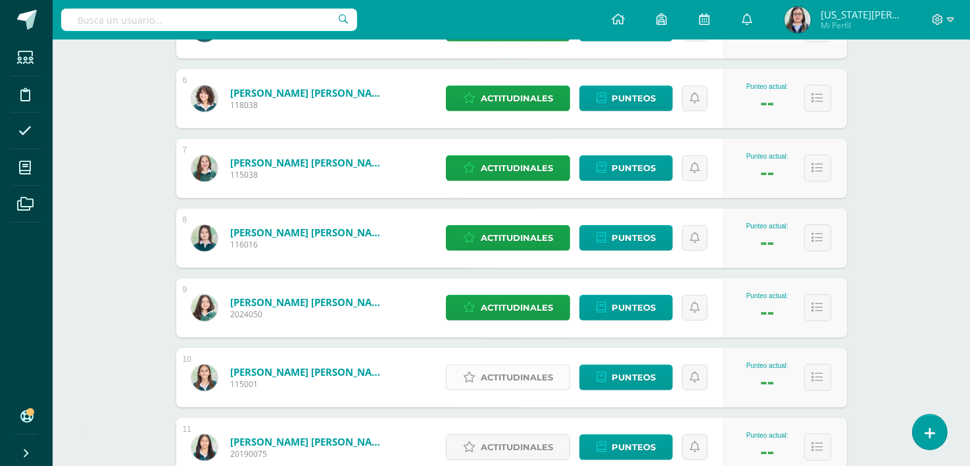
click at [523, 376] on span "Actitudinales" at bounding box center [517, 377] width 72 height 24
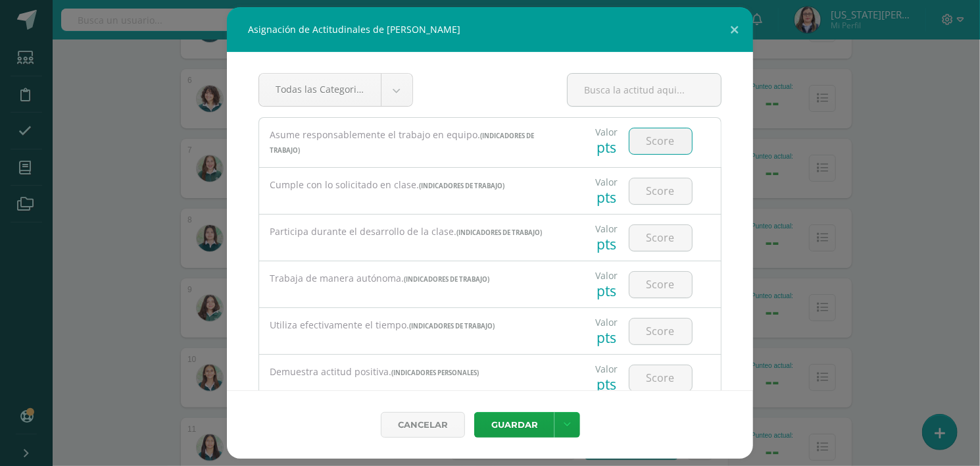
click at [642, 139] on input "number" at bounding box center [661, 141] width 62 height 26
type input "3"
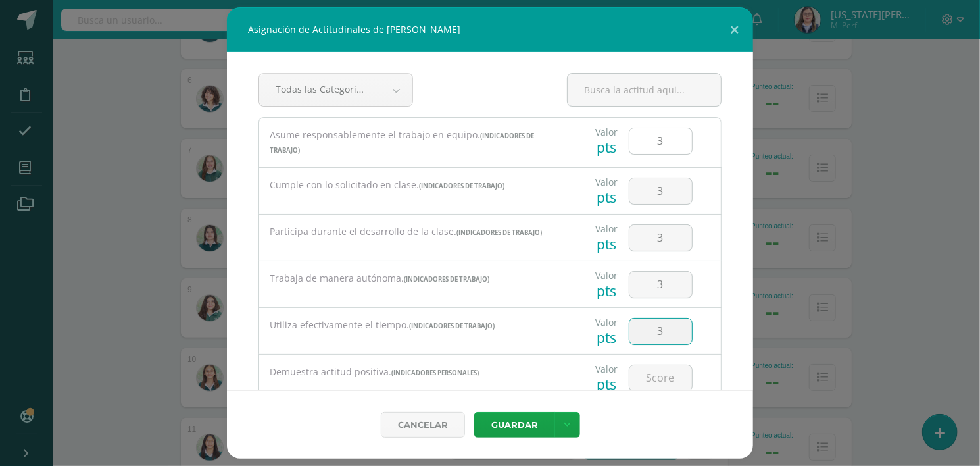
type input "3"
type input "2"
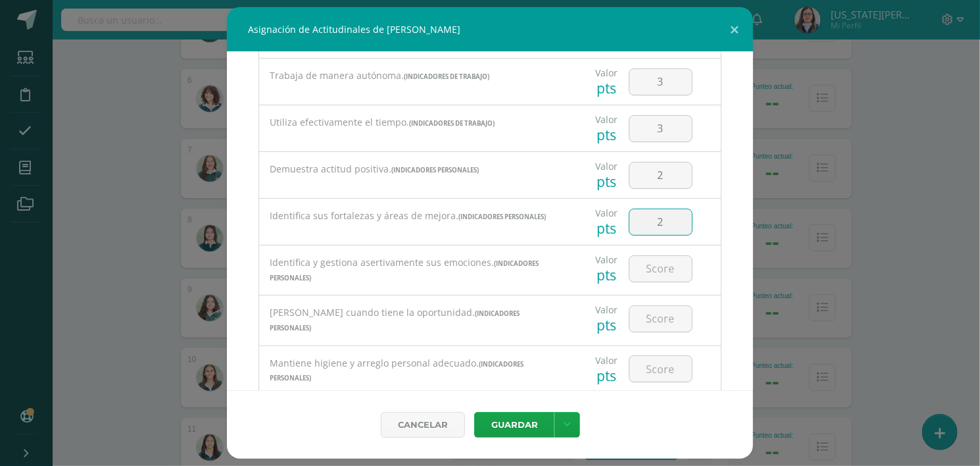
type input "2"
click at [656, 216] on input "2" at bounding box center [661, 222] width 62 height 26
type input "3"
click at [656, 318] on input "number" at bounding box center [661, 319] width 62 height 26
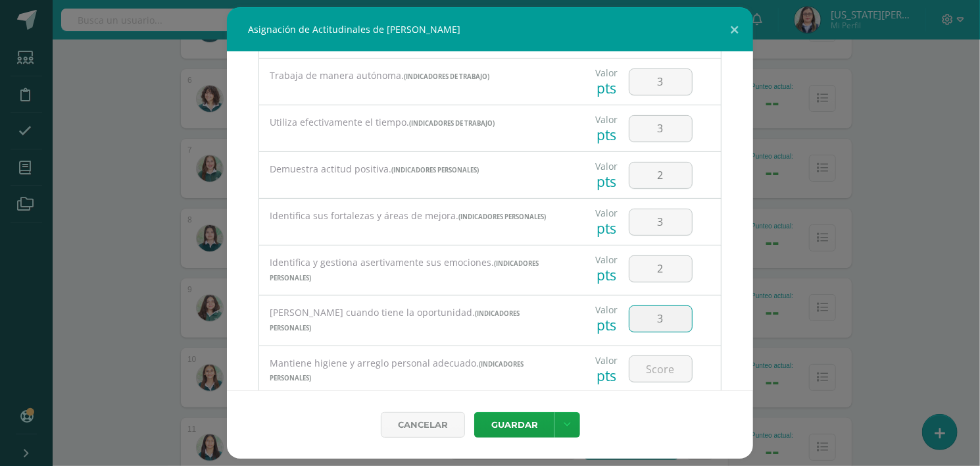
type input "3"
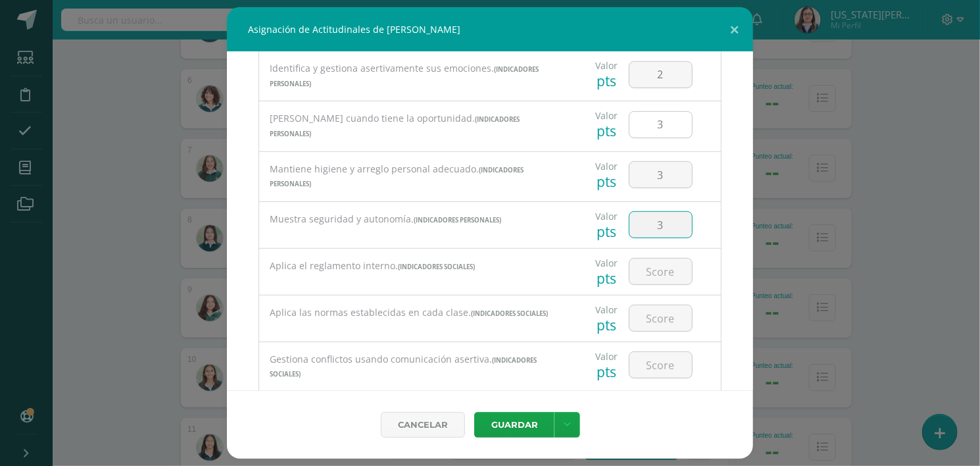
type input "3"
type input "2"
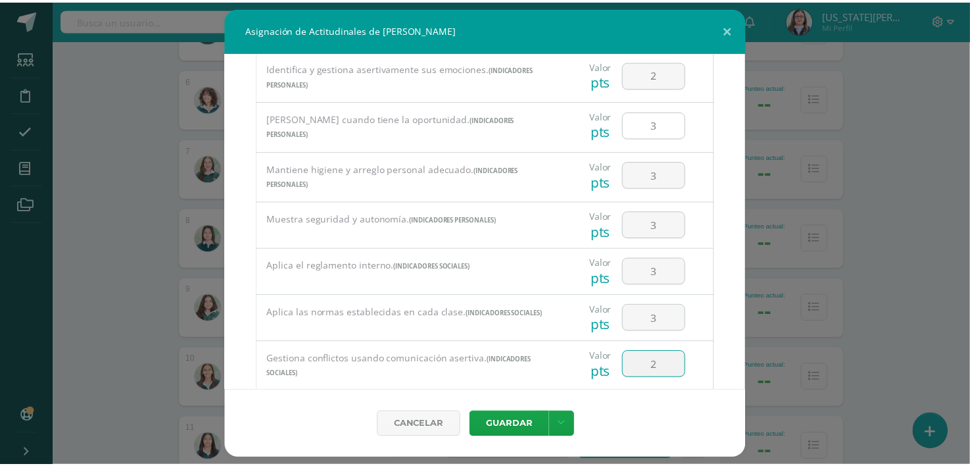
scroll to position [587, 0]
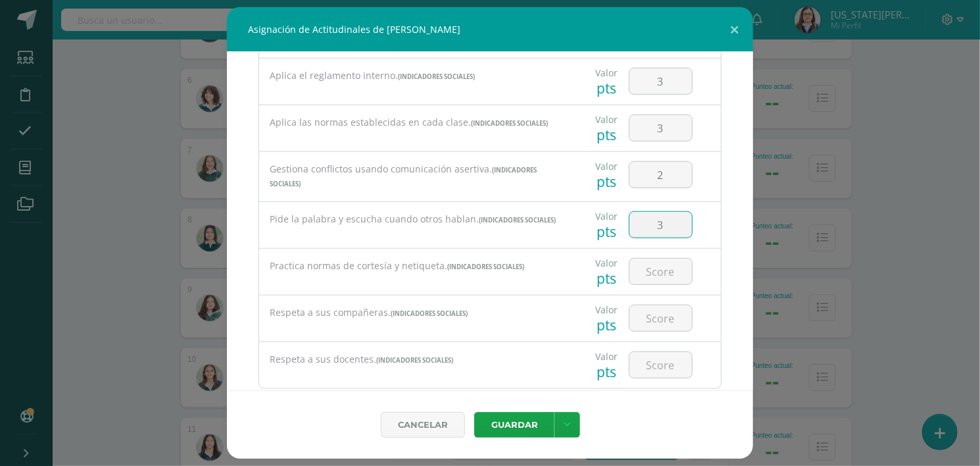
type input "3"
click at [670, 362] on input "3" at bounding box center [661, 365] width 62 height 26
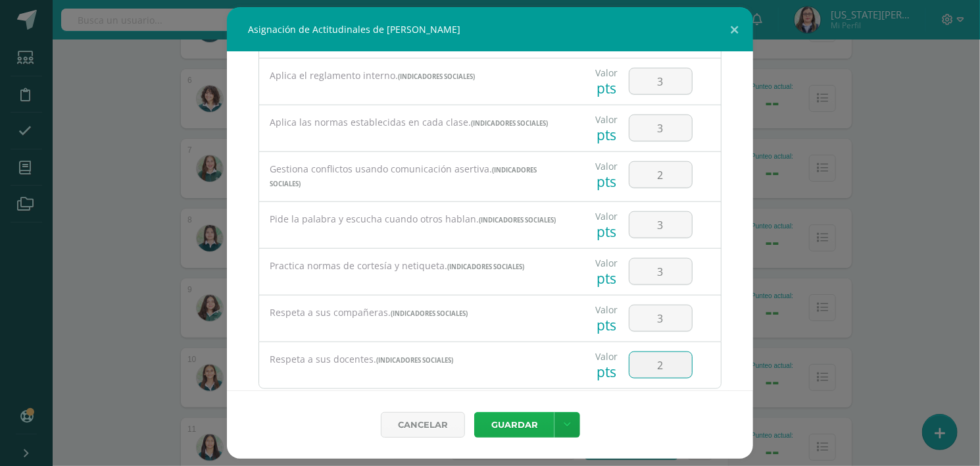
type input "2"
click at [521, 428] on button "Guardar" at bounding box center [514, 425] width 80 height 26
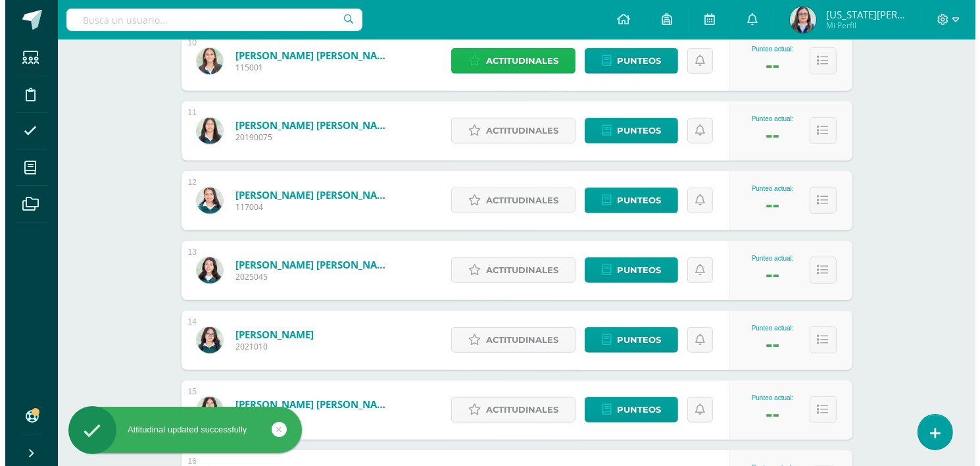
scroll to position [891, 0]
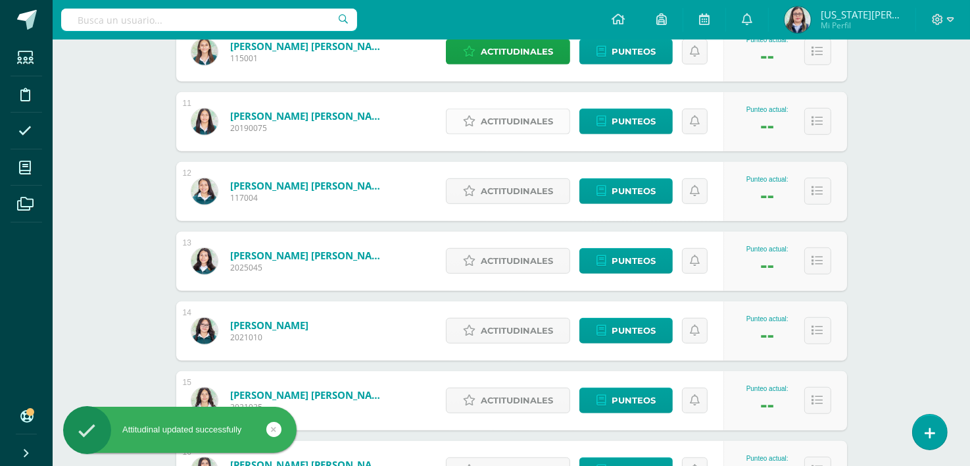
click at [491, 120] on span "Actitudinales" at bounding box center [517, 121] width 72 height 24
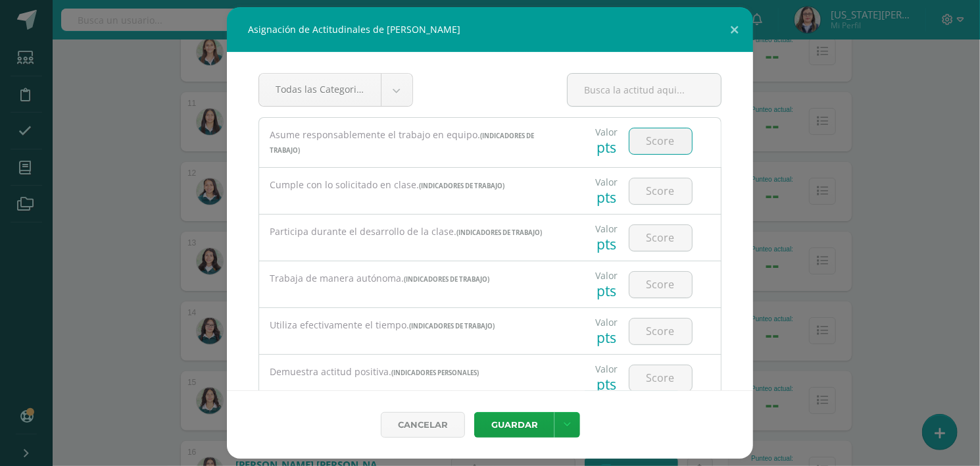
click at [645, 146] on input "number" at bounding box center [661, 141] width 62 height 26
type input "2"
type input "3"
type input "2"
type input "3"
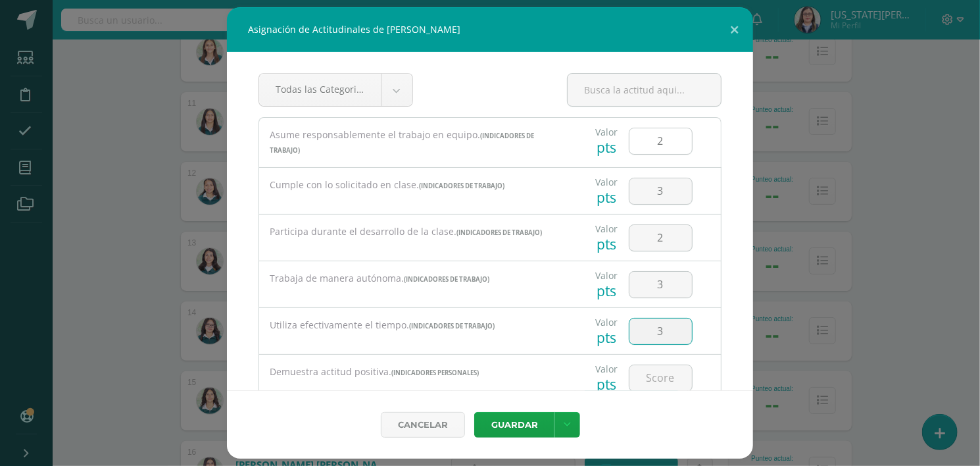
type input "3"
type input "2"
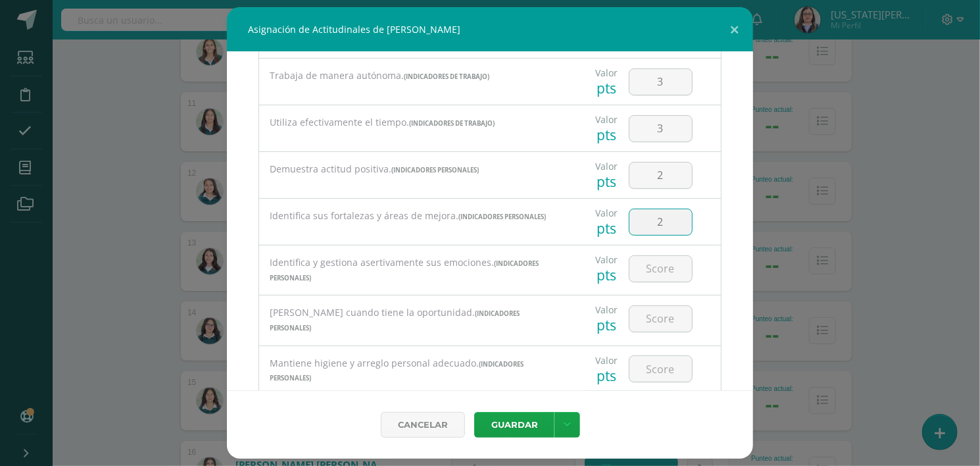
type input "2"
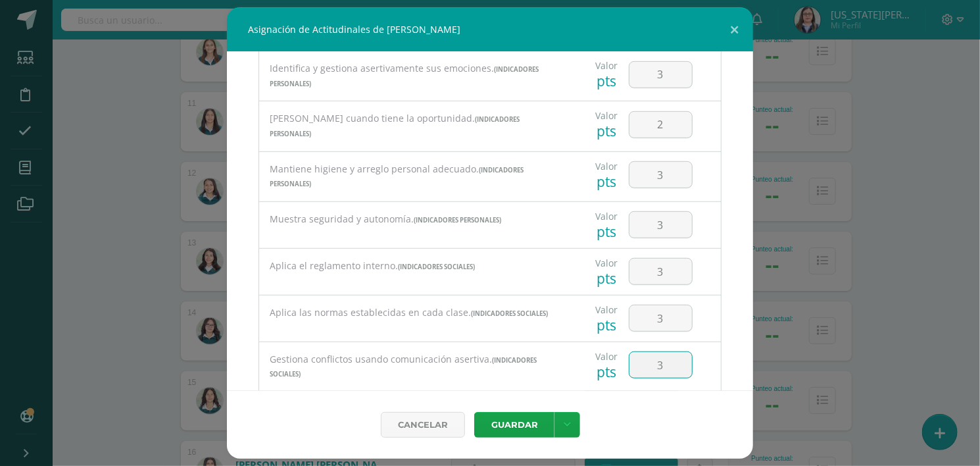
scroll to position [587, 0]
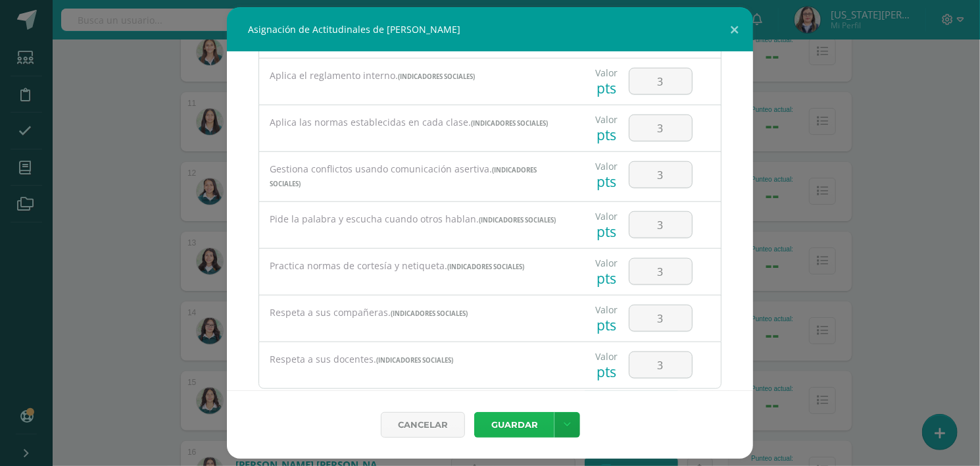
click at [474, 412] on button "Guardar" at bounding box center [514, 425] width 80 height 26
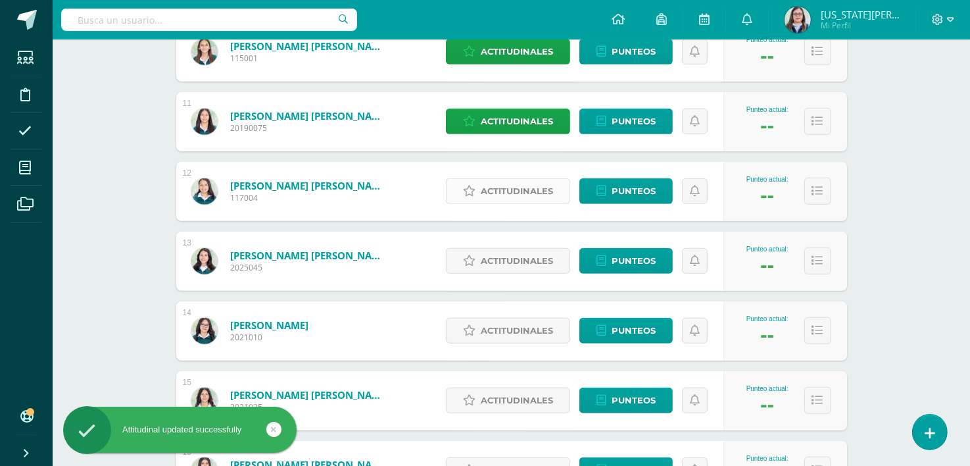
click at [507, 186] on span "Actitudinales" at bounding box center [517, 191] width 72 height 24
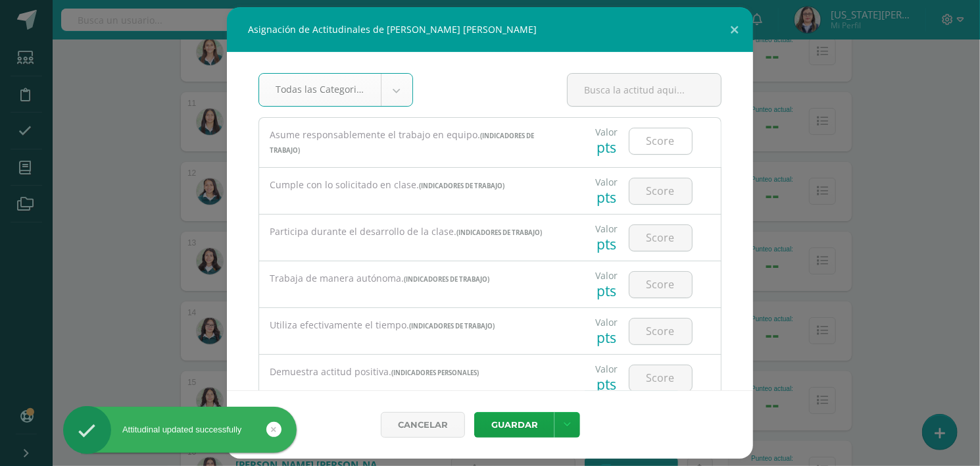
click at [657, 139] on input "number" at bounding box center [661, 141] width 62 height 26
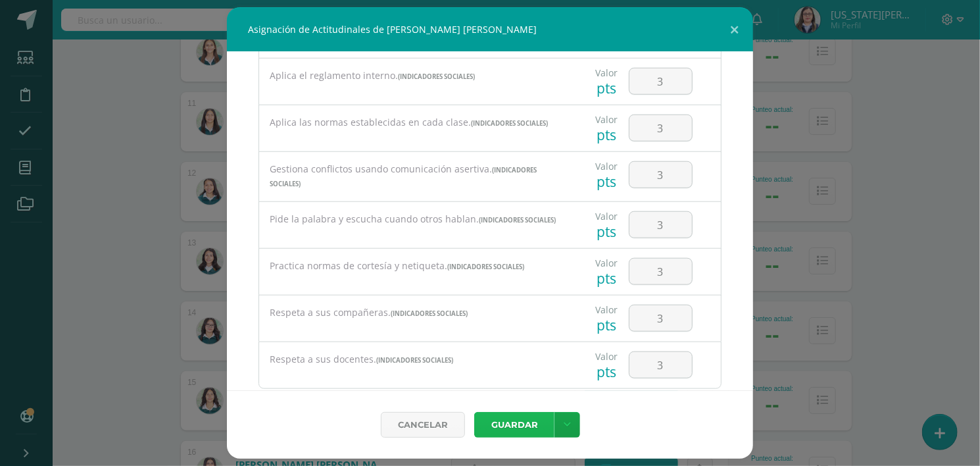
click at [474, 412] on button "Guardar" at bounding box center [514, 425] width 80 height 26
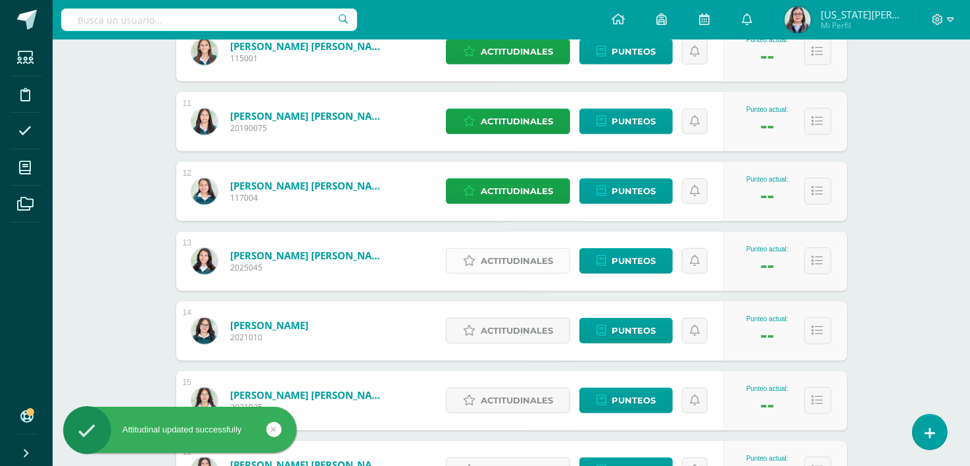
click at [510, 262] on span "Actitudinales" at bounding box center [517, 261] width 72 height 24
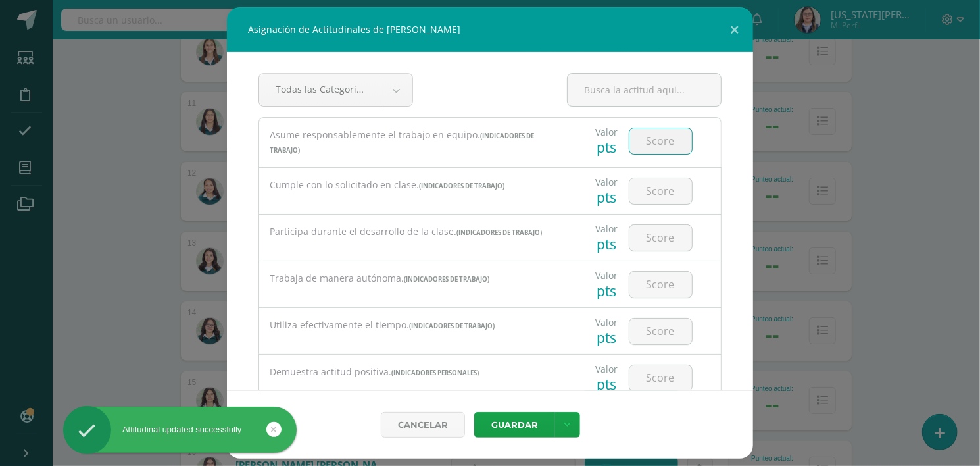
click at [647, 133] on input "number" at bounding box center [661, 141] width 62 height 26
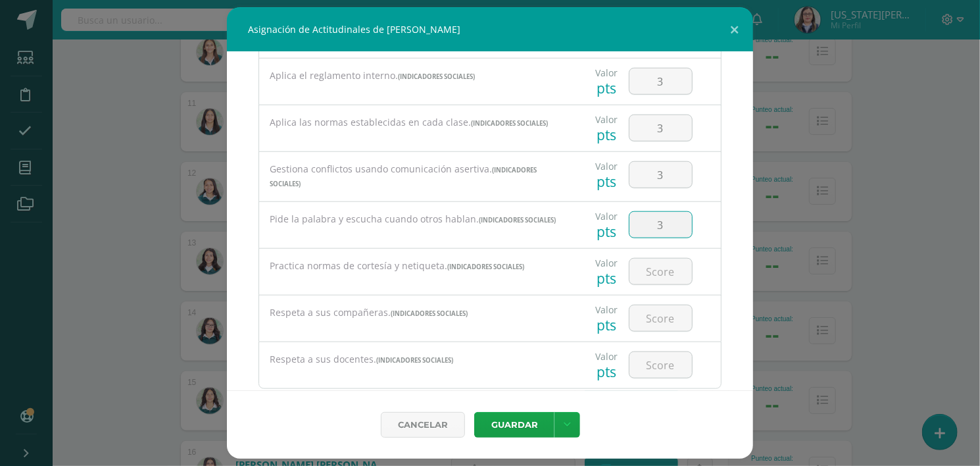
click at [666, 217] on input "3" at bounding box center [661, 225] width 62 height 26
click at [474, 412] on button "Guardar" at bounding box center [514, 425] width 80 height 26
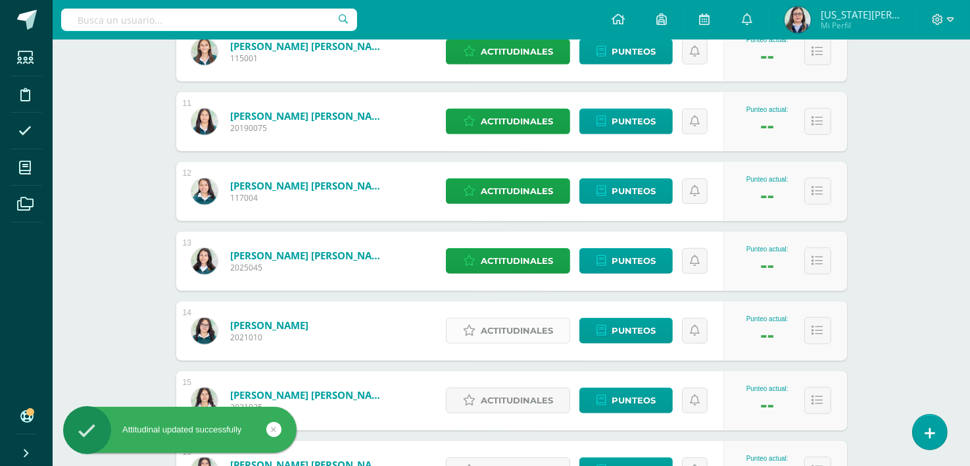
click at [510, 332] on span "Actitudinales" at bounding box center [517, 330] width 72 height 24
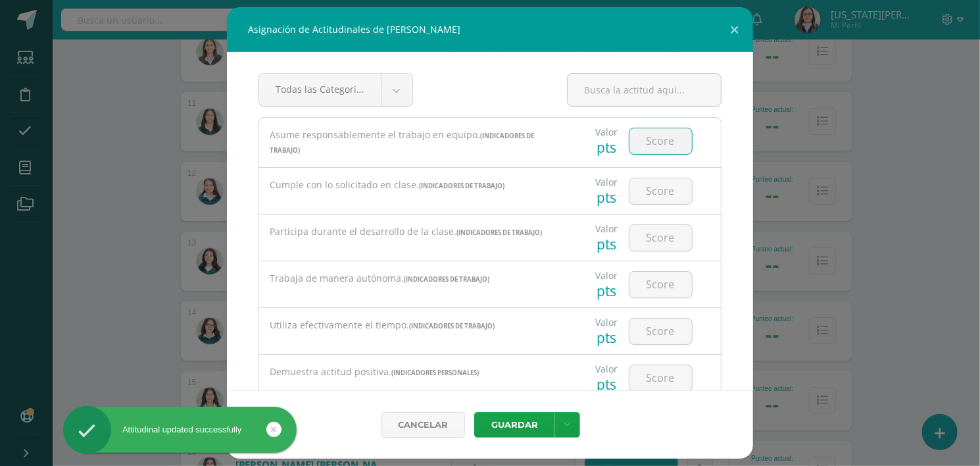
click at [654, 149] on input "number" at bounding box center [661, 141] width 62 height 26
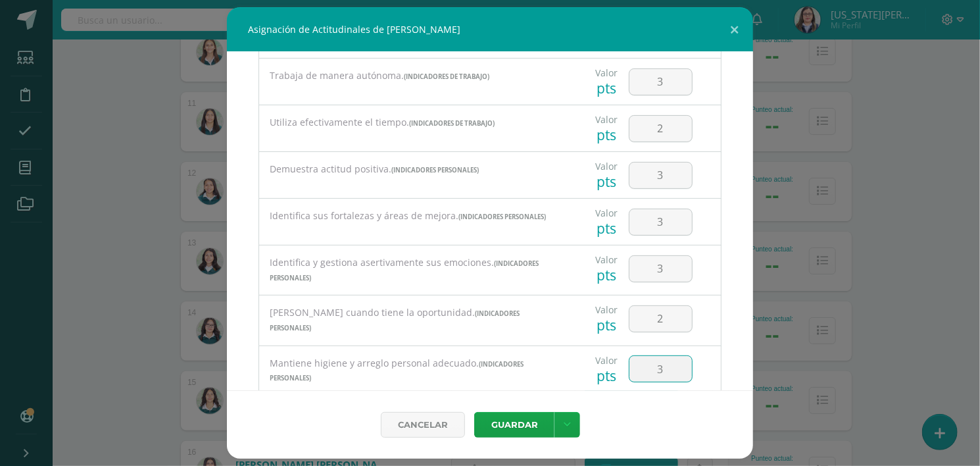
scroll to position [397, 0]
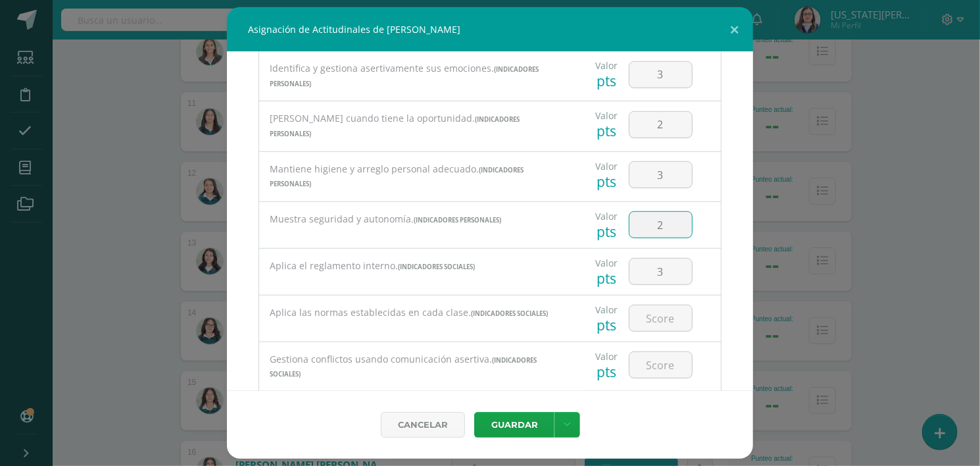
click at [660, 220] on input "2" at bounding box center [661, 225] width 62 height 26
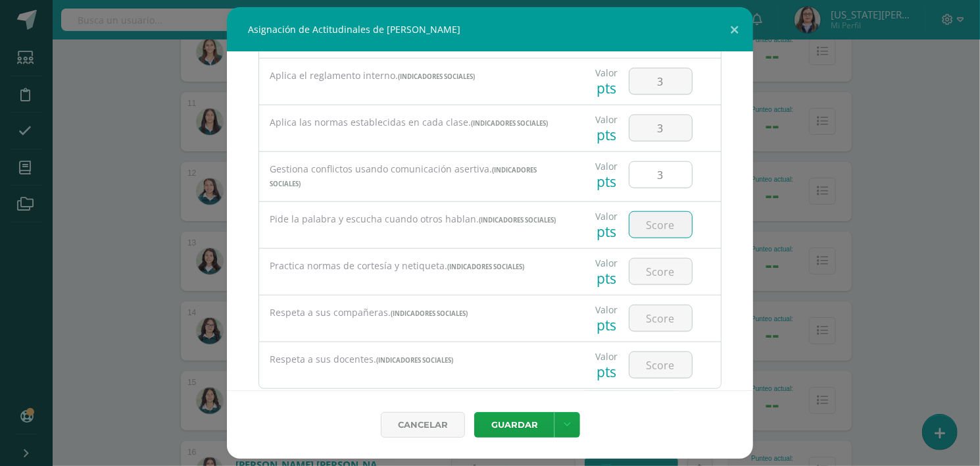
click at [660, 166] on input "3" at bounding box center [661, 175] width 62 height 26
click at [474, 412] on button "Guardar" at bounding box center [514, 425] width 80 height 26
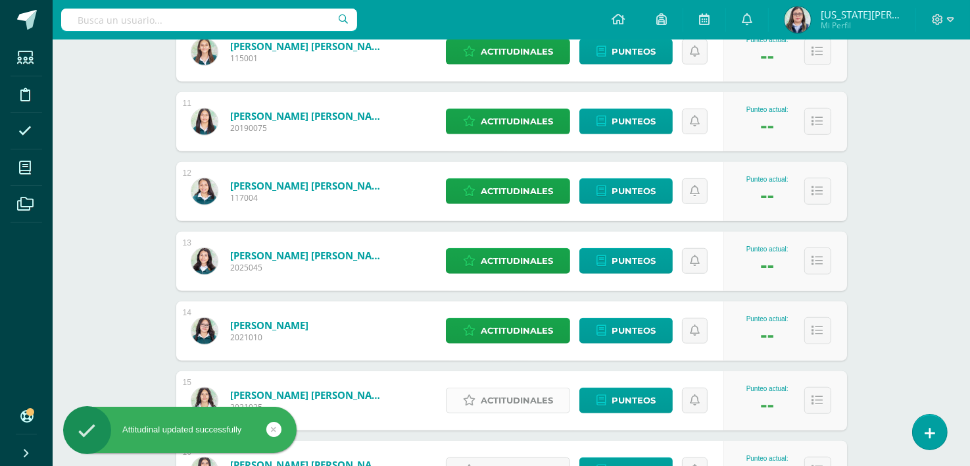
click at [503, 405] on span "Actitudinales" at bounding box center [517, 400] width 72 height 24
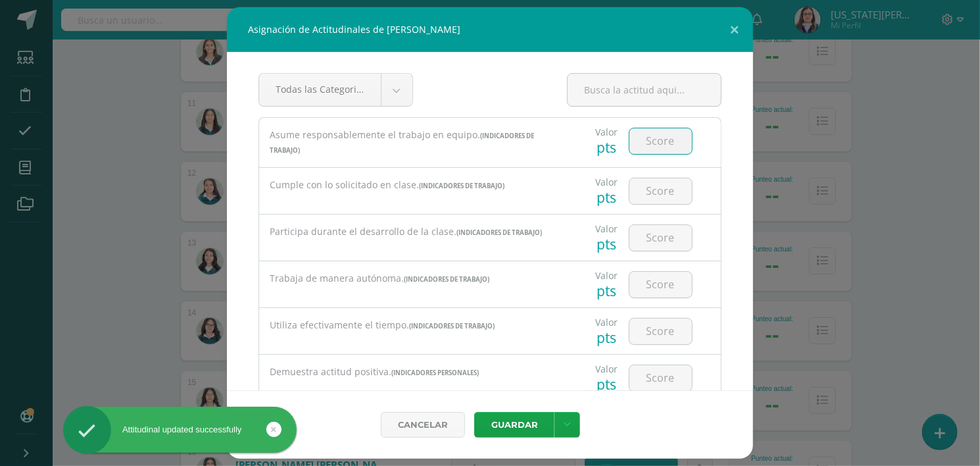
click at [643, 145] on input "number" at bounding box center [661, 141] width 62 height 26
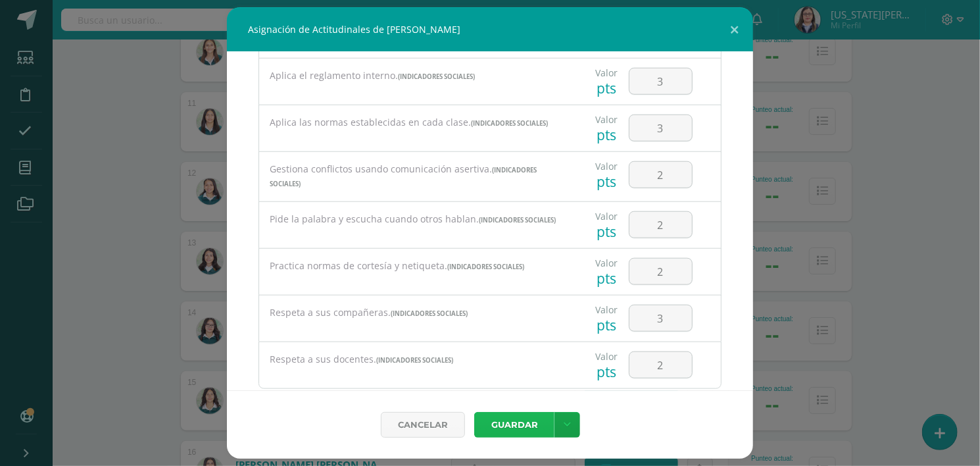
click at [474, 412] on button "Guardar" at bounding box center [514, 425] width 80 height 26
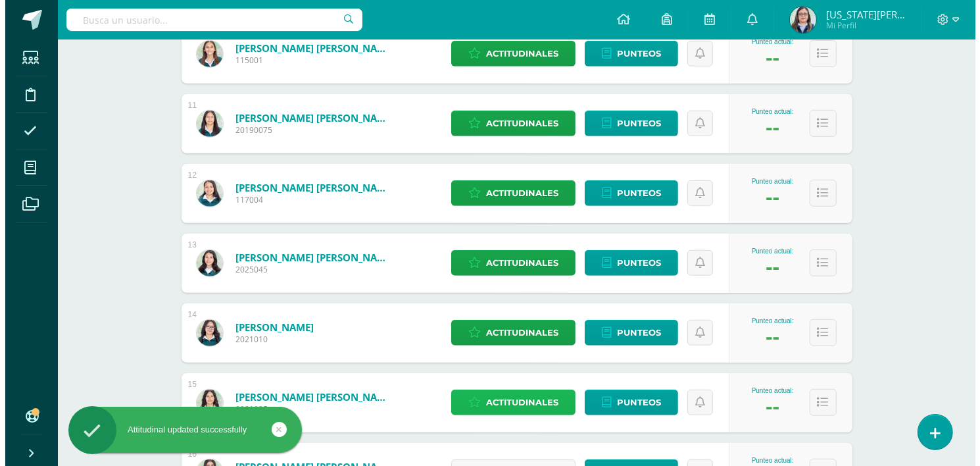
scroll to position [1013, 0]
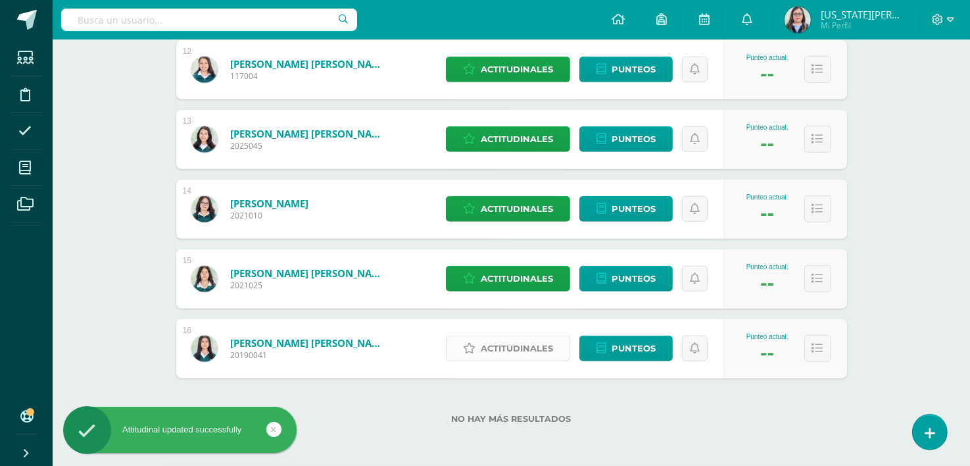
click at [514, 347] on span "Actitudinales" at bounding box center [517, 348] width 72 height 24
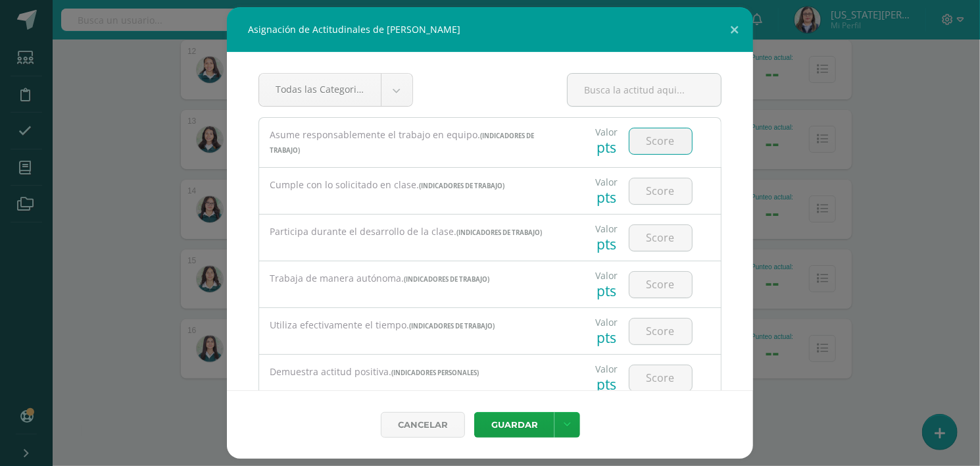
click at [639, 137] on input "number" at bounding box center [661, 141] width 62 height 26
click at [661, 328] on input "3" at bounding box center [661, 331] width 62 height 26
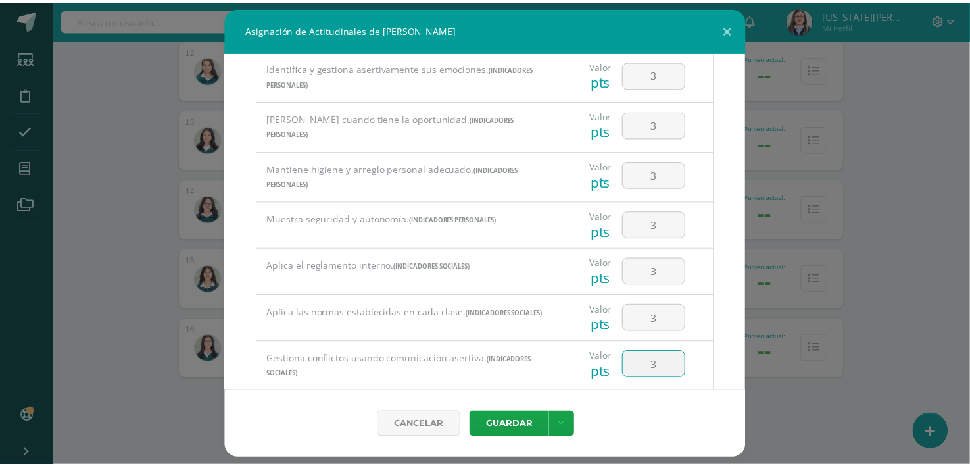
scroll to position [587, 0]
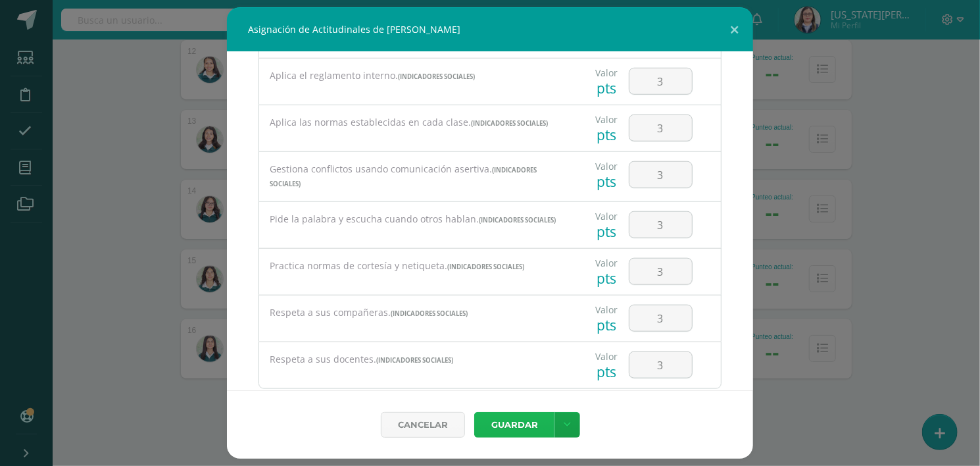
click at [474, 412] on button "Guardar" at bounding box center [514, 425] width 80 height 26
